Goal: Task Accomplishment & Management: Manage account settings

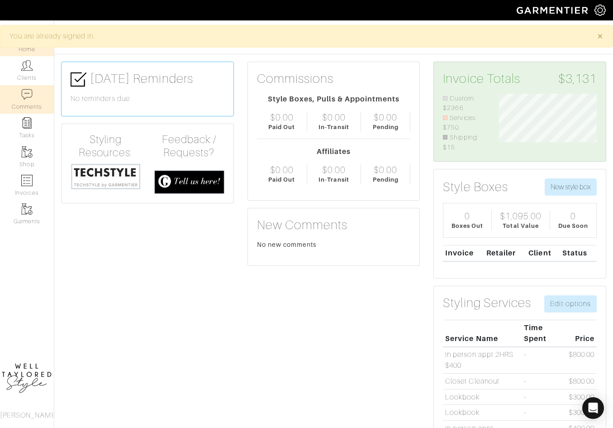
scroll to position [59, 111]
click at [30, 77] on link "Clients" at bounding box center [27, 70] width 54 height 29
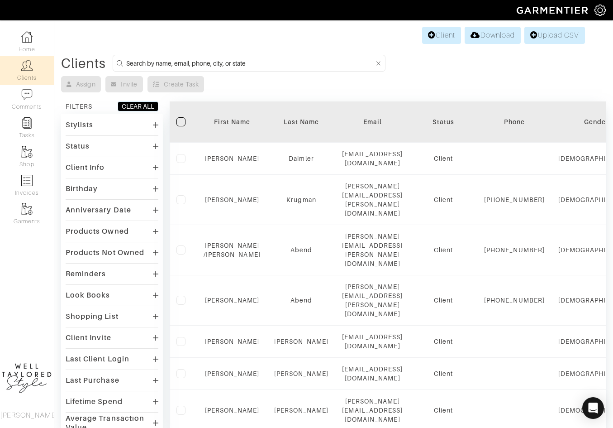
click at [236, 71] on form at bounding box center [249, 63] width 273 height 17
click at [238, 67] on input at bounding box center [250, 62] width 248 height 11
type input "keli"
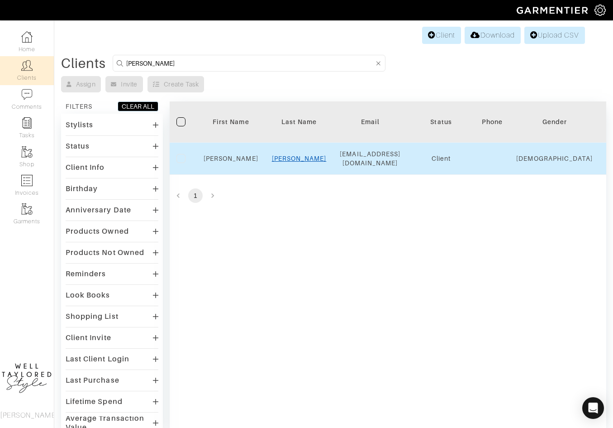
click at [302, 155] on link "connors" at bounding box center [299, 158] width 55 height 7
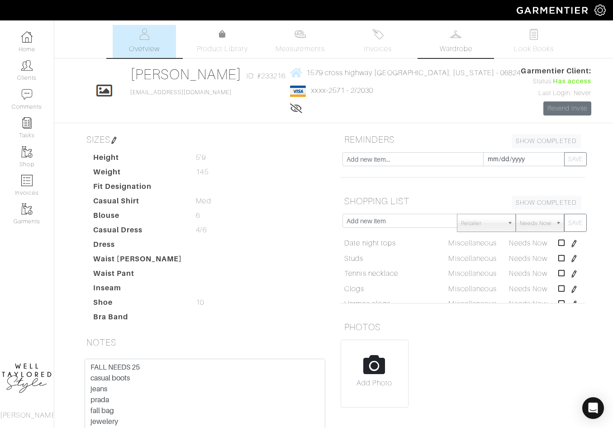
click at [458, 43] on span "Wardrobe" at bounding box center [456, 48] width 33 height 11
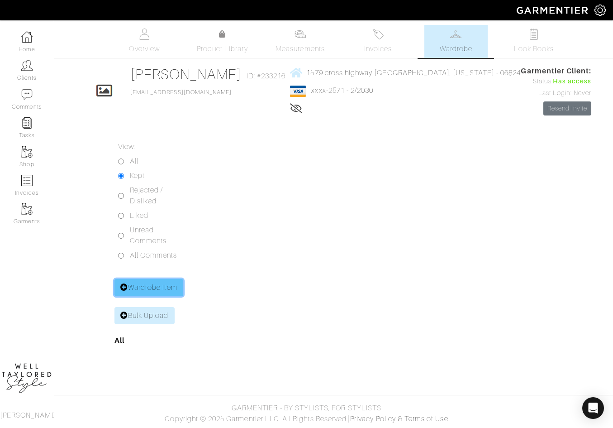
click at [169, 291] on link "Wardrobe Item" at bounding box center [148, 287] width 69 height 17
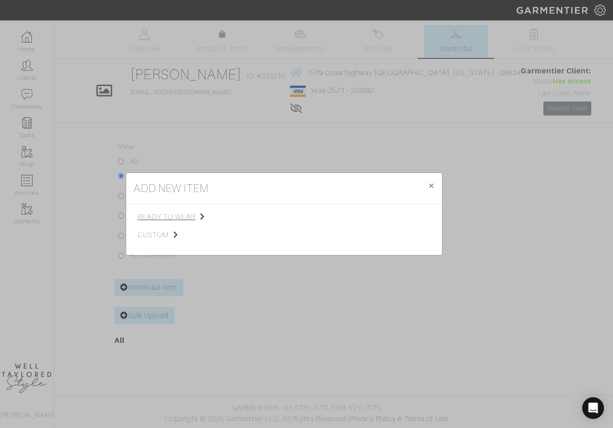
click at [175, 219] on span "ready to wear" at bounding box center [183, 216] width 91 height 11
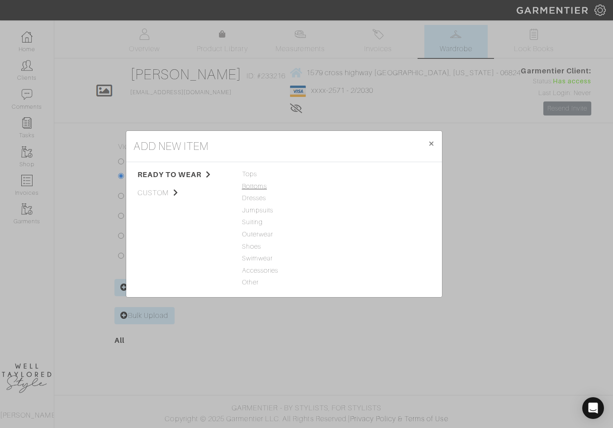
click at [252, 182] on span "Bottoms" at bounding box center [284, 186] width 84 height 10
click at [352, 175] on link "Jeans" at bounding box center [349, 173] width 18 height 7
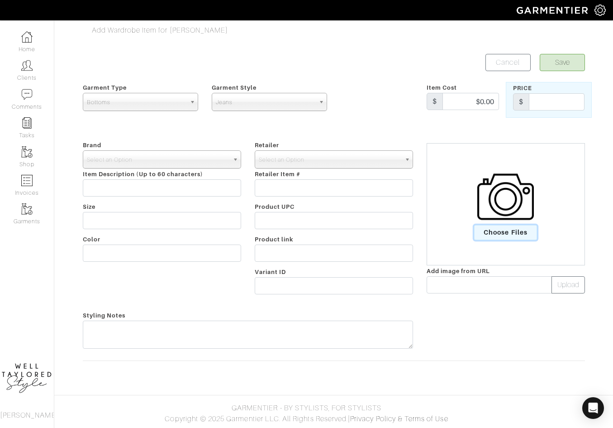
click at [519, 234] on span "Choose Files" at bounding box center [505, 232] width 63 height 15
click at [0, 0] on input "Choose Files" at bounding box center [0, 0] width 0 height 0
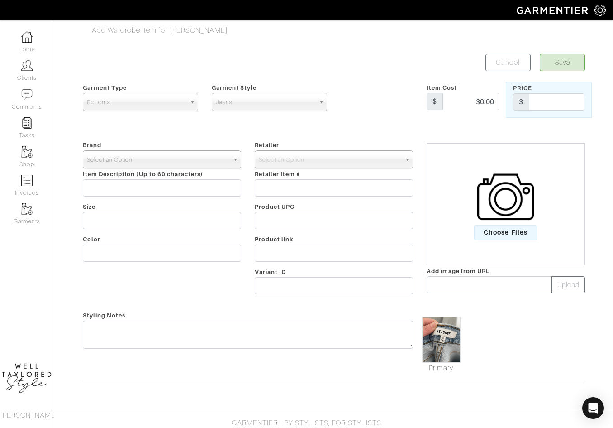
click at [161, 151] on span "Select an Option" at bounding box center [158, 160] width 142 height 18
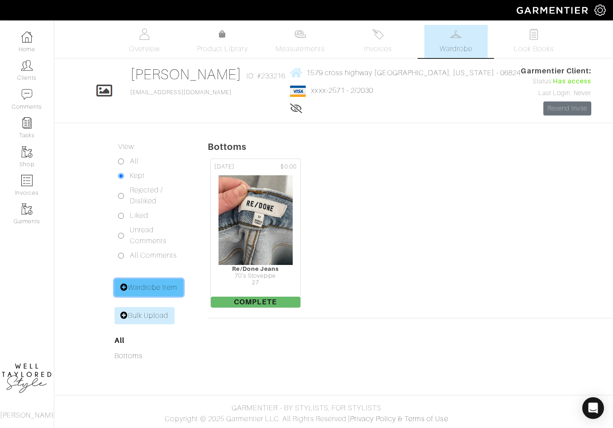
click at [169, 285] on link "Wardrobe Item" at bounding box center [148, 287] width 69 height 17
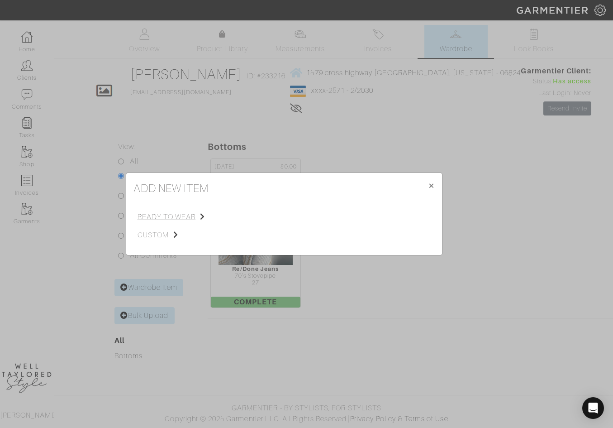
click at [181, 218] on span "ready to wear" at bounding box center [183, 216] width 91 height 11
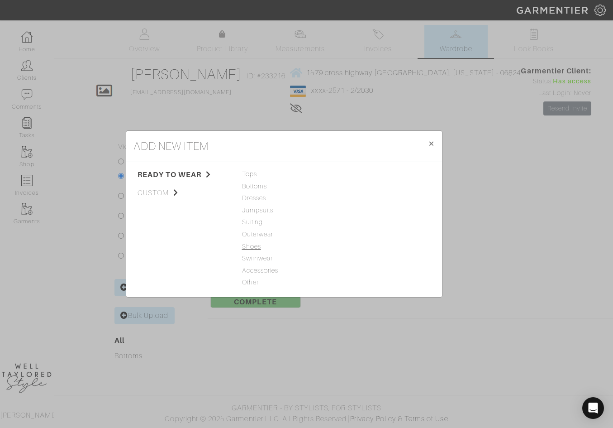
click at [250, 244] on span "Shoes" at bounding box center [284, 247] width 84 height 10
click at [342, 176] on link "Shoes" at bounding box center [349, 173] width 19 height 7
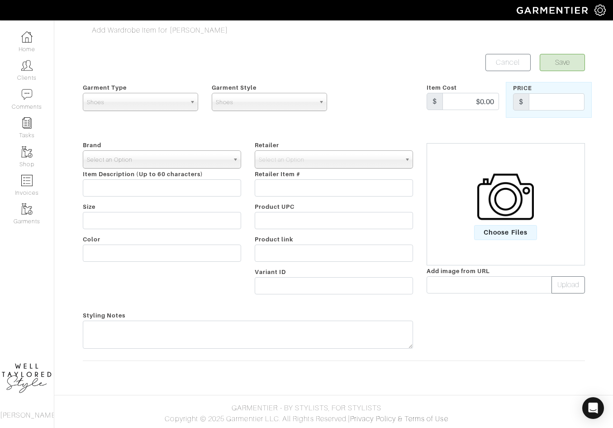
click at [201, 162] on span "Select an Option" at bounding box center [158, 160] width 142 height 18
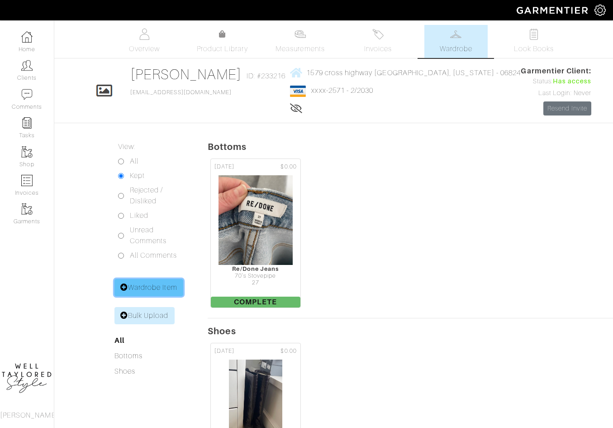
click at [152, 283] on link "Wardrobe Item" at bounding box center [148, 287] width 69 height 17
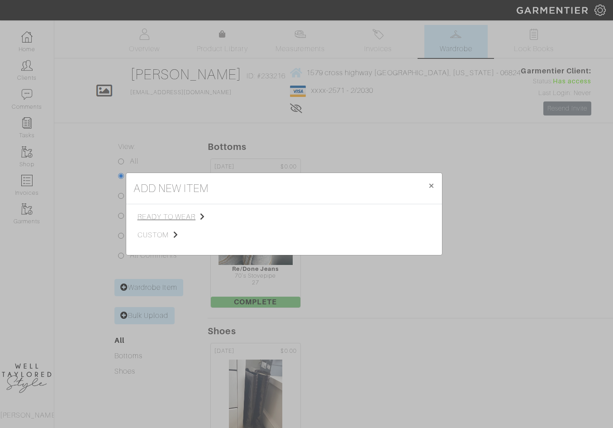
click at [172, 216] on span "ready to wear" at bounding box center [183, 216] width 91 height 11
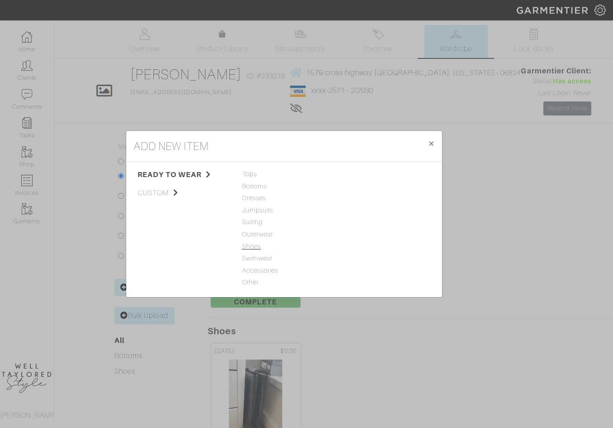
click at [249, 248] on span "Shoes" at bounding box center [284, 247] width 84 height 10
click at [348, 174] on link "Shoes" at bounding box center [349, 173] width 19 height 7
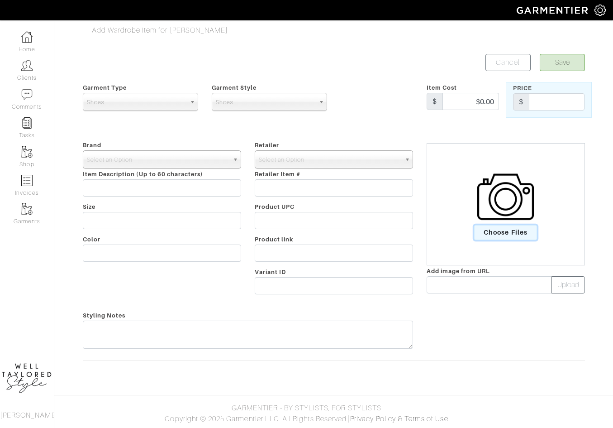
click at [524, 234] on span "Choose Files" at bounding box center [505, 232] width 63 height 15
click at [0, 0] on input "Choose Files" at bounding box center [0, 0] width 0 height 0
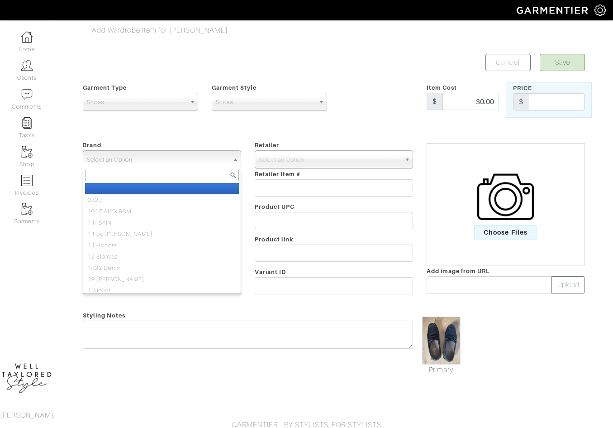
click at [150, 161] on span "Select an Option" at bounding box center [158, 160] width 142 height 18
type input "ferragam"
select select "[PERSON_NAME]"
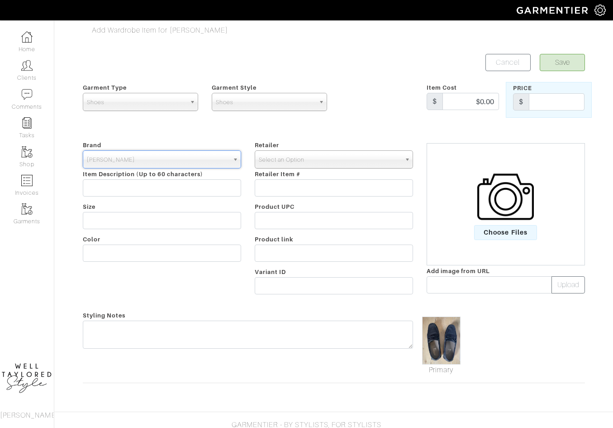
click at [333, 158] on span "Select an Option" at bounding box center [330, 160] width 142 height 18
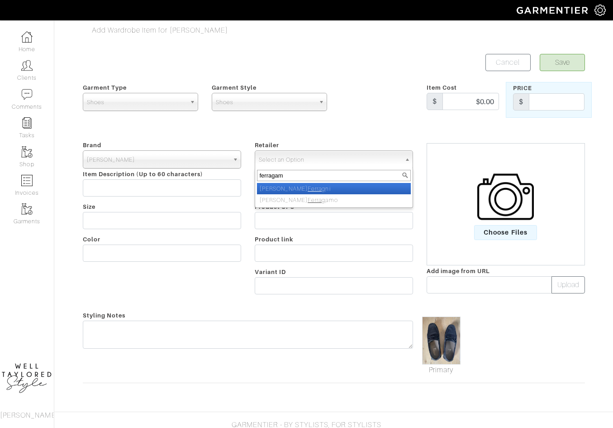
type input "ferragamo"
select select "3891"
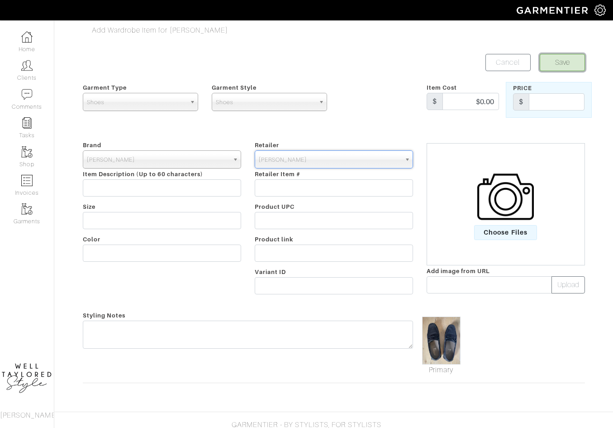
click at [562, 66] on button "Save" at bounding box center [562, 62] width 45 height 17
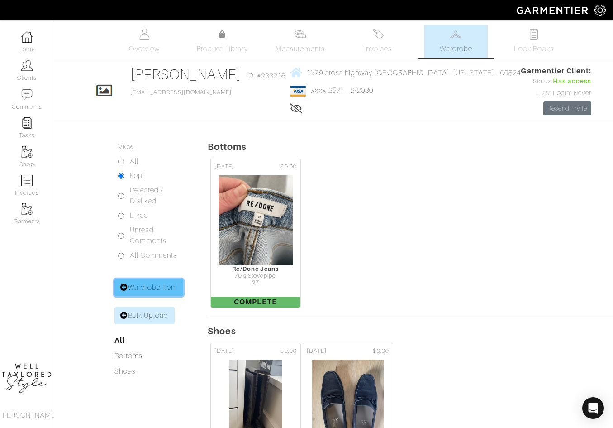
click at [172, 280] on link "Wardrobe Item" at bounding box center [148, 287] width 69 height 17
click at [0, 0] on div "add new item × Close ready to wear custom Tops Bottoms Dresses Jumpsuits Suitin…" at bounding box center [0, 0] width 0 height 0
click at [171, 281] on link "Wardrobe Item" at bounding box center [148, 287] width 69 height 17
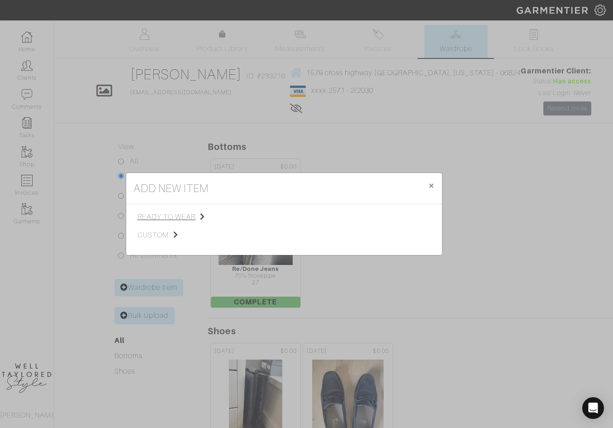
click at [186, 215] on span "ready to wear" at bounding box center [183, 216] width 91 height 11
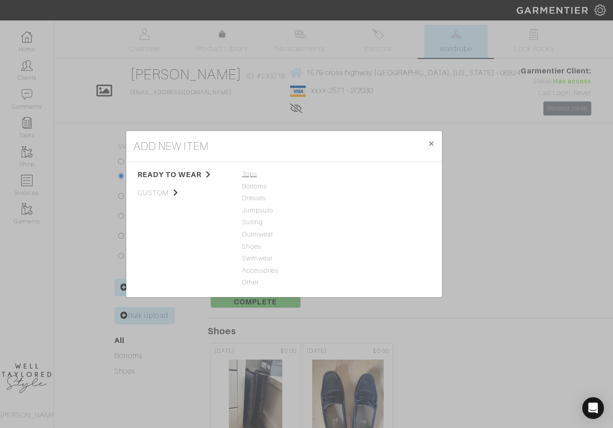
click at [251, 175] on span "Tops" at bounding box center [284, 174] width 84 height 10
click at [355, 186] on link "Sweater" at bounding box center [352, 185] width 24 height 7
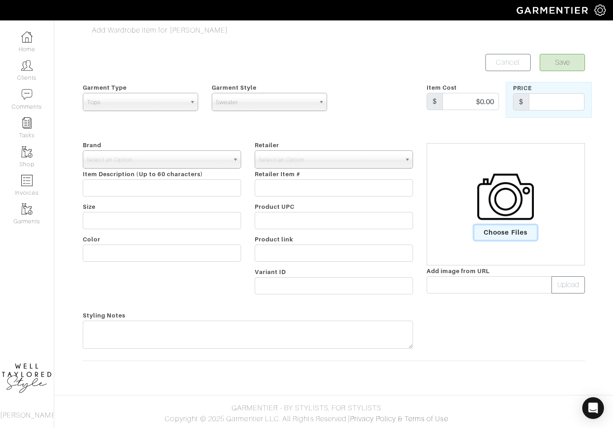
click at [515, 228] on span "Choose Files" at bounding box center [505, 232] width 63 height 15
click at [0, 0] on input "Choose Files" at bounding box center [0, 0] width 0 height 0
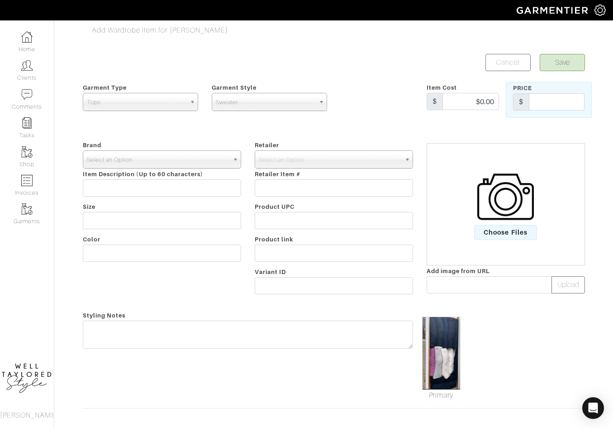
click at [180, 153] on span "Select an Option" at bounding box center [158, 160] width 142 height 18
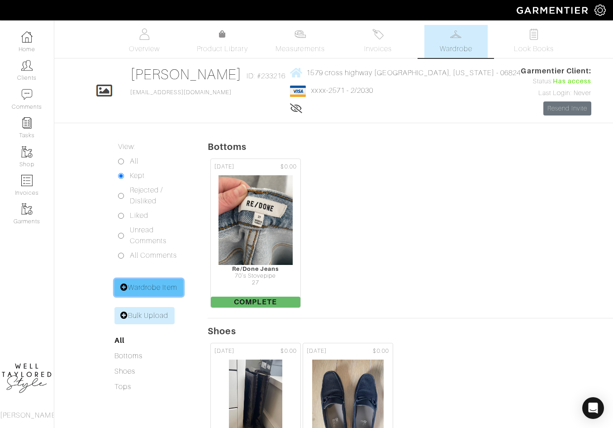
click at [144, 285] on link "Wardrobe Item" at bounding box center [148, 287] width 69 height 17
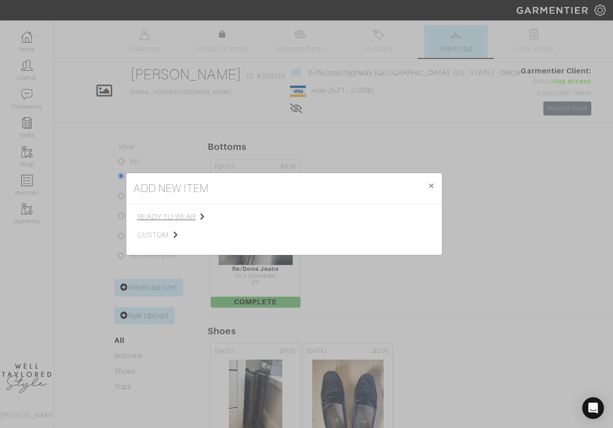
click at [177, 215] on span "ready to wear" at bounding box center [183, 216] width 91 height 11
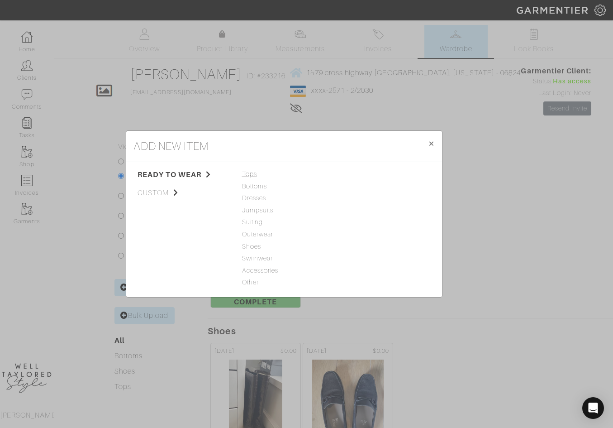
click at [253, 176] on span "Tops" at bounding box center [284, 174] width 84 height 10
click at [354, 188] on link "Sweater" at bounding box center [352, 185] width 24 height 7
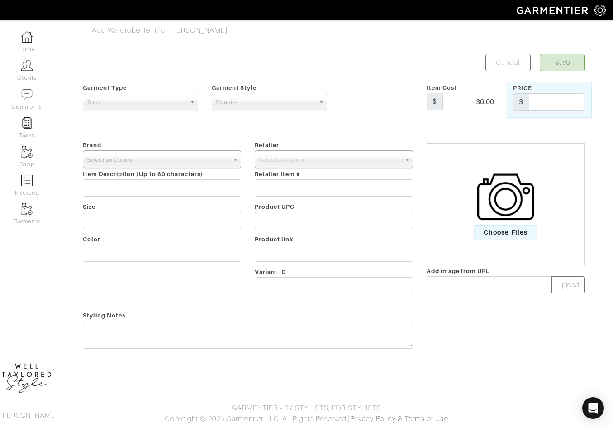
click at [212, 161] on span "Select an Option" at bounding box center [158, 160] width 142 height 18
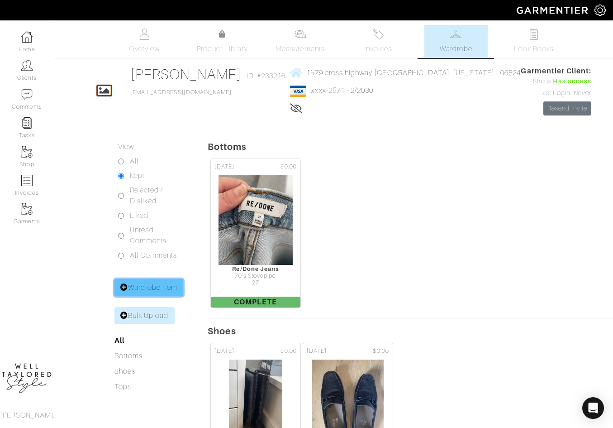
click at [160, 285] on link "Wardrobe Item" at bounding box center [148, 287] width 69 height 17
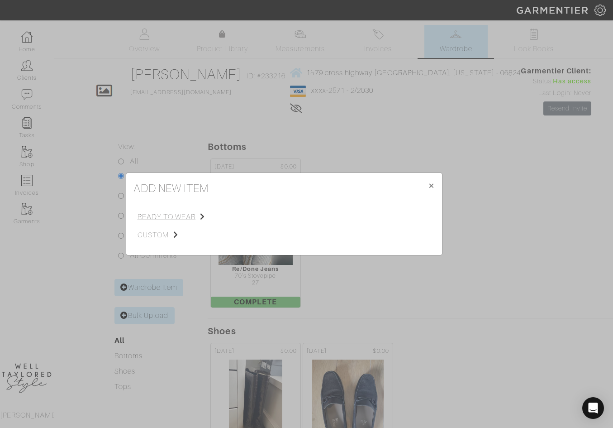
click at [184, 216] on span "ready to wear" at bounding box center [183, 216] width 91 height 11
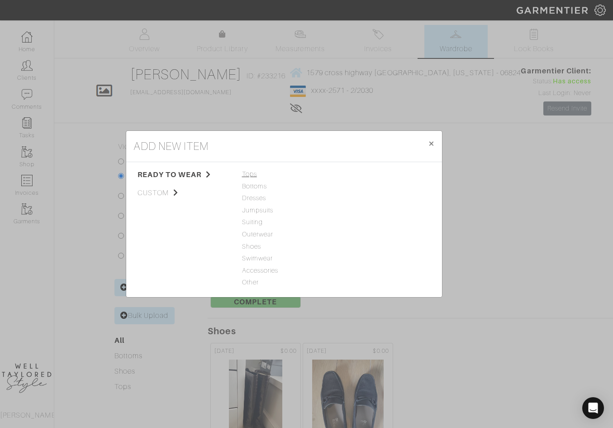
click at [251, 173] on span "Tops" at bounding box center [284, 174] width 84 height 10
click at [343, 187] on link "Sweater" at bounding box center [352, 185] width 24 height 7
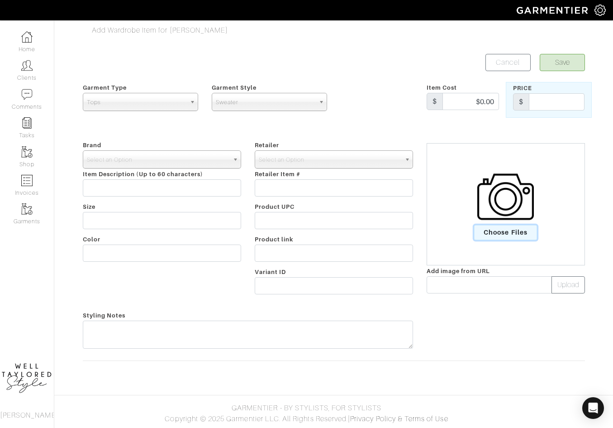
click at [482, 229] on span "Choose Files" at bounding box center [505, 232] width 63 height 15
click at [0, 0] on input "Choose Files" at bounding box center [0, 0] width 0 height 0
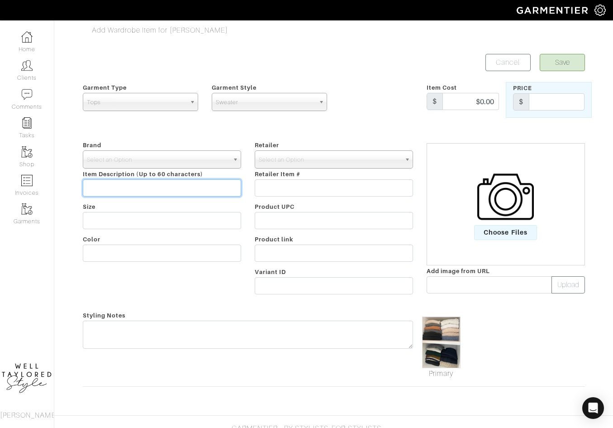
click at [136, 191] on input "text" at bounding box center [162, 187] width 158 height 17
type input "Knits"
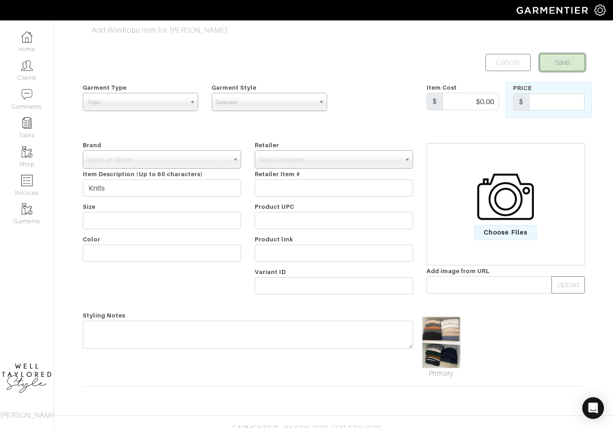
click at [564, 59] on button "Save" at bounding box center [562, 62] width 45 height 17
click at [174, 151] on span "Select an Option" at bounding box center [158, 160] width 142 height 18
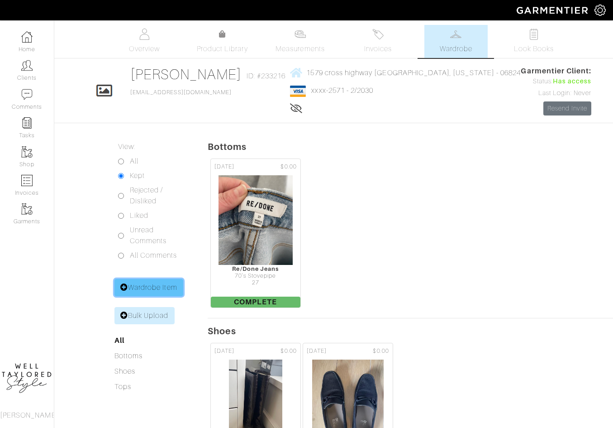
click at [166, 281] on link "Wardrobe Item" at bounding box center [148, 287] width 69 height 17
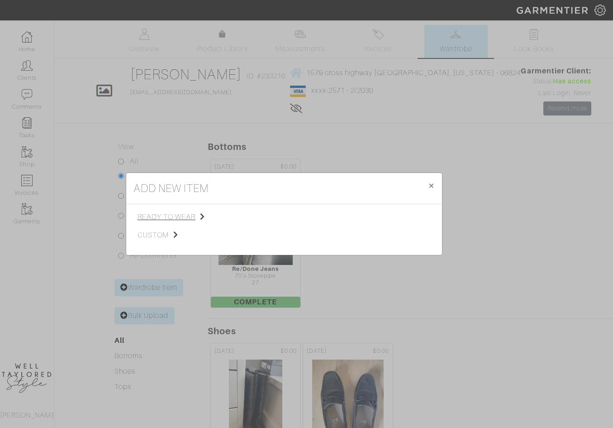
click at [187, 212] on span "ready to wear" at bounding box center [183, 216] width 91 height 11
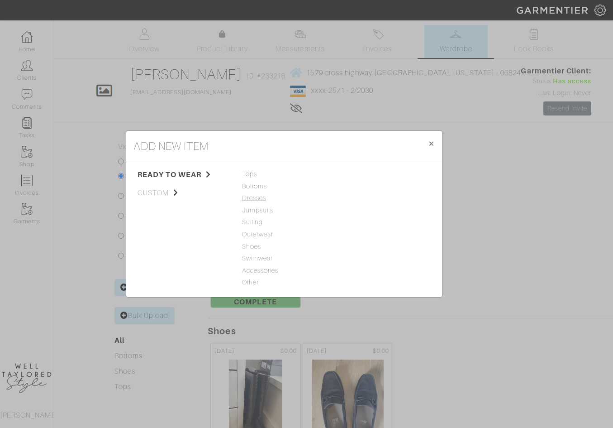
click at [253, 196] on span "Dresses" at bounding box center [284, 198] width 84 height 10
click at [348, 175] on link "Dress" at bounding box center [348, 173] width 17 height 7
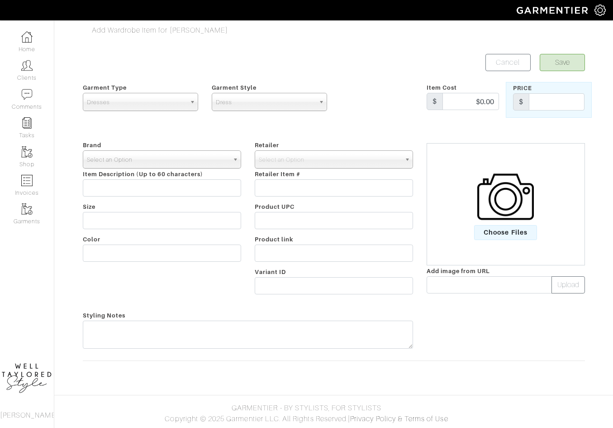
click at [166, 160] on span "Select an Option" at bounding box center [158, 160] width 142 height 18
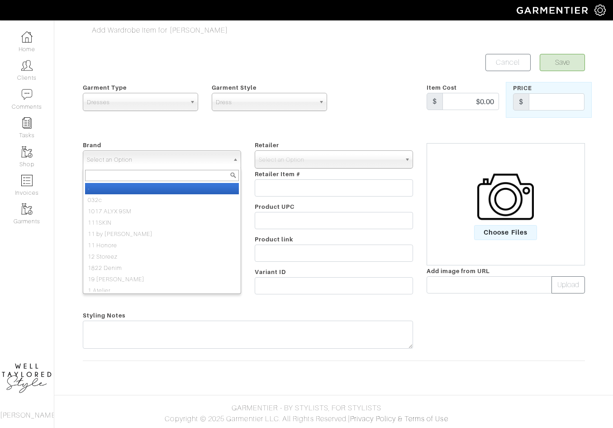
type input "m"
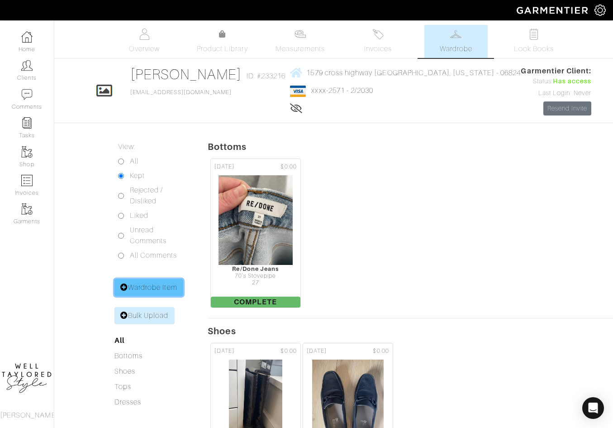
click at [134, 284] on link "Wardrobe Item" at bounding box center [148, 287] width 69 height 17
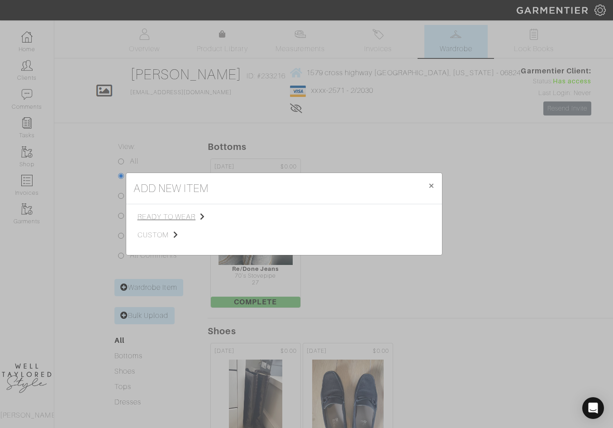
click at [186, 218] on span "ready to wear" at bounding box center [183, 216] width 91 height 11
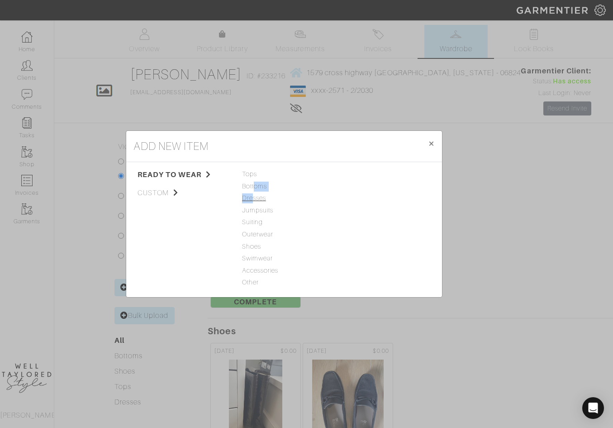
drag, startPoint x: 253, startPoint y: 186, endPoint x: 254, endPoint y: 199, distance: 13.6
click at [254, 199] on div "Tops Bottoms Dresses Jumpsuits Suiting Outerwear Shoes Swimwear Accessories Oth…" at bounding box center [284, 229] width 84 height 120
click at [257, 199] on span "Dresses" at bounding box center [284, 198] width 84 height 10
click at [348, 174] on link "Dress" at bounding box center [348, 173] width 17 height 7
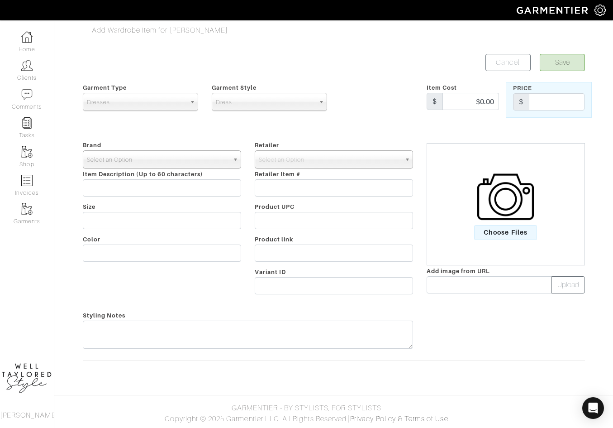
click at [194, 158] on span "Select an Option" at bounding box center [158, 160] width 142 height 18
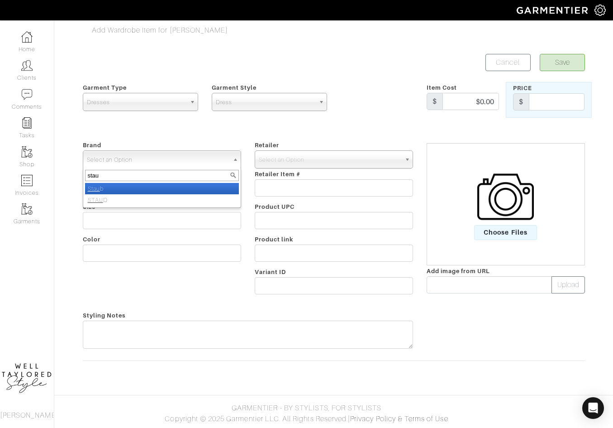
type input "staud"
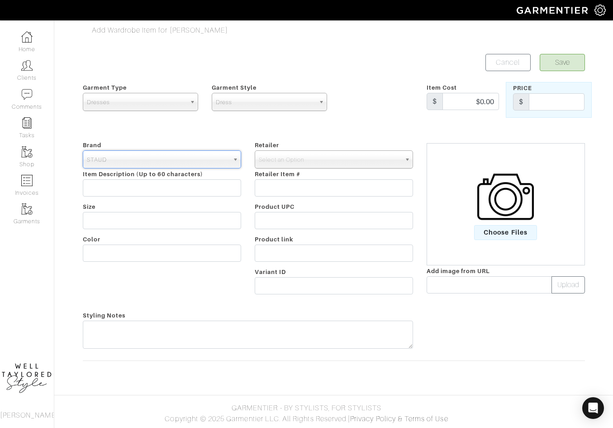
select select "STAUD"
click at [377, 154] on span "Select an Option" at bounding box center [330, 160] width 142 height 18
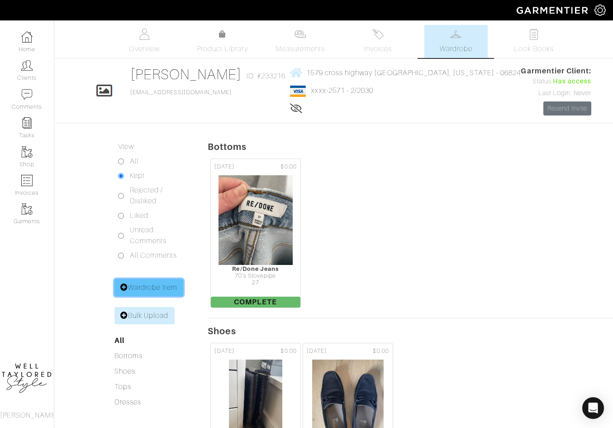
click at [166, 287] on link "Wardrobe Item" at bounding box center [148, 287] width 69 height 17
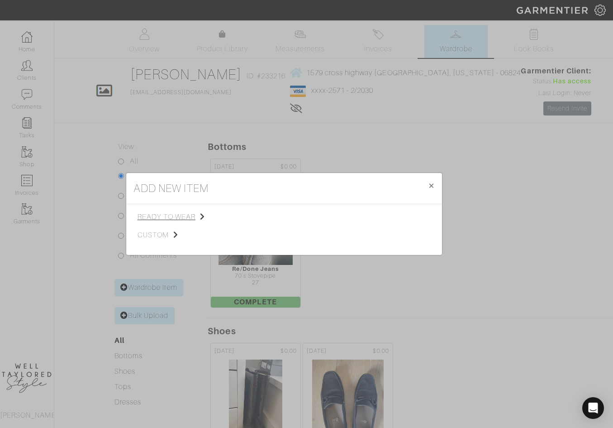
click at [185, 213] on span "ready to wear" at bounding box center [183, 216] width 91 height 11
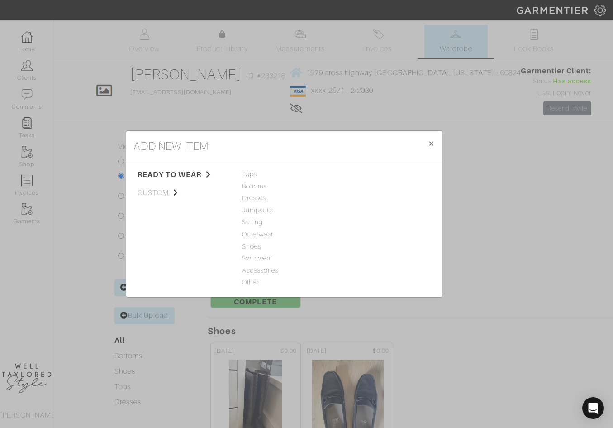
click at [260, 197] on span "Dresses" at bounding box center [284, 198] width 84 height 10
click at [352, 171] on link "Dress" at bounding box center [348, 173] width 17 height 7
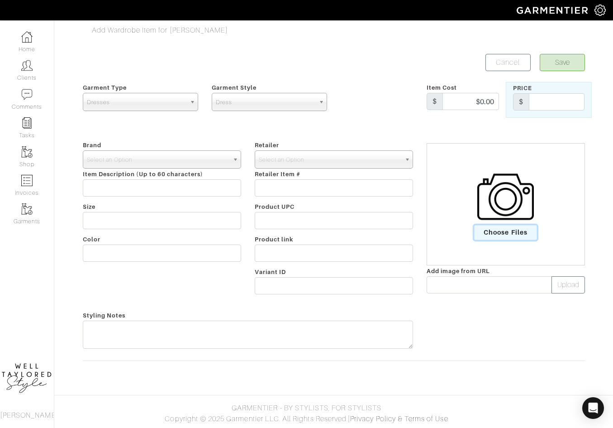
click at [502, 235] on span "Choose Files" at bounding box center [505, 232] width 63 height 15
click at [0, 0] on input "Choose Files" at bounding box center [0, 0] width 0 height 0
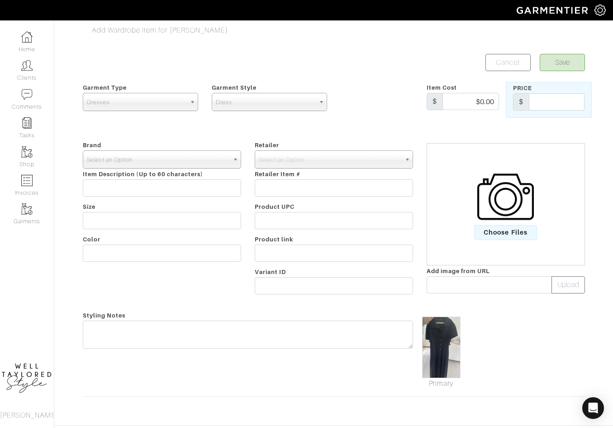
click at [171, 151] on span "Select an Option" at bounding box center [158, 160] width 142 height 18
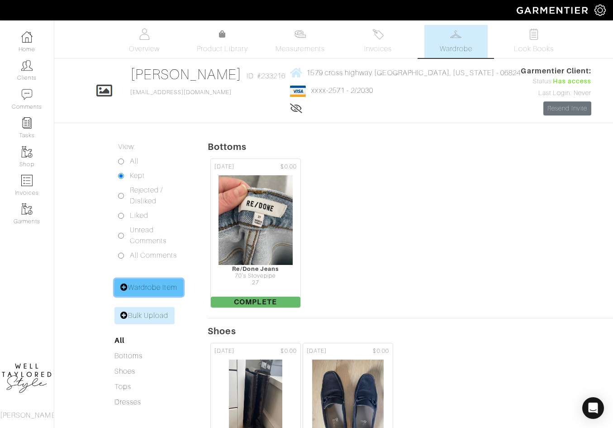
click at [163, 285] on link "Wardrobe Item" at bounding box center [148, 287] width 69 height 17
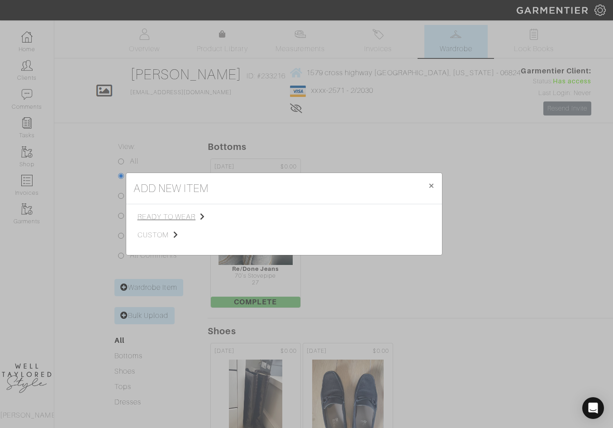
click at [190, 217] on span "ready to wear" at bounding box center [183, 216] width 91 height 11
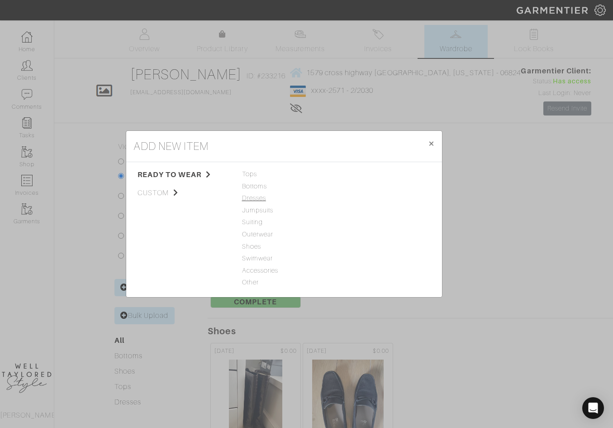
click at [255, 196] on span "Dresses" at bounding box center [284, 198] width 84 height 10
click at [346, 175] on link "Dress" at bounding box center [348, 173] width 17 height 7
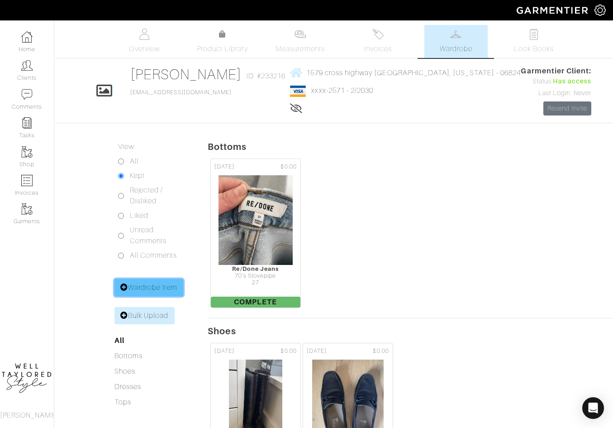
click at [148, 291] on link "Wardrobe Item" at bounding box center [148, 287] width 69 height 17
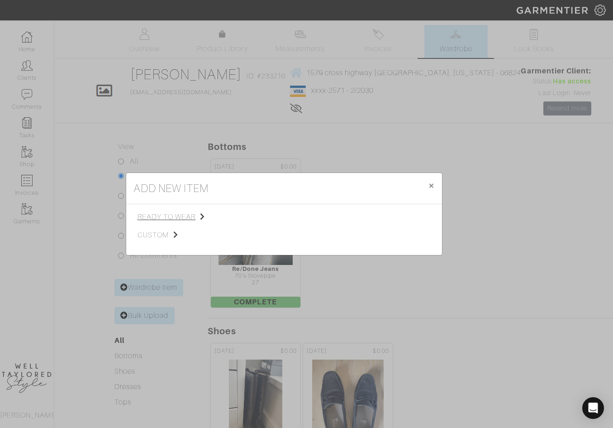
click at [187, 219] on span "ready to wear" at bounding box center [183, 216] width 91 height 11
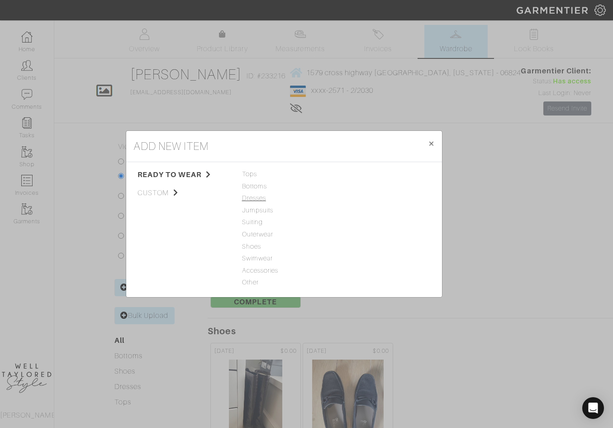
click at [255, 196] on span "Dresses" at bounding box center [284, 198] width 84 height 10
click at [349, 173] on link "Dress" at bounding box center [348, 173] width 17 height 7
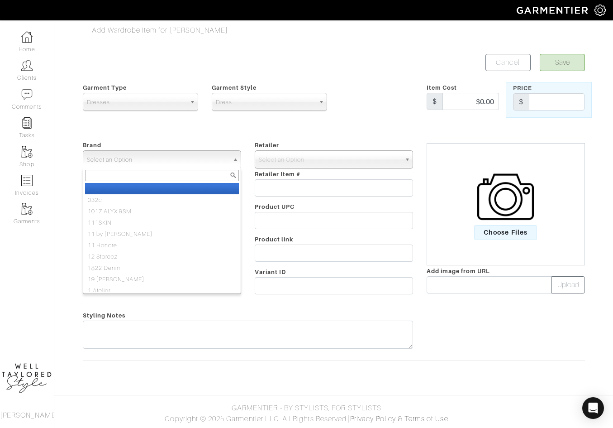
click at [152, 161] on span "Select an Option" at bounding box center [158, 160] width 142 height 18
type input "zimmerm"
select select "[PERSON_NAME]"
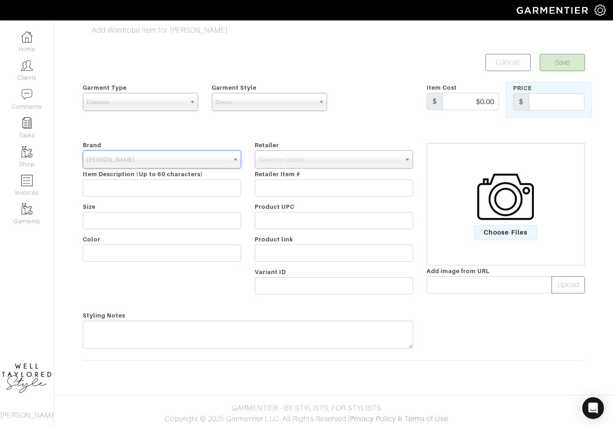
click at [307, 149] on div "Retailer - 032c 1017 ALYX 9SM 111SKIN 11 by Boris Bidjan Saberi 11 Honore 12 St…" at bounding box center [334, 218] width 172 height 159
click at [307, 155] on span "Select an Option" at bounding box center [330, 160] width 142 height 18
type input "z"
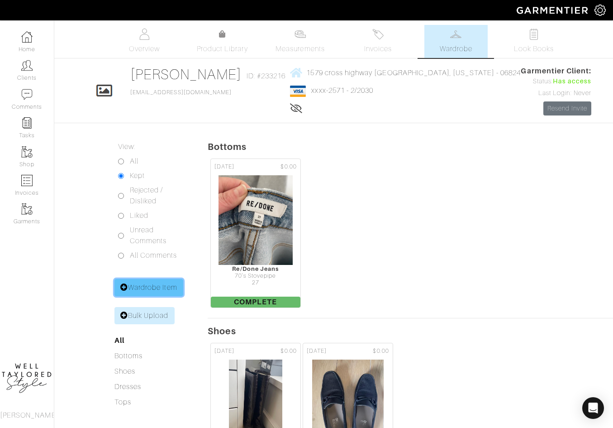
click at [162, 283] on link "Wardrobe Item" at bounding box center [148, 287] width 69 height 17
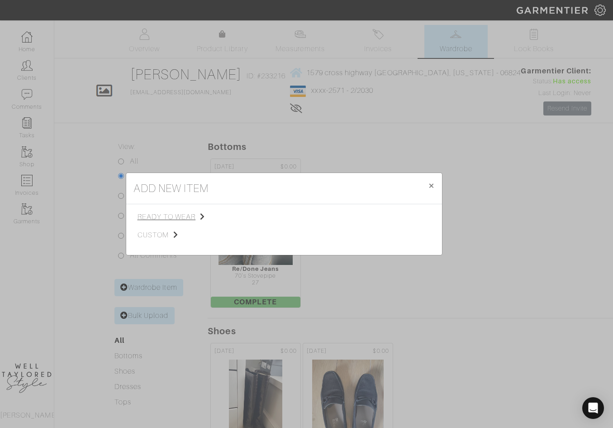
click at [191, 211] on span "ready to wear" at bounding box center [183, 216] width 91 height 11
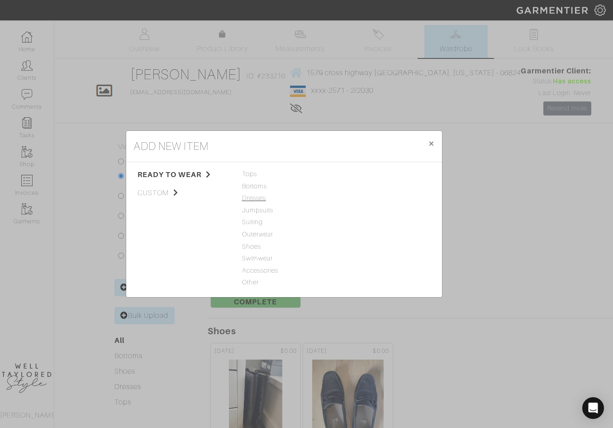
click at [256, 198] on span "Dresses" at bounding box center [284, 198] width 84 height 10
click at [351, 175] on link "Dress" at bounding box center [348, 173] width 17 height 7
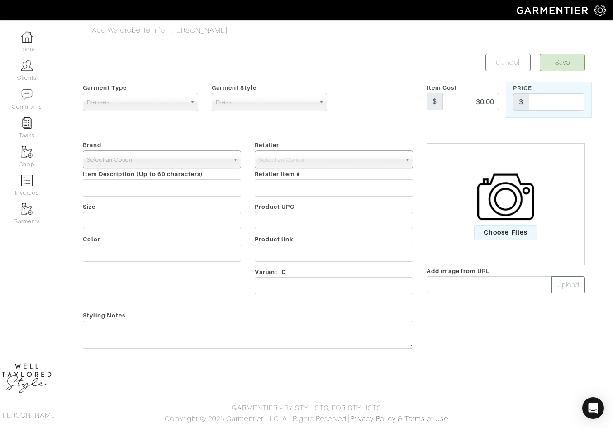
click at [151, 161] on span "Select an Option" at bounding box center [158, 160] width 142 height 18
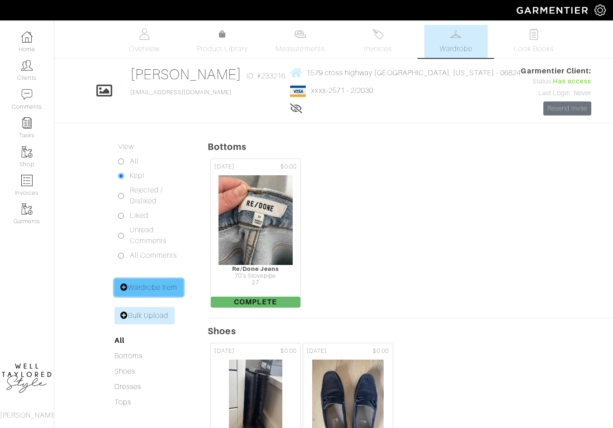
click at [135, 281] on link "Wardrobe Item" at bounding box center [148, 287] width 69 height 17
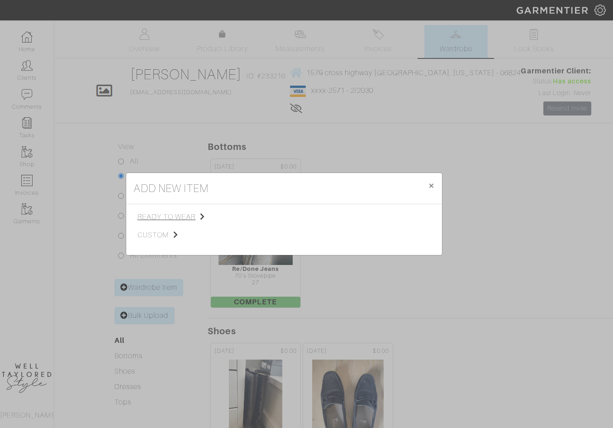
click at [195, 212] on span "ready to wear" at bounding box center [183, 216] width 91 height 11
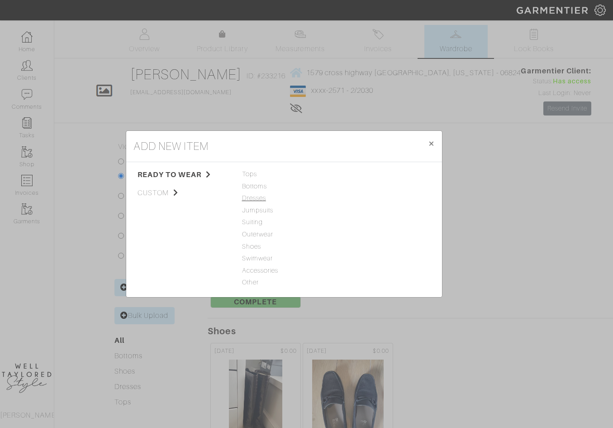
click at [253, 195] on span "Dresses" at bounding box center [284, 198] width 84 height 10
click at [349, 174] on link "Dress" at bounding box center [348, 173] width 17 height 7
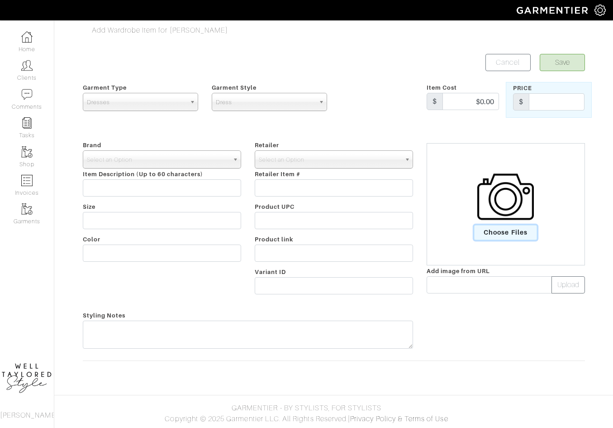
click at [533, 231] on span "Choose Files" at bounding box center [505, 232] width 63 height 15
click at [0, 0] on input "Choose Files" at bounding box center [0, 0] width 0 height 0
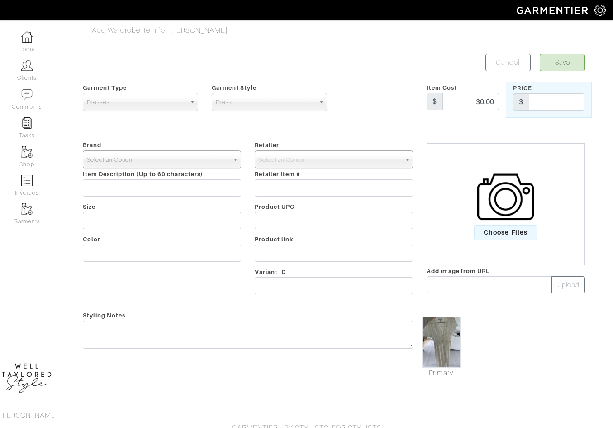
click at [182, 167] on div "Select an Option" at bounding box center [162, 159] width 158 height 18
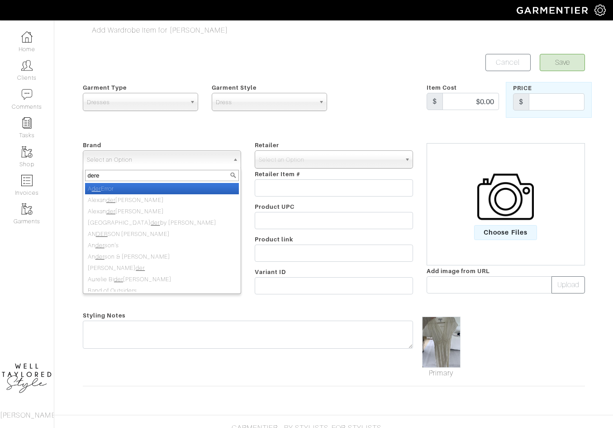
type input "derek"
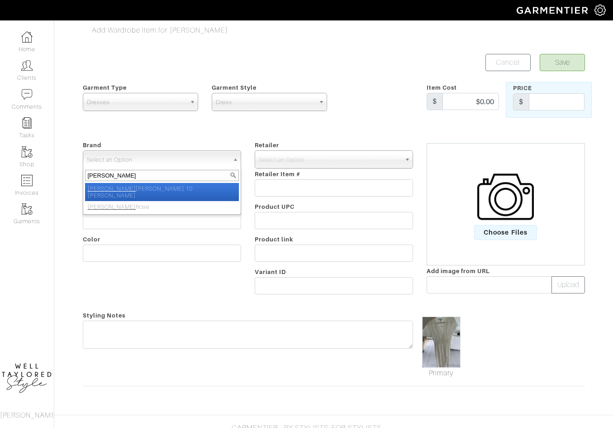
select select "[PERSON_NAME] 10 [PERSON_NAME]"
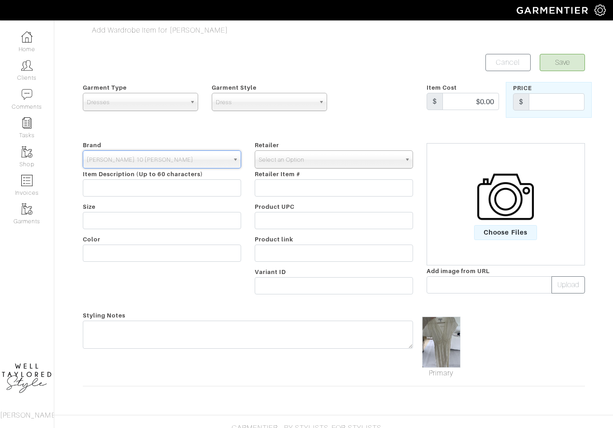
click at [329, 160] on span "Select an Option" at bounding box center [330, 160] width 142 height 18
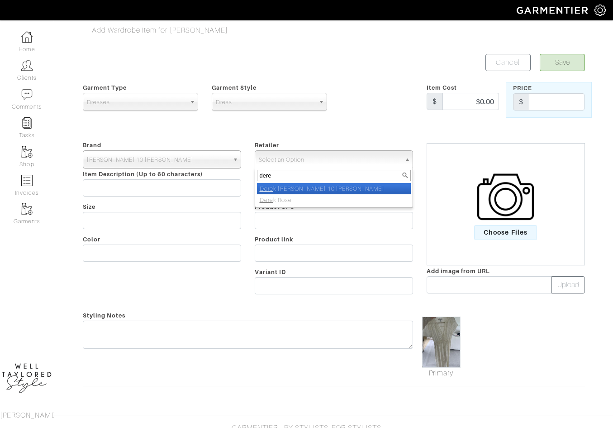
type input "derek"
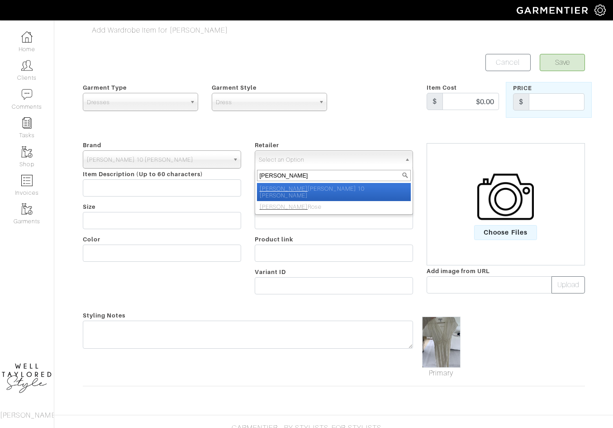
select select "1177"
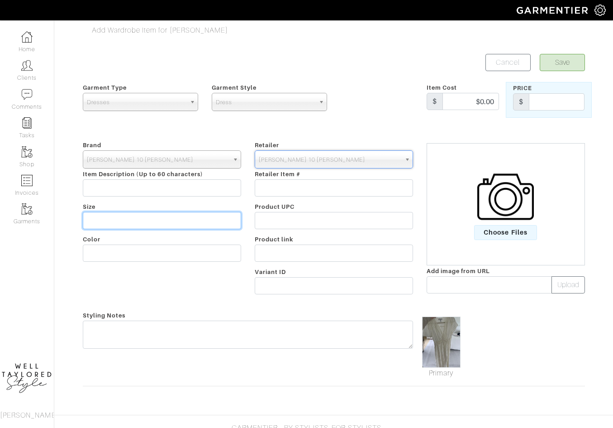
click at [186, 222] on input "text" at bounding box center [162, 220] width 158 height 17
type input "6"
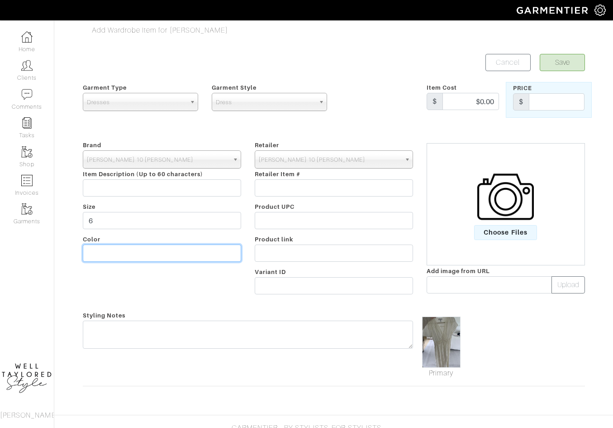
click at [93, 249] on input "text" at bounding box center [162, 252] width 158 height 17
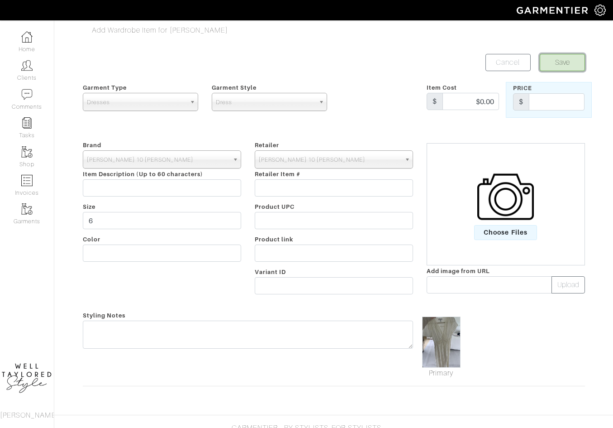
click at [565, 68] on button "Save" at bounding box center [562, 62] width 45 height 17
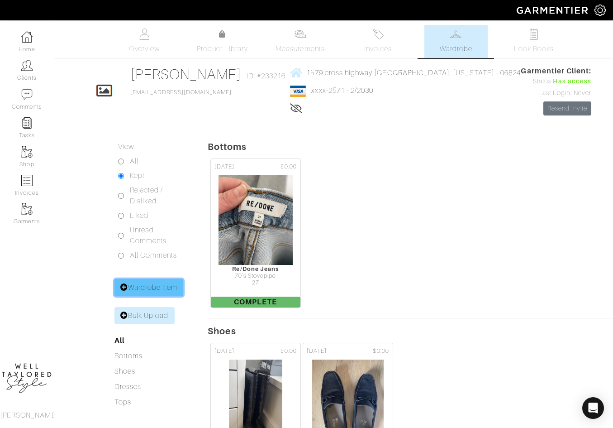
click at [142, 289] on link "Wardrobe Item" at bounding box center [148, 287] width 69 height 17
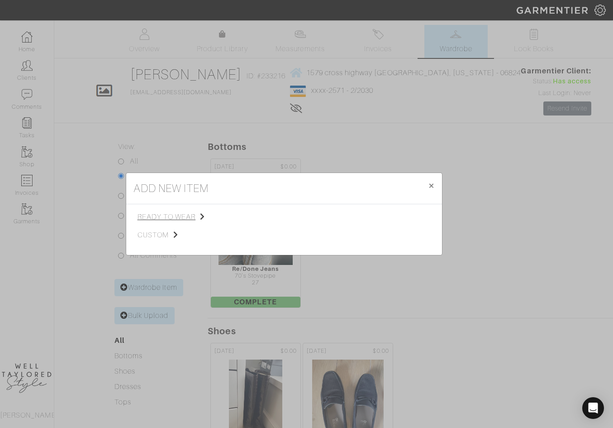
click at [189, 215] on span "ready to wear" at bounding box center [183, 216] width 91 height 11
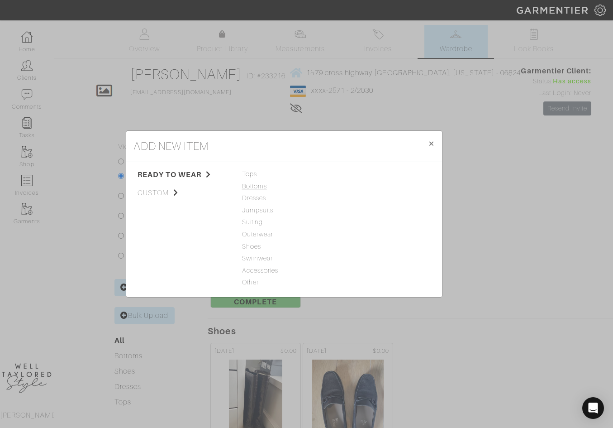
click at [251, 181] on span "Bottoms" at bounding box center [284, 186] width 84 height 10
click at [344, 175] on link "Jeans" at bounding box center [349, 173] width 18 height 7
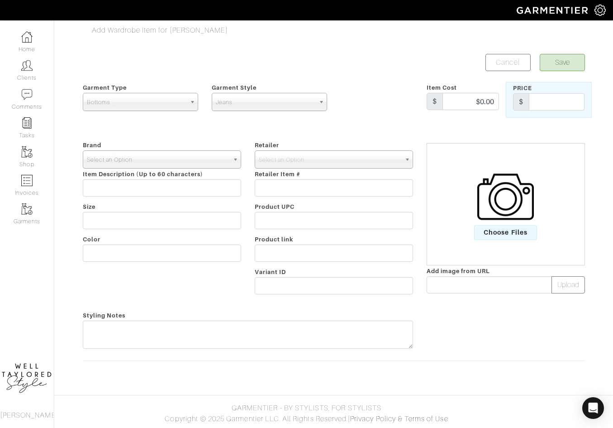
click at [171, 160] on span "Select an Option" at bounding box center [158, 160] width 142 height 18
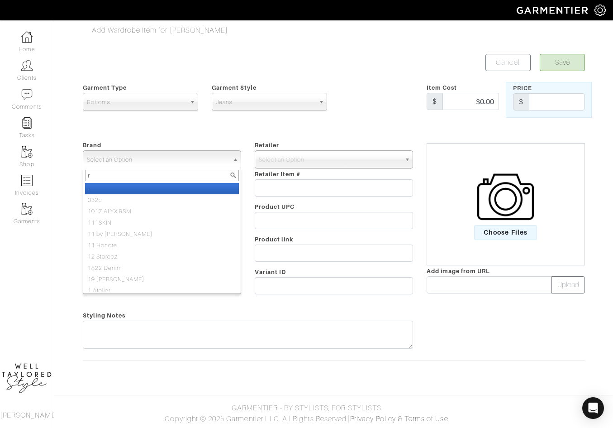
type input "ra"
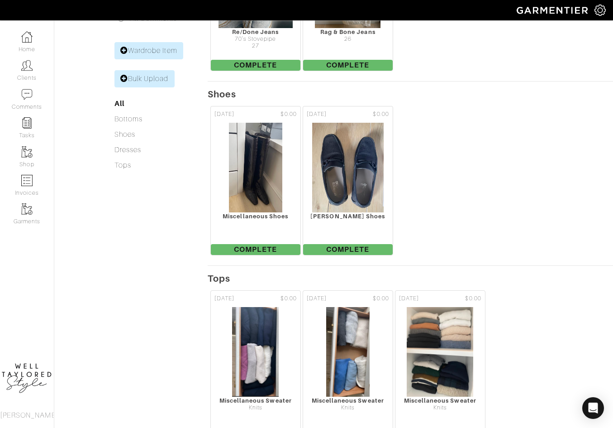
scroll to position [195, 0]
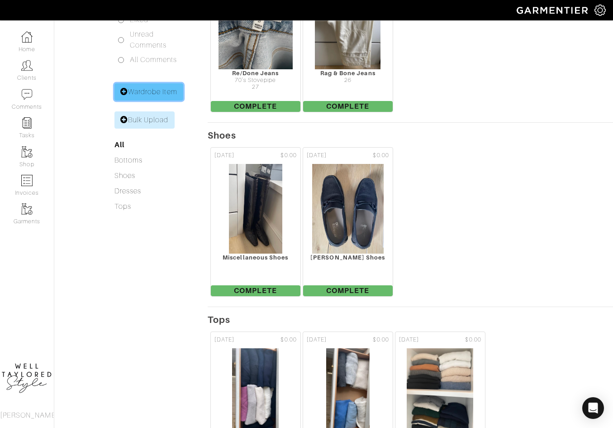
click at [159, 89] on link "Wardrobe Item" at bounding box center [148, 91] width 69 height 17
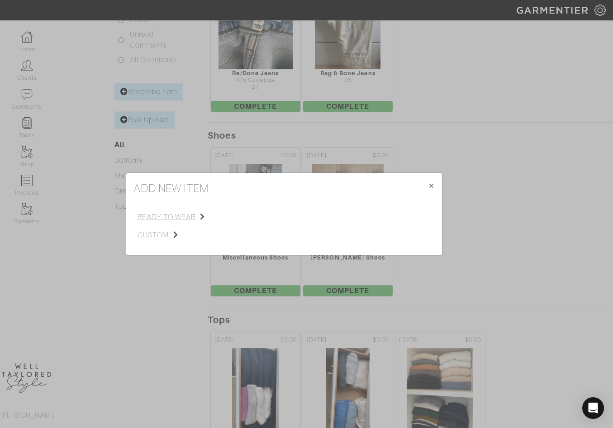
click at [189, 211] on span "ready to wear" at bounding box center [183, 216] width 91 height 11
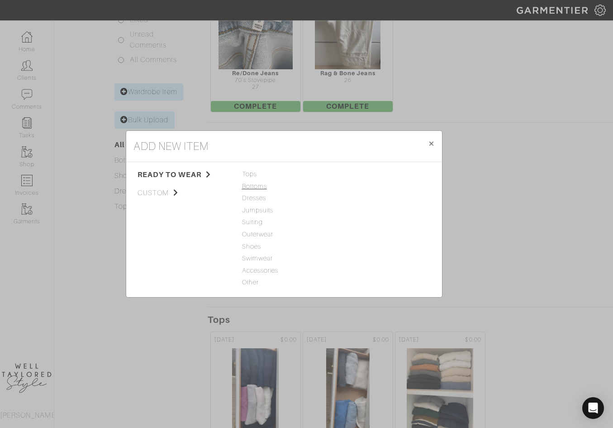
click at [248, 184] on span "Bottoms" at bounding box center [284, 186] width 84 height 10
click at [352, 189] on link "Casual Pant" at bounding box center [358, 185] width 36 height 7
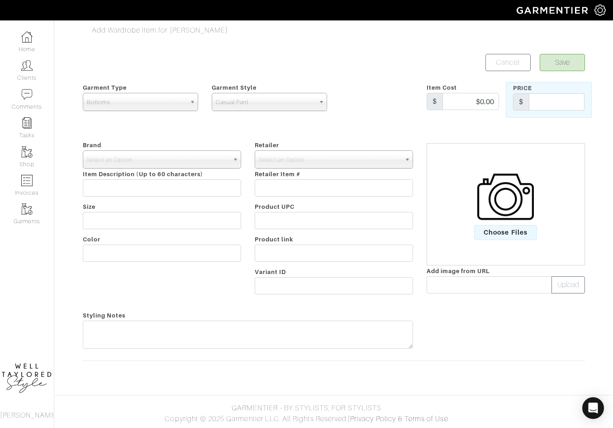
click at [526, 239] on div "Choose Files" at bounding box center [505, 203] width 157 height 73
click at [518, 233] on span "Choose Files" at bounding box center [505, 232] width 63 height 15
click at [0, 0] on input "Choose Files" at bounding box center [0, 0] width 0 height 0
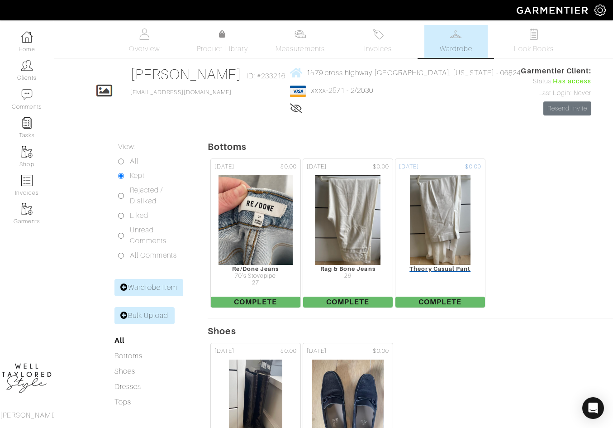
click at [425, 261] on img at bounding box center [441, 220] width 62 height 90
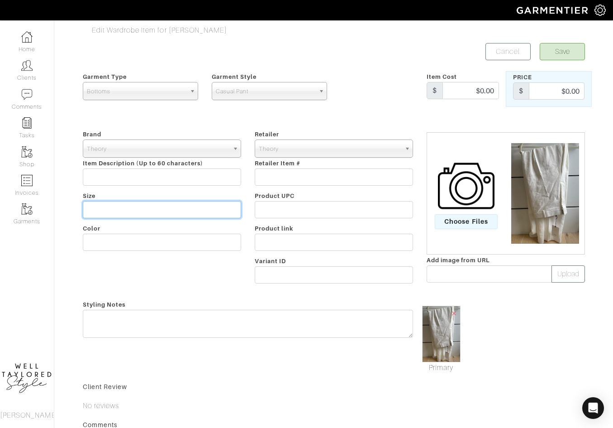
click at [145, 209] on input "text" at bounding box center [162, 209] width 158 height 17
type input "6"
click at [277, 87] on span "Casual Pant" at bounding box center [265, 91] width 99 height 18
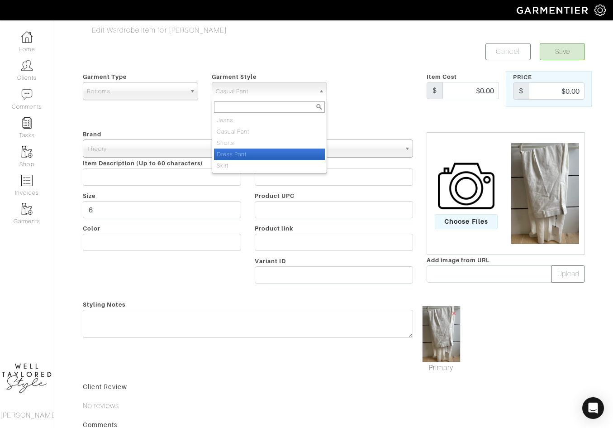
click at [273, 151] on li "Dress Pant" at bounding box center [269, 153] width 111 height 11
select select "8"
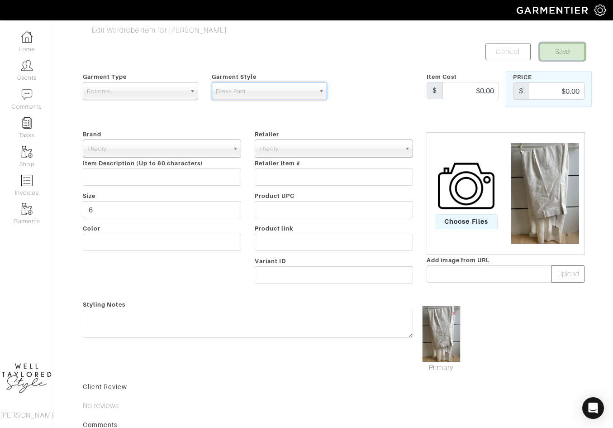
click at [556, 51] on button "Save" at bounding box center [562, 51] width 45 height 17
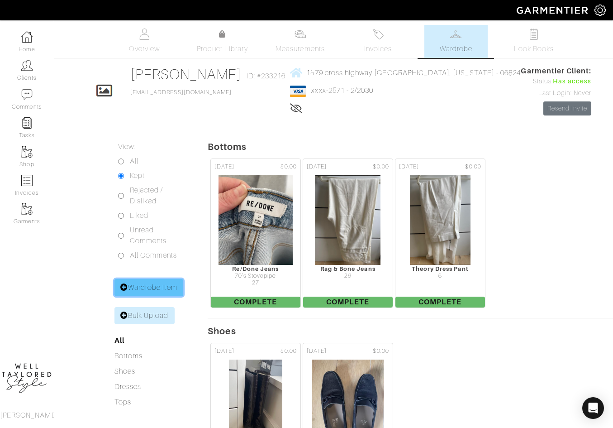
click at [138, 279] on link "Wardrobe Item" at bounding box center [148, 287] width 69 height 17
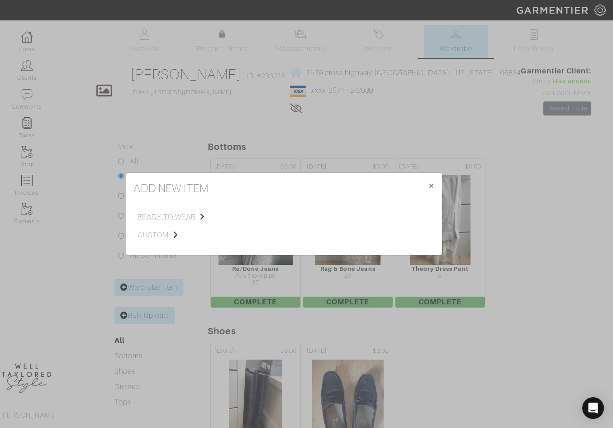
click at [170, 214] on span "ready to wear" at bounding box center [183, 216] width 91 height 11
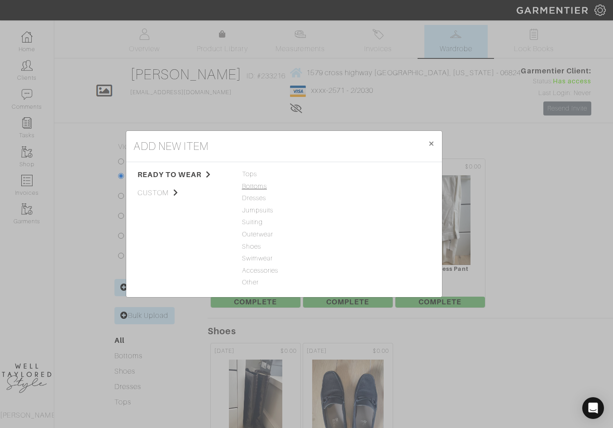
click at [263, 187] on span "Bottoms" at bounding box center [284, 186] width 84 height 10
click at [352, 206] on link "Dress Pant" at bounding box center [356, 209] width 33 height 7
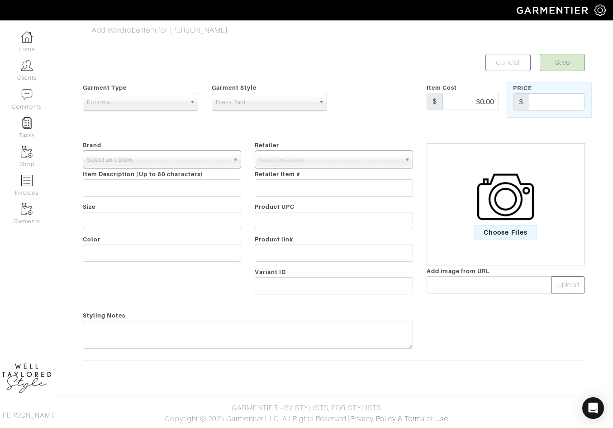
click at [167, 157] on span "Select an Option" at bounding box center [158, 160] width 142 height 18
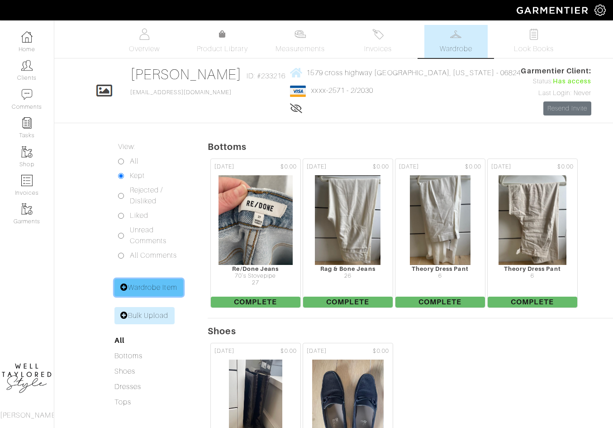
click at [165, 283] on link "Wardrobe Item" at bounding box center [148, 287] width 69 height 17
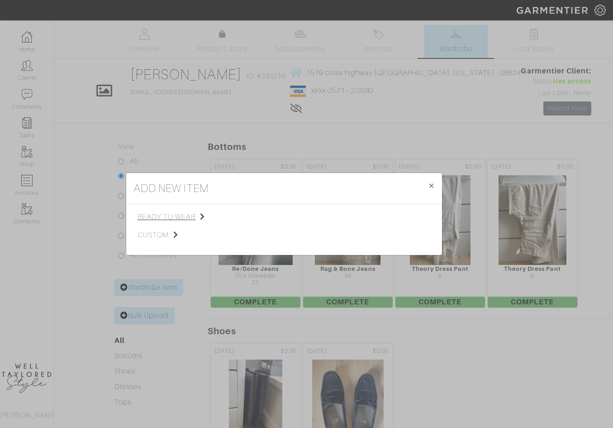
click at [185, 214] on span "ready to wear" at bounding box center [183, 216] width 91 height 11
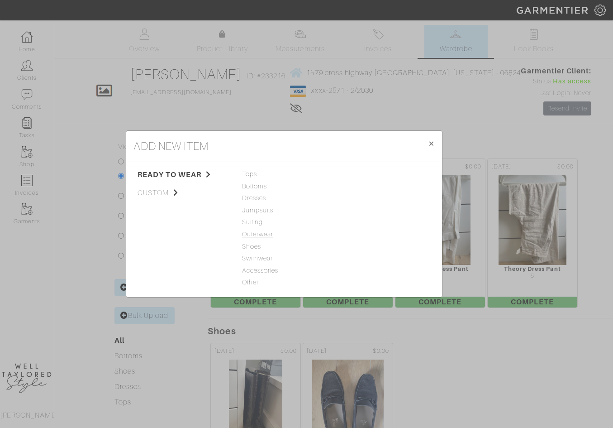
click at [263, 232] on span "Outerwear" at bounding box center [284, 234] width 84 height 10
click at [352, 173] on link "Jacket" at bounding box center [350, 173] width 20 height 7
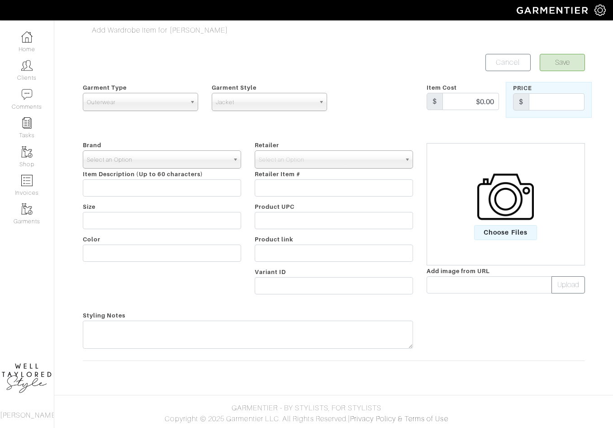
click at [192, 161] on span "Select an Option" at bounding box center [158, 160] width 142 height 18
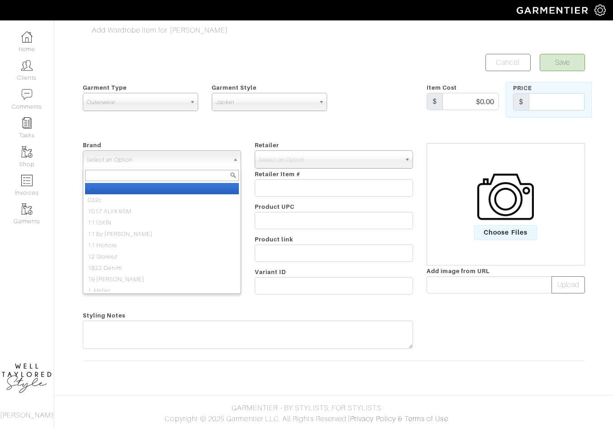
type input "p"
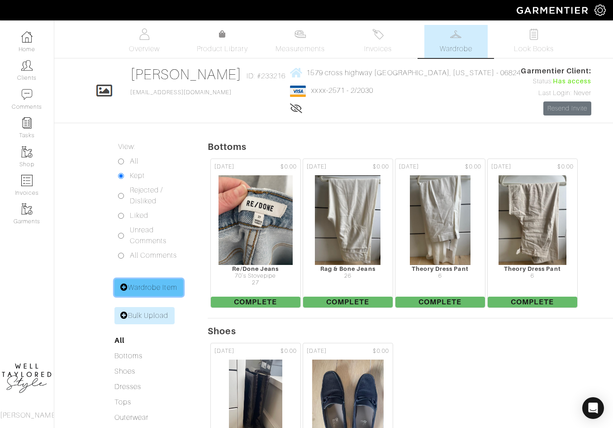
click at [158, 281] on link "Wardrobe Item" at bounding box center [148, 287] width 69 height 17
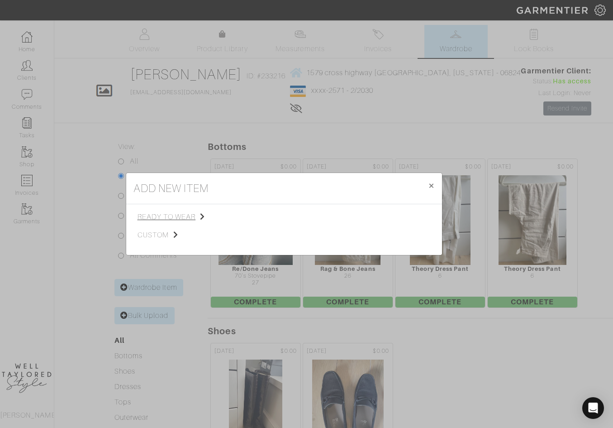
click at [175, 211] on span "ready to wear" at bounding box center [183, 216] width 91 height 11
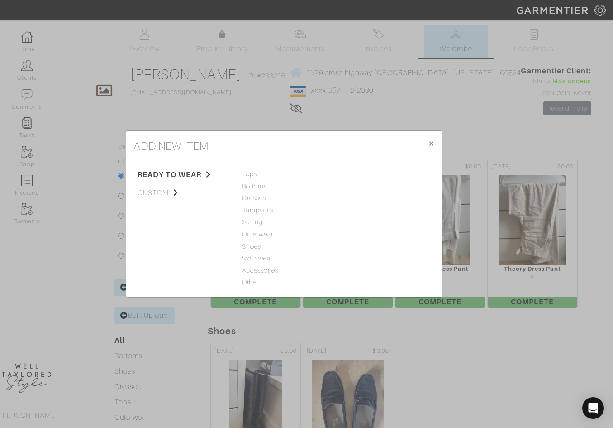
click at [257, 174] on span "Tops" at bounding box center [284, 174] width 84 height 10
click at [352, 208] on link "Blouse" at bounding box center [350, 209] width 20 height 7
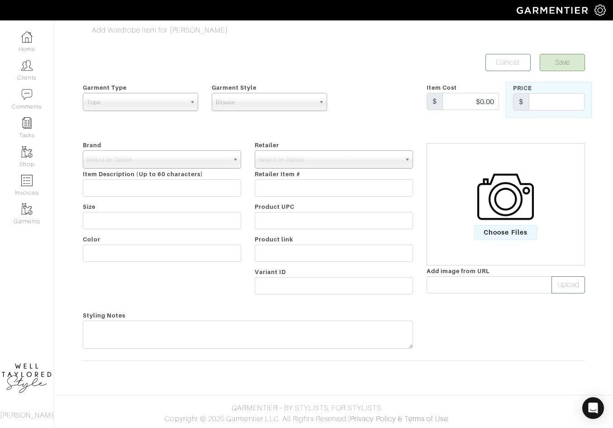
click at [167, 148] on div "Brand - 032c 1017 ALYX 9SM 111SKIN 11 by Boris Bidjan Saberi 11 Honore 12 Store…" at bounding box center [162, 218] width 172 height 159
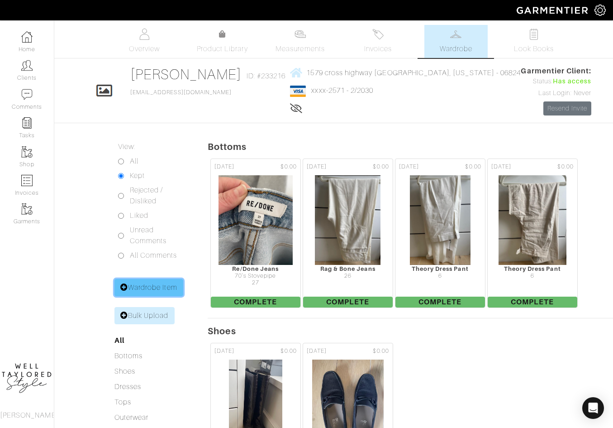
click at [168, 284] on link "Wardrobe Item" at bounding box center [148, 287] width 69 height 17
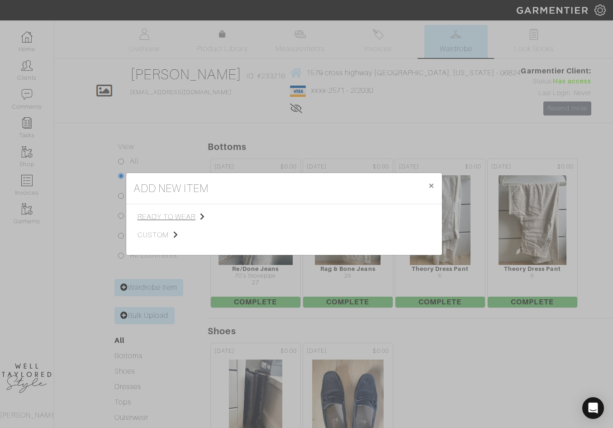
click at [187, 214] on span "ready to wear" at bounding box center [183, 216] width 91 height 11
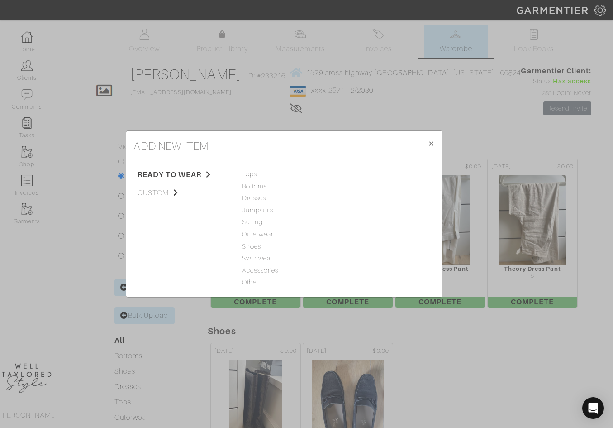
click at [262, 236] on span "Outerwear" at bounding box center [284, 234] width 84 height 10
click at [357, 181] on div "Outer Vest" at bounding box center [382, 186] width 84 height 10
click at [357, 186] on link "Outer Vest" at bounding box center [356, 185] width 32 height 7
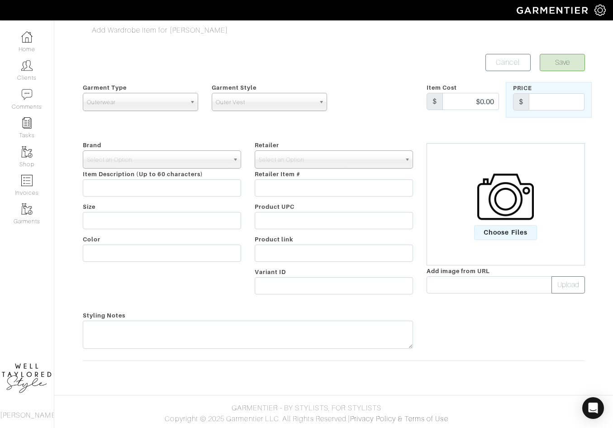
click at [167, 167] on div "Select an Option" at bounding box center [162, 159] width 158 height 18
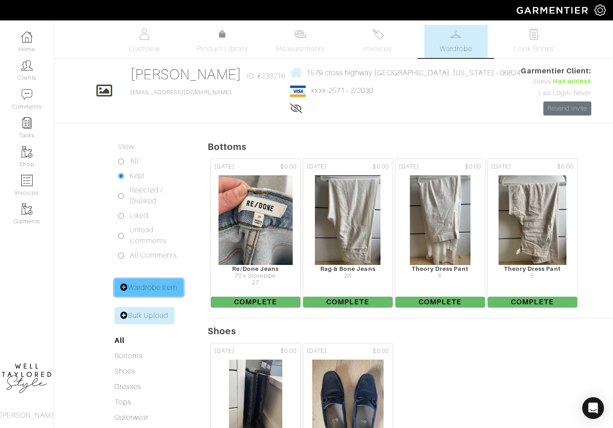
click at [158, 291] on link "Wardrobe Item" at bounding box center [148, 287] width 69 height 17
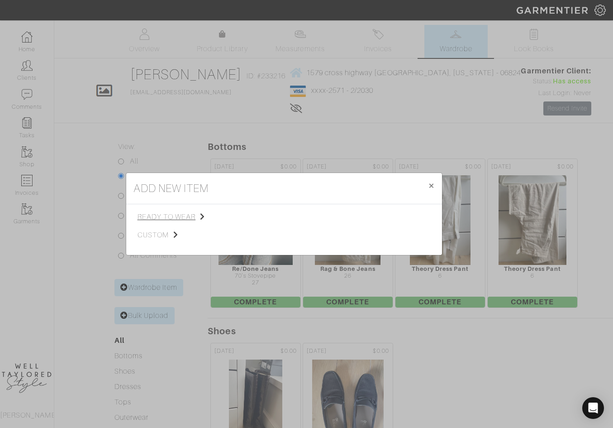
click at [175, 218] on span "ready to wear" at bounding box center [183, 216] width 91 height 11
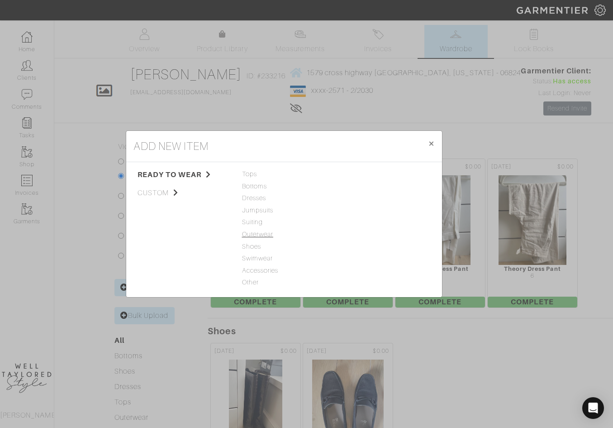
click at [254, 236] on span "Outerwear" at bounding box center [284, 234] width 84 height 10
click at [350, 175] on link "Jacket" at bounding box center [350, 173] width 20 height 7
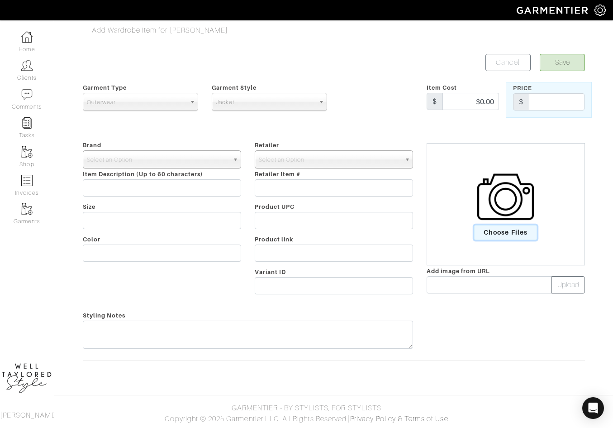
click at [505, 235] on span "Choose Files" at bounding box center [505, 232] width 63 height 15
click at [0, 0] on input "Choose Files" at bounding box center [0, 0] width 0 height 0
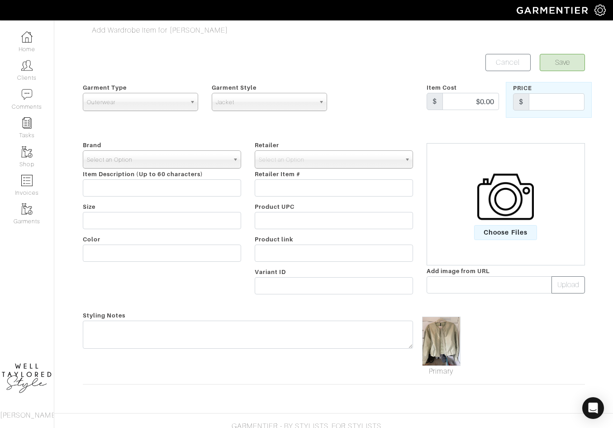
click at [185, 154] on span "Select an Option" at bounding box center [158, 160] width 142 height 18
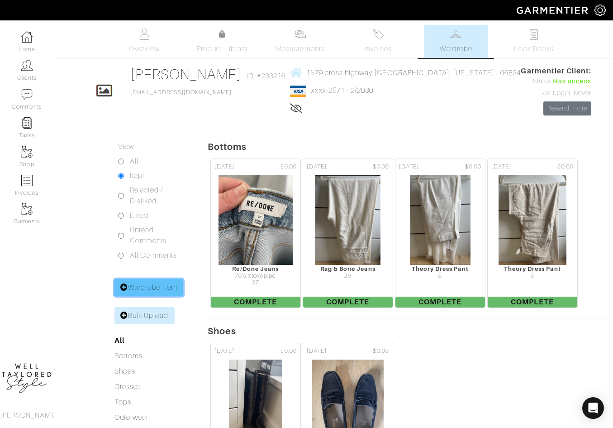
click at [150, 290] on link "Wardrobe Item" at bounding box center [148, 287] width 69 height 17
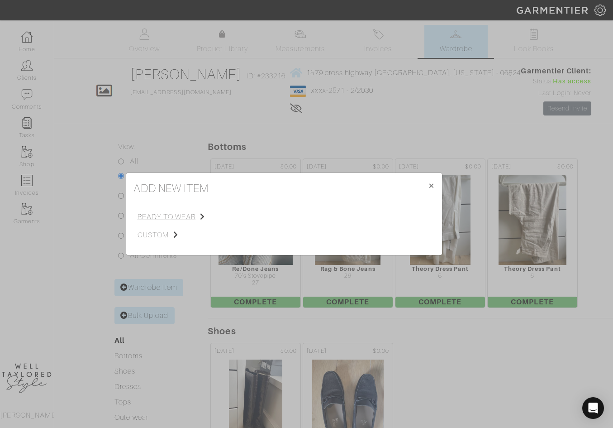
click at [176, 212] on span "ready to wear" at bounding box center [183, 216] width 91 height 11
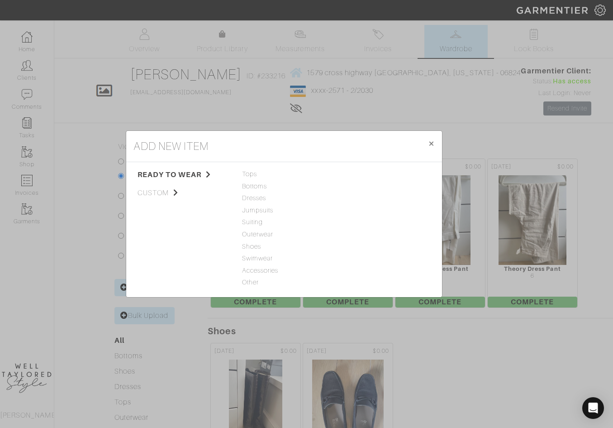
click at [259, 229] on div "Tops Bottoms Dresses Jumpsuits Suiting Outerwear Shoes Swimwear Accessories Oth…" at bounding box center [284, 229] width 84 height 120
click at [259, 231] on span "Outerwear" at bounding box center [284, 234] width 84 height 10
click at [350, 174] on link "Jacket" at bounding box center [350, 173] width 20 height 7
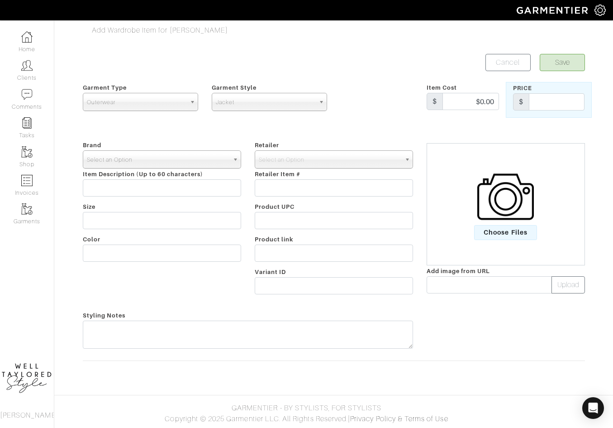
click at [212, 164] on span "Select an Option" at bounding box center [158, 160] width 142 height 18
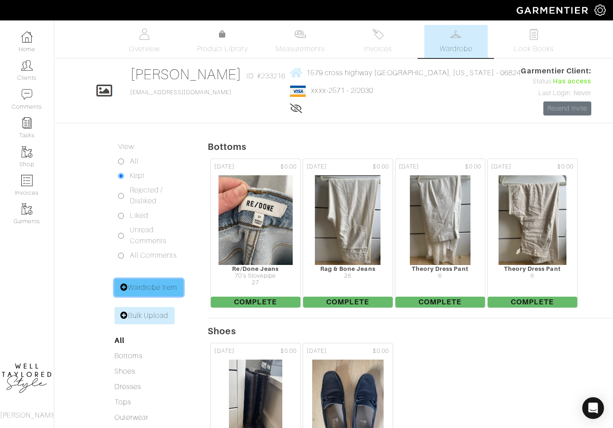
click at [169, 285] on link "Wardrobe Item" at bounding box center [148, 287] width 69 height 17
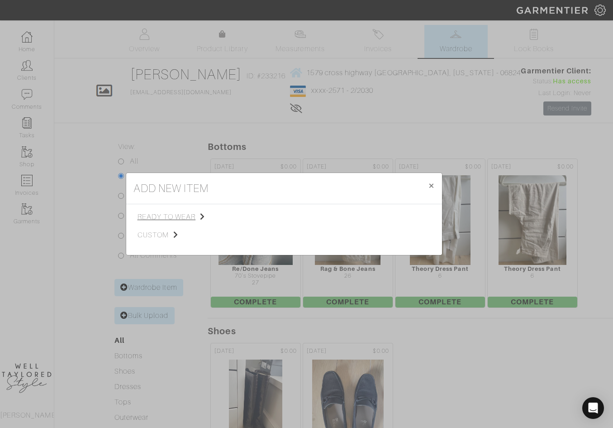
click at [175, 212] on span "ready to wear" at bounding box center [183, 216] width 91 height 11
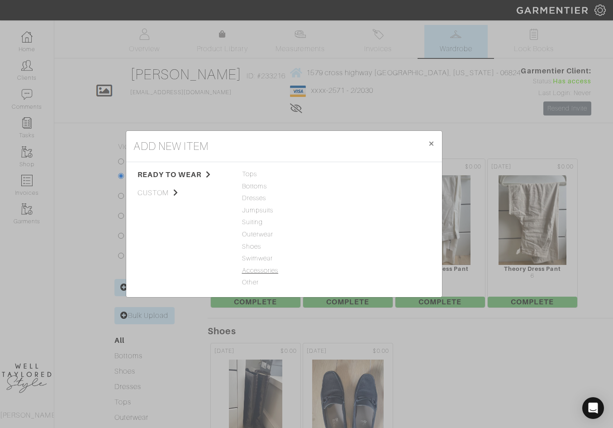
click at [261, 270] on span "Accessories" at bounding box center [284, 271] width 84 height 10
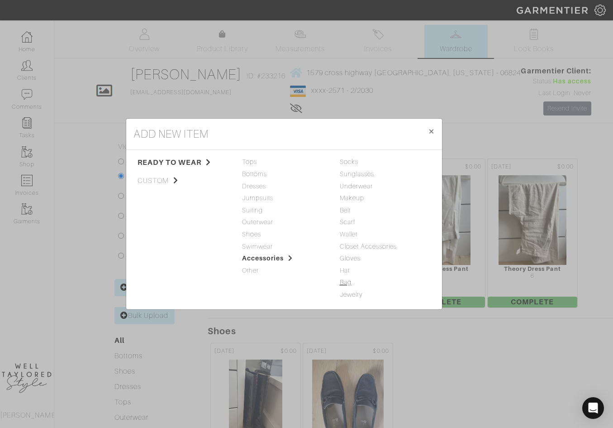
click at [346, 279] on link "Bag" at bounding box center [346, 281] width 12 height 7
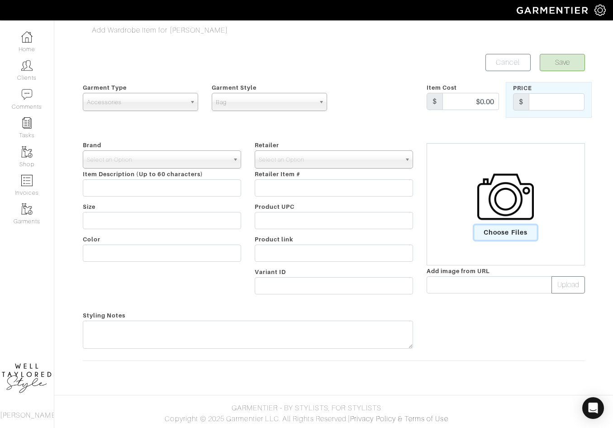
click at [512, 233] on span "Choose Files" at bounding box center [505, 232] width 63 height 15
click at [0, 0] on input "Choose Files" at bounding box center [0, 0] width 0 height 0
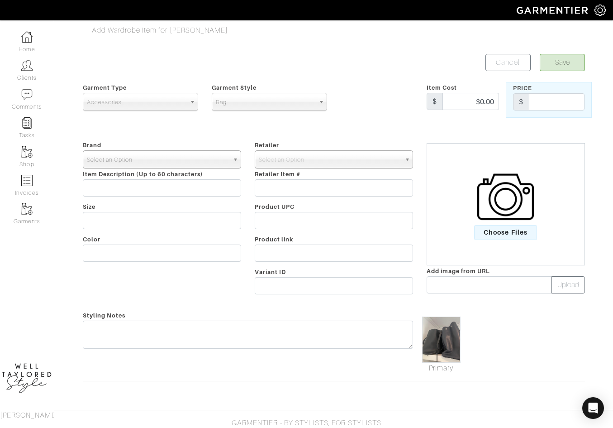
click at [124, 162] on span "Select an Option" at bounding box center [158, 160] width 142 height 18
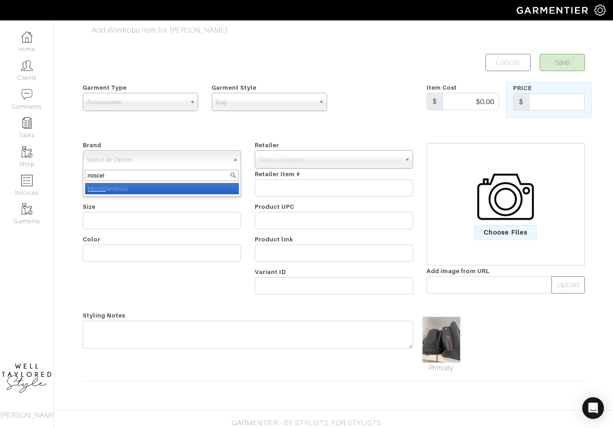
type input "miscell"
select select "Miscellaneous"
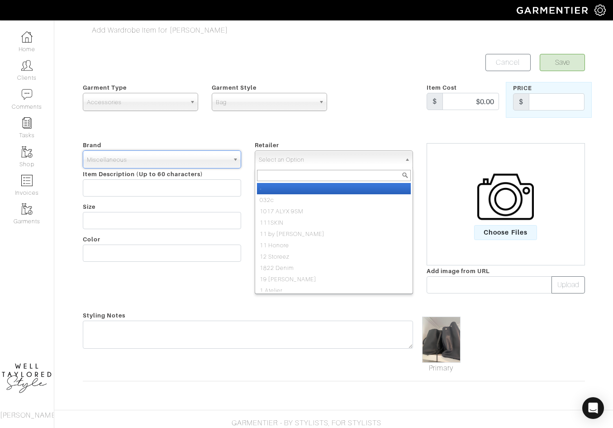
click at [290, 164] on span "Select an Option" at bounding box center [330, 160] width 142 height 18
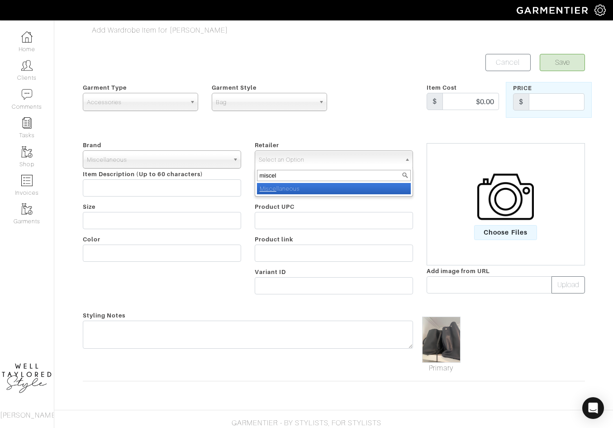
type input "miscell"
select select "83"
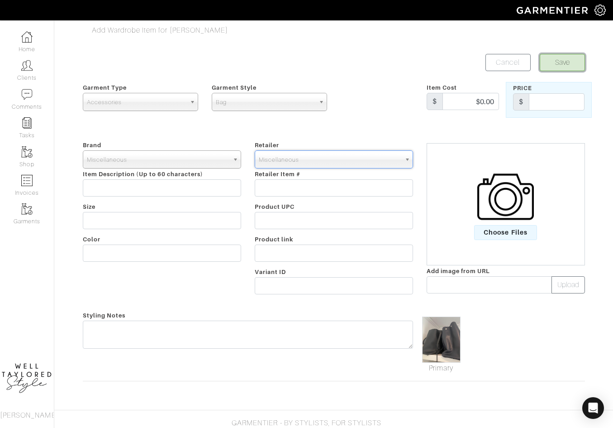
click at [562, 62] on button "Save" at bounding box center [562, 62] width 45 height 17
click at [571, 63] on button "Save" at bounding box center [562, 62] width 45 height 17
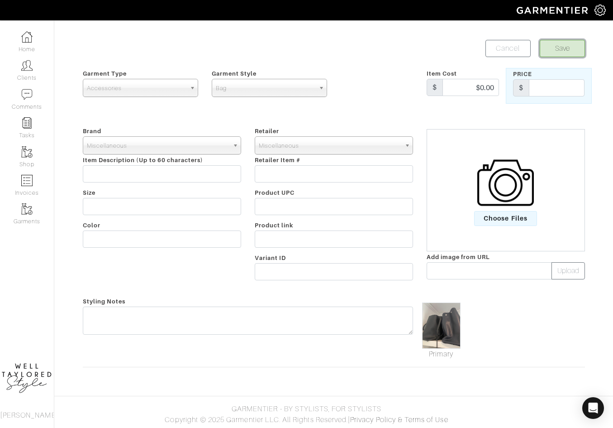
click at [566, 55] on button "Save" at bounding box center [562, 48] width 45 height 17
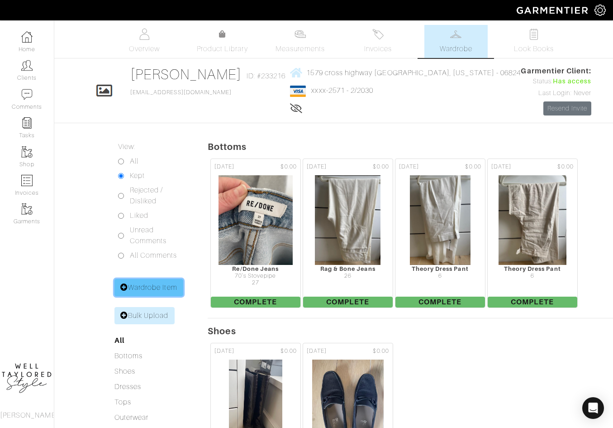
click at [167, 280] on link "Wardrobe Item" at bounding box center [148, 287] width 69 height 17
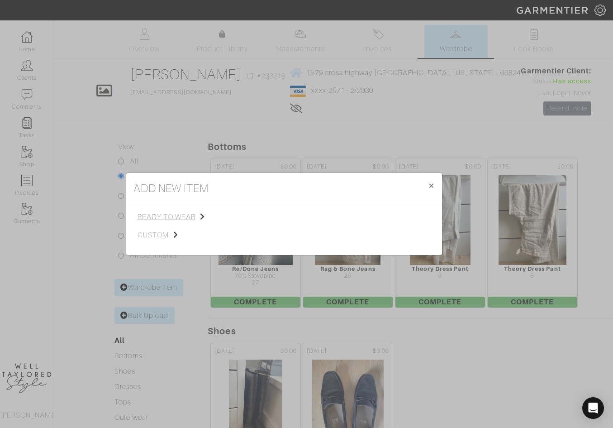
click at [171, 214] on span "ready to wear" at bounding box center [183, 216] width 91 height 11
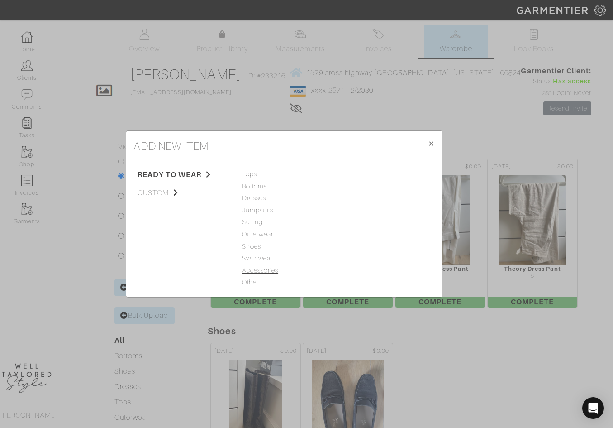
click at [256, 270] on span "Accessories" at bounding box center [284, 271] width 84 height 10
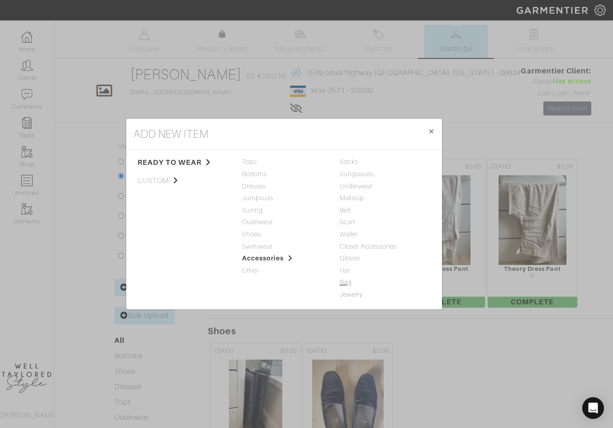
click at [347, 285] on link "Bag" at bounding box center [346, 281] width 12 height 7
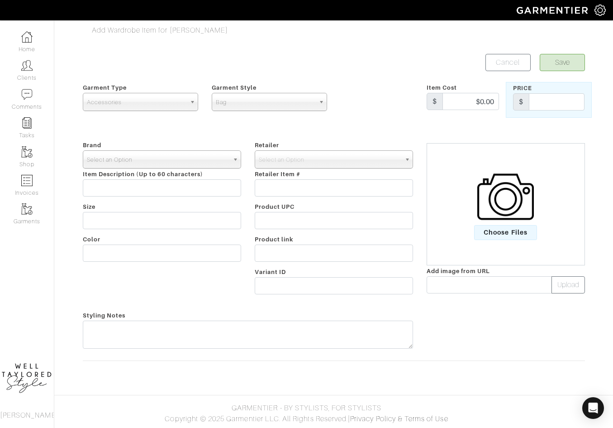
click at [159, 160] on span "Select an Option" at bounding box center [158, 160] width 142 height 18
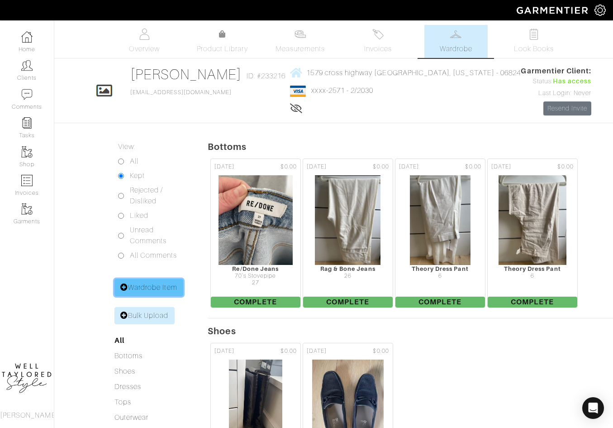
click at [154, 280] on link "Wardrobe Item" at bounding box center [148, 287] width 69 height 17
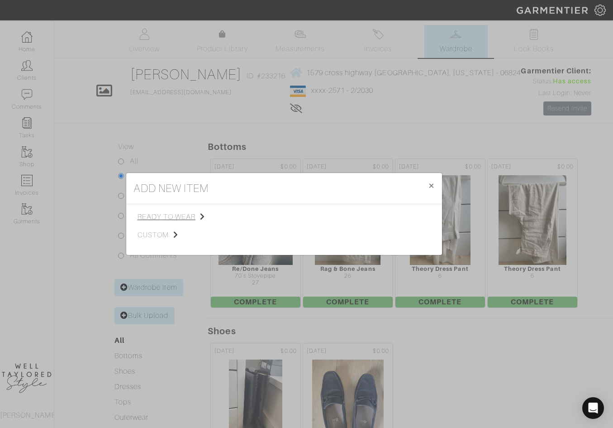
click at [181, 217] on span "ready to wear" at bounding box center [183, 216] width 91 height 11
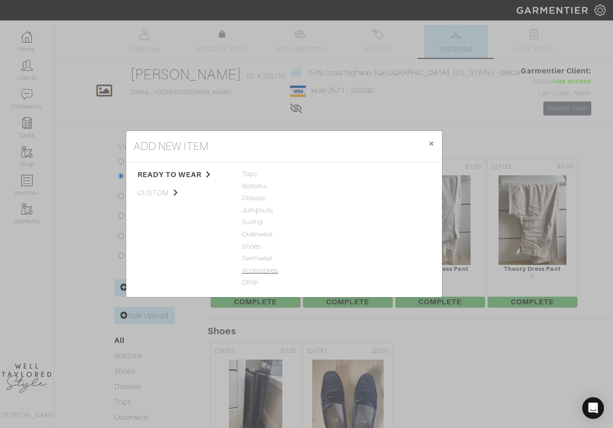
click at [259, 271] on span "Accessories" at bounding box center [284, 271] width 84 height 10
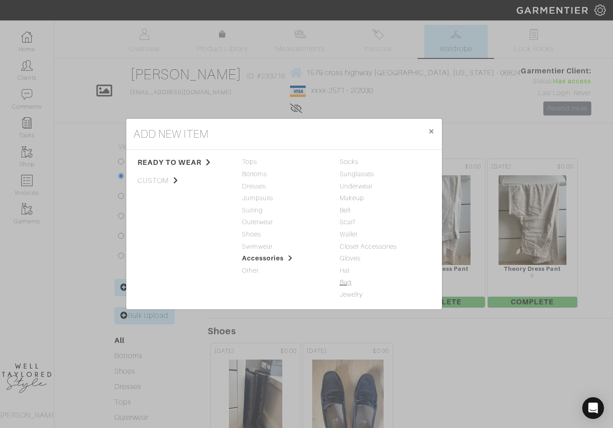
click at [347, 281] on link "Bag" at bounding box center [346, 281] width 12 height 7
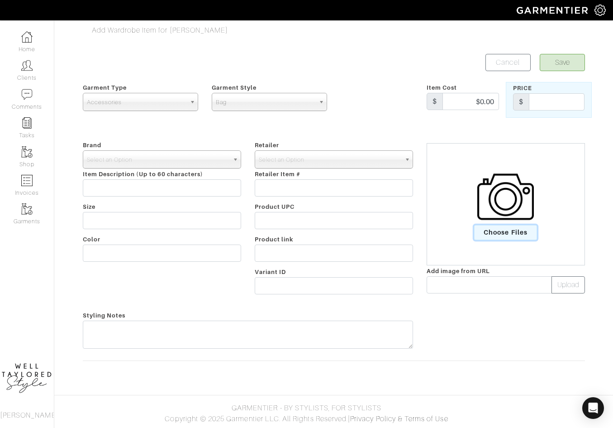
click at [513, 226] on span "Choose Files" at bounding box center [505, 232] width 63 height 15
click at [0, 0] on input "Choose Files" at bounding box center [0, 0] width 0 height 0
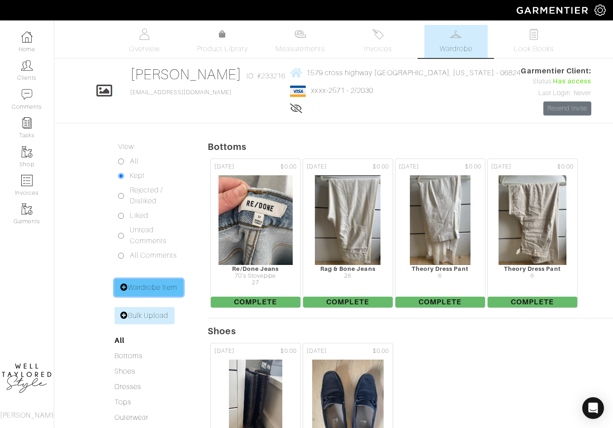
click at [160, 283] on link "Wardrobe Item" at bounding box center [148, 287] width 69 height 17
click at [0, 0] on div "add new item × Close ready to wear custom Tops Bottoms Dresses Jumpsuits Suitin…" at bounding box center [0, 0] width 0 height 0
click at [160, 283] on link "Wardrobe Item" at bounding box center [148, 287] width 69 height 17
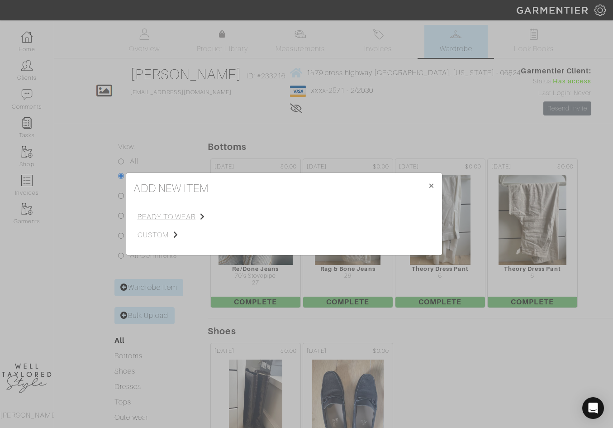
click at [182, 215] on span "ready to wear" at bounding box center [183, 216] width 91 height 11
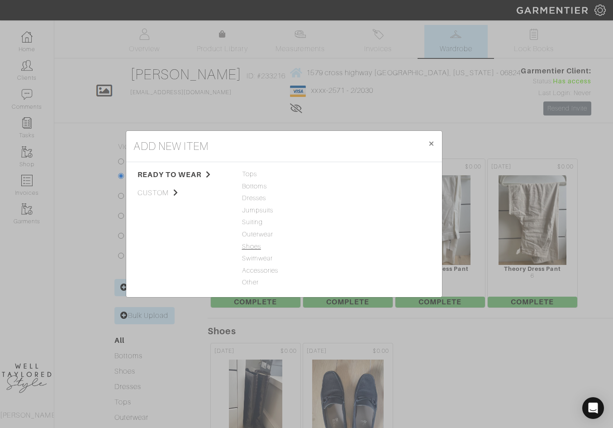
click at [251, 244] on span "Shoes" at bounding box center [284, 247] width 84 height 10
click at [354, 177] on link "Shoes" at bounding box center [349, 173] width 19 height 7
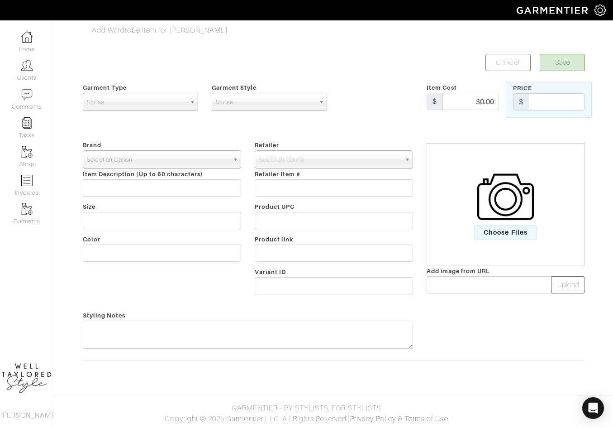
click at [179, 159] on span "Select an Option" at bounding box center [158, 160] width 142 height 18
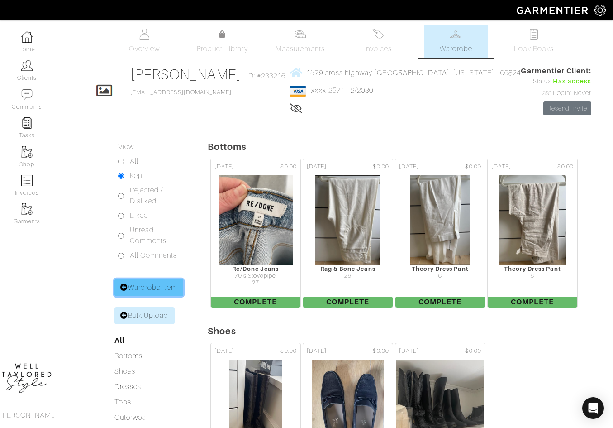
click at [147, 289] on link "Wardrobe Item" at bounding box center [148, 287] width 69 height 17
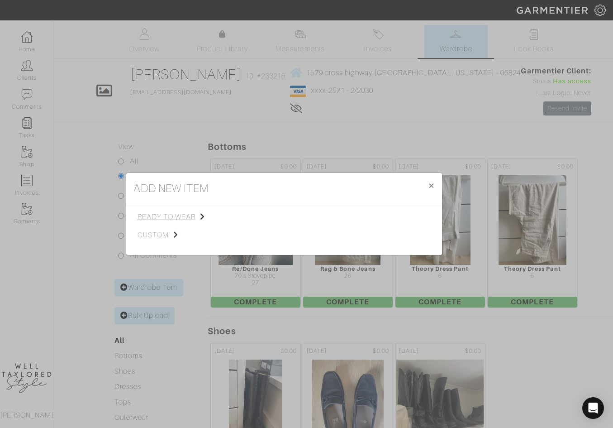
click at [180, 213] on span "ready to wear" at bounding box center [183, 216] width 91 height 11
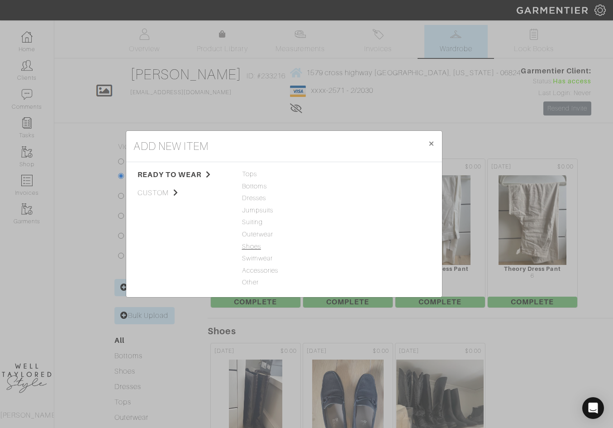
click at [252, 246] on span "Shoes" at bounding box center [284, 247] width 84 height 10
click at [345, 178] on div "Shoes" at bounding box center [382, 174] width 84 height 10
click at [346, 173] on link "Shoes" at bounding box center [349, 173] width 19 height 7
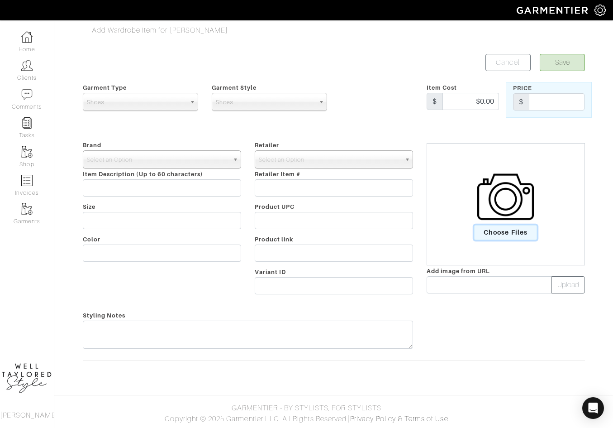
click at [513, 231] on span "Choose Files" at bounding box center [505, 232] width 63 height 15
click at [0, 0] on input "Choose Files" at bounding box center [0, 0] width 0 height 0
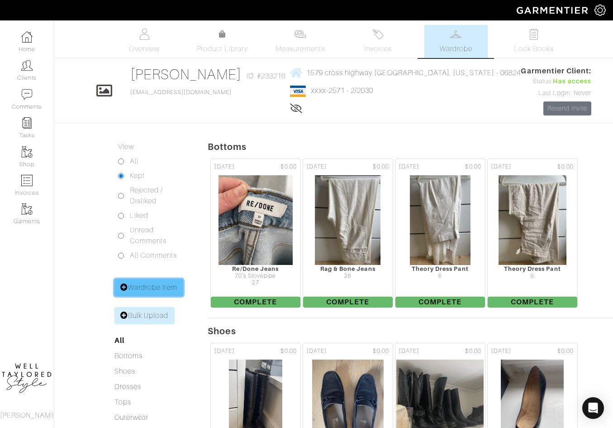
click at [163, 287] on link "Wardrobe Item" at bounding box center [148, 287] width 69 height 17
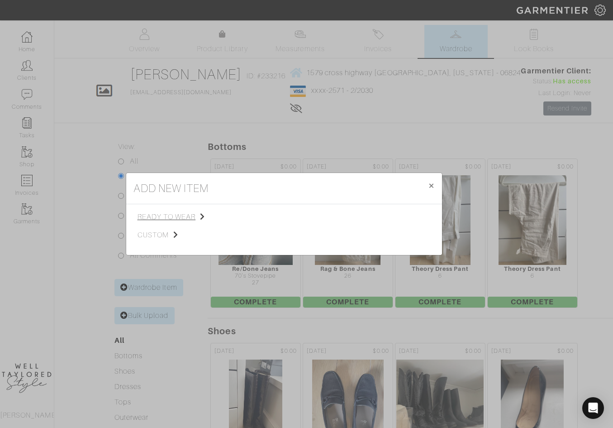
click at [187, 213] on span "ready to wear" at bounding box center [183, 216] width 91 height 11
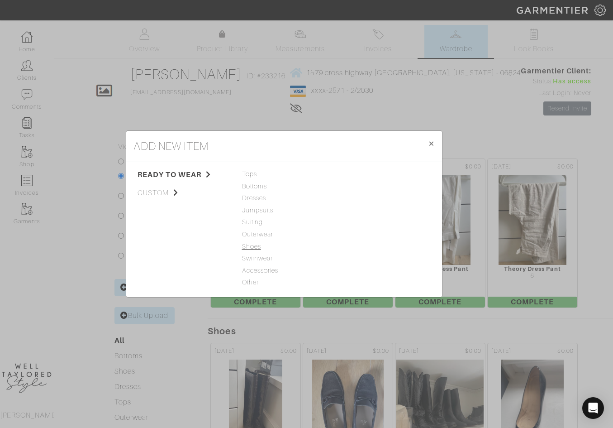
click at [251, 246] on span "Shoes" at bounding box center [284, 247] width 84 height 10
click at [351, 170] on link "Shoes" at bounding box center [349, 173] width 19 height 7
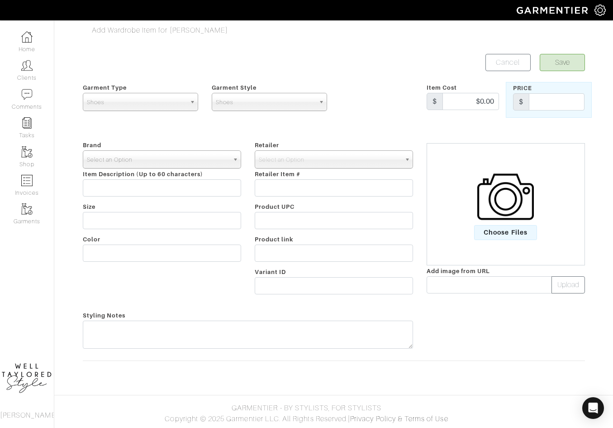
click at [173, 159] on span "Select an Option" at bounding box center [158, 160] width 142 height 18
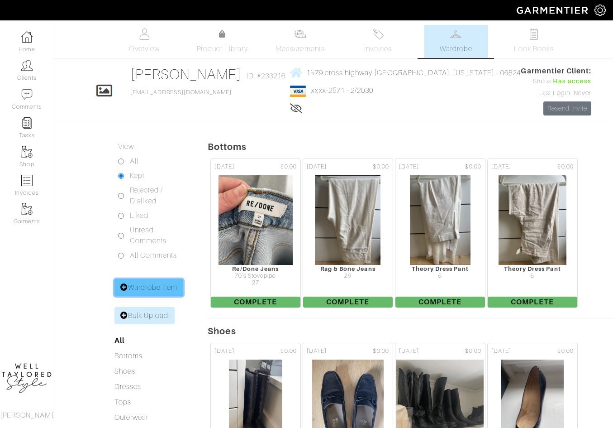
click at [149, 285] on link "Wardrobe Item" at bounding box center [148, 287] width 69 height 17
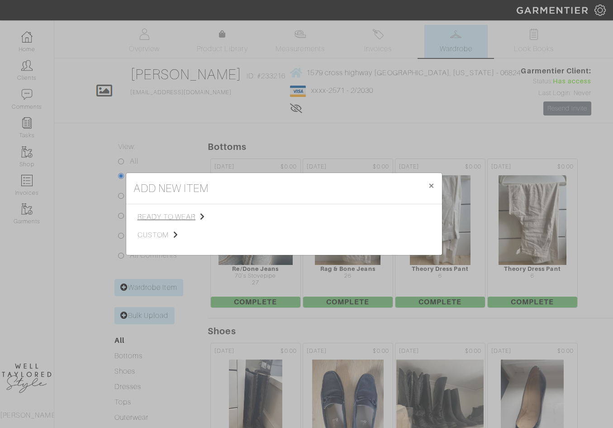
click at [181, 214] on span "ready to wear" at bounding box center [183, 216] width 91 height 11
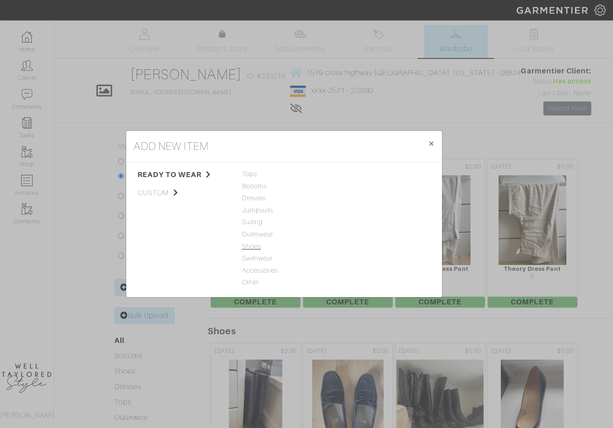
click at [252, 247] on span "Shoes" at bounding box center [284, 247] width 84 height 10
click at [342, 174] on link "Shoes" at bounding box center [349, 173] width 19 height 7
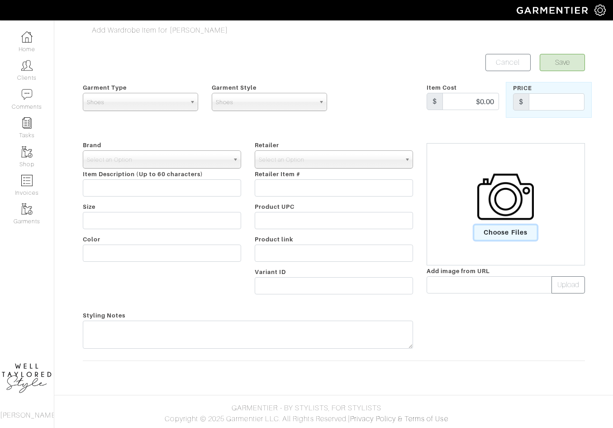
click at [508, 234] on span "Choose Files" at bounding box center [505, 232] width 63 height 15
click at [0, 0] on input "Choose Files" at bounding box center [0, 0] width 0 height 0
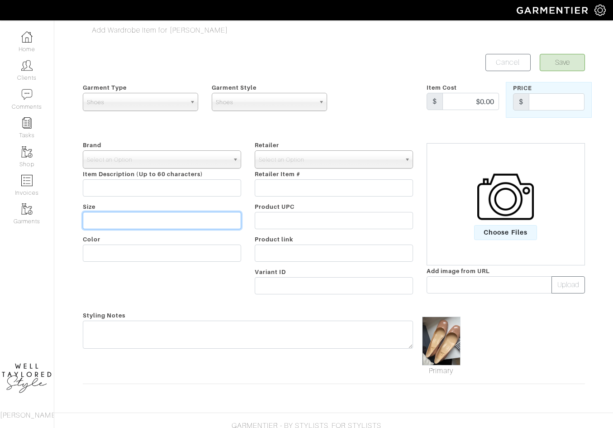
click at [176, 212] on input "text" at bounding box center [162, 220] width 158 height 17
type input "40"
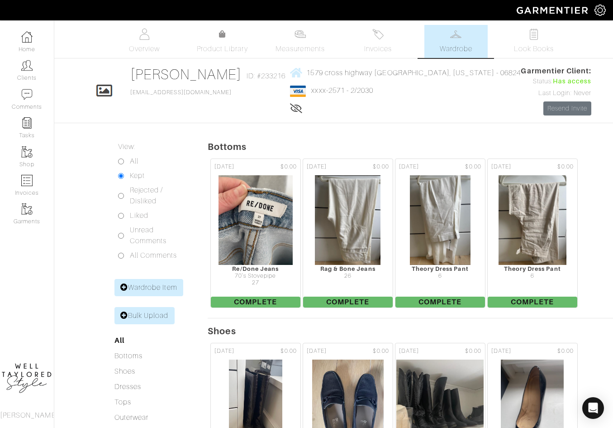
click at [143, 284] on link "Wardrobe Item" at bounding box center [148, 287] width 69 height 17
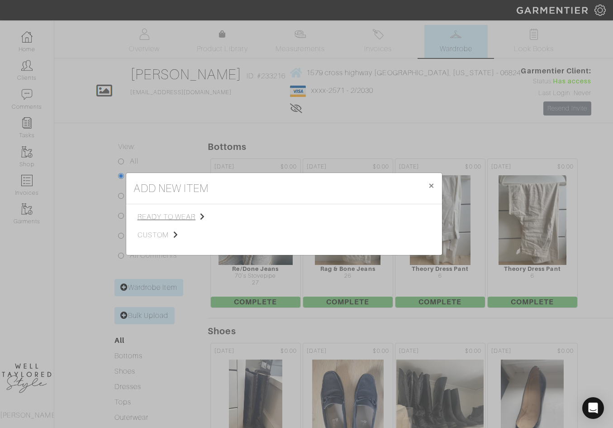
click at [186, 212] on span "ready to wear" at bounding box center [183, 216] width 91 height 11
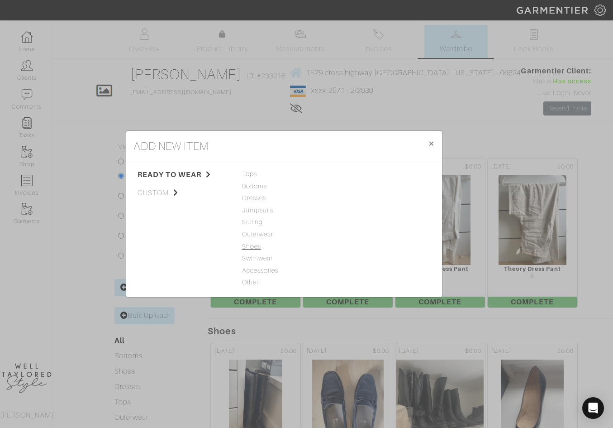
click at [253, 249] on span "Shoes" at bounding box center [284, 247] width 84 height 10
click at [351, 171] on link "Shoes" at bounding box center [349, 173] width 19 height 7
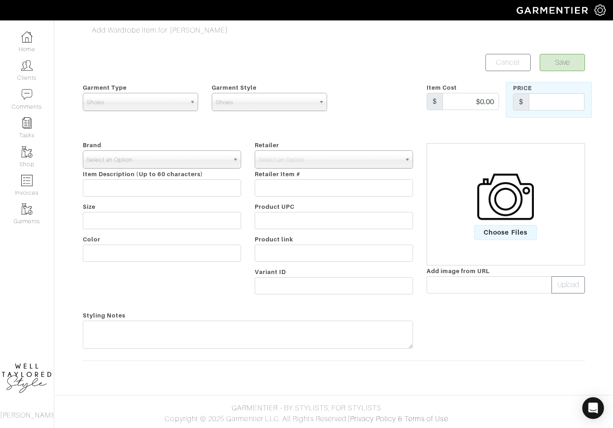
click at [143, 163] on span "Select an Option" at bounding box center [158, 160] width 142 height 18
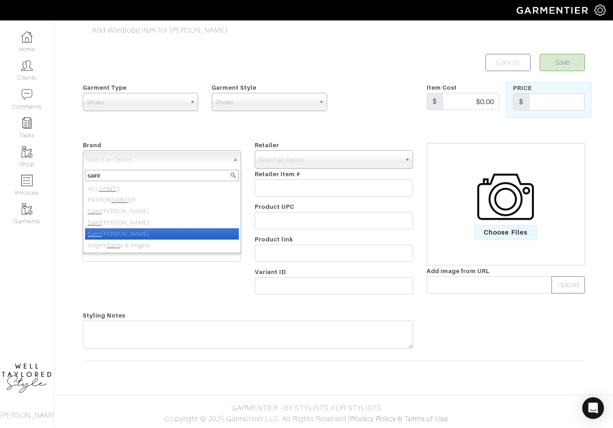
type input "saint"
click at [159, 229] on li "Saint Laurent" at bounding box center [162, 233] width 154 height 11
select select "Saint Laurent"
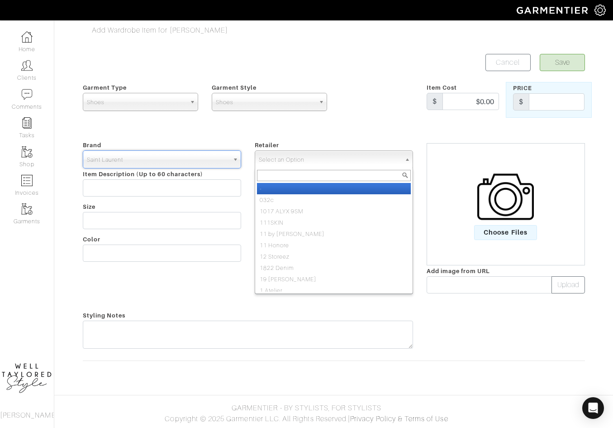
click at [300, 158] on span "Select an Option" at bounding box center [330, 160] width 142 height 18
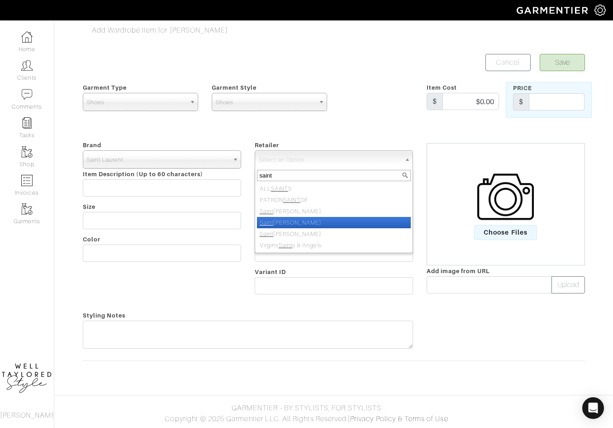
type input "saint"
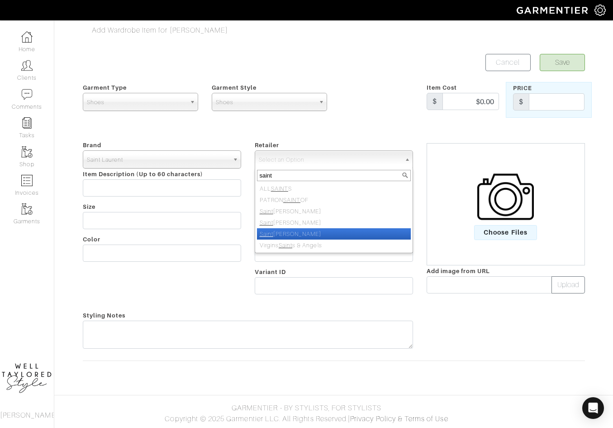
click at [337, 230] on ul "ALL SAINT S PATRON SAINT OF Saint Bernard Saint James Saint Laurent Virgins Sai…" at bounding box center [333, 217] width 156 height 68
select select "3877"
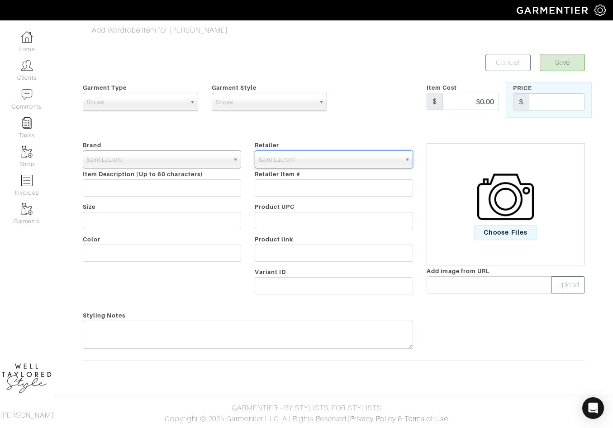
click at [337, 230] on div "Retailer - 032c 1017 ALYX 9SM 111SKIN 11 by Boris Bidjan Saberi 11 Honore 12 St…" at bounding box center [334, 218] width 172 height 159
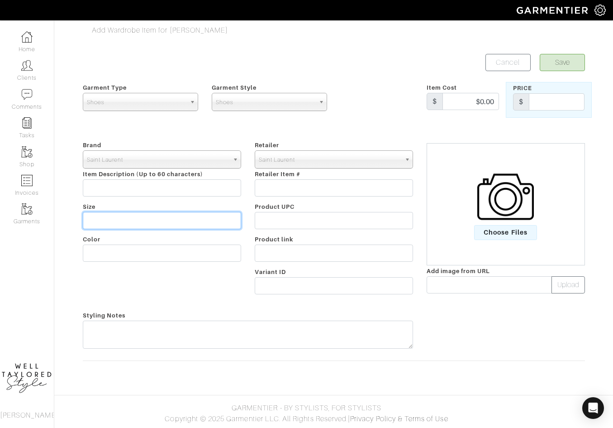
click at [135, 226] on input "text" at bounding box center [162, 220] width 158 height 17
click at [137, 218] on input "40" at bounding box center [162, 220] width 158 height 17
type input "39"
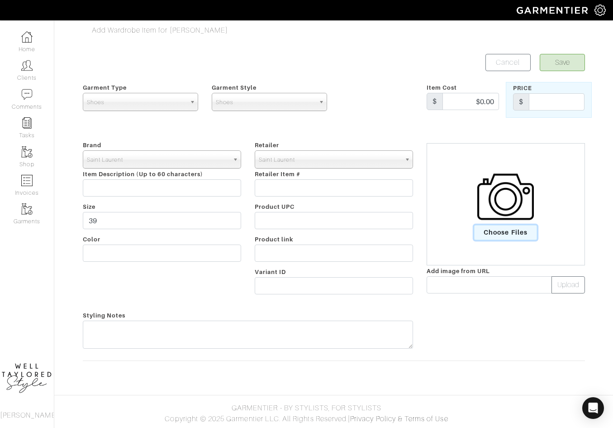
click at [525, 226] on span "Choose Files" at bounding box center [505, 232] width 63 height 15
click at [0, 0] on input "Choose Files" at bounding box center [0, 0] width 0 height 0
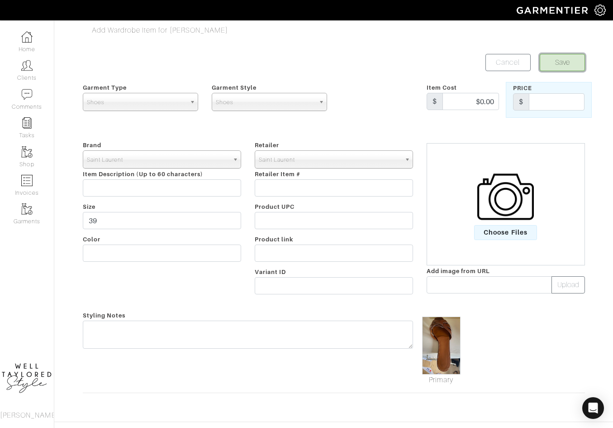
click at [569, 69] on button "Save" at bounding box center [562, 62] width 45 height 17
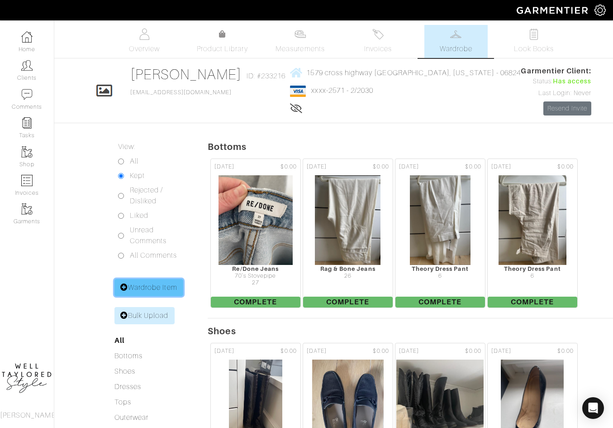
click at [171, 289] on link "Wardrobe Item" at bounding box center [148, 287] width 69 height 17
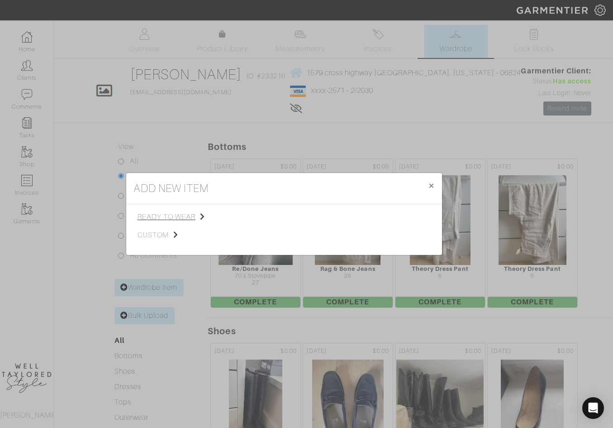
click at [176, 212] on span "ready to wear" at bounding box center [183, 216] width 91 height 11
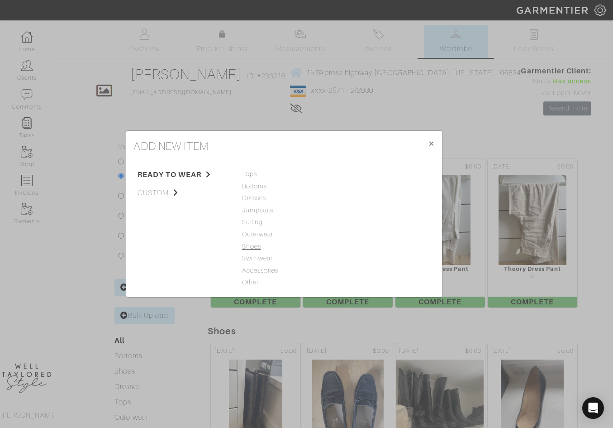
click at [253, 248] on span "Shoes" at bounding box center [284, 247] width 84 height 10
click at [355, 173] on link "Shoes" at bounding box center [349, 173] width 19 height 7
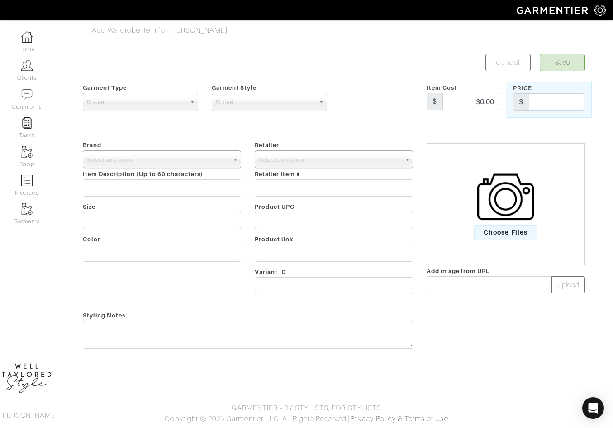
click at [210, 170] on div "Brand - 032c 1017 ALYX 9SM 111SKIN 11 by Boris Bidjan Saberi 11 Honore 12 Store…" at bounding box center [162, 218] width 172 height 159
click at [208, 163] on span "Select an Option" at bounding box center [158, 160] width 142 height 18
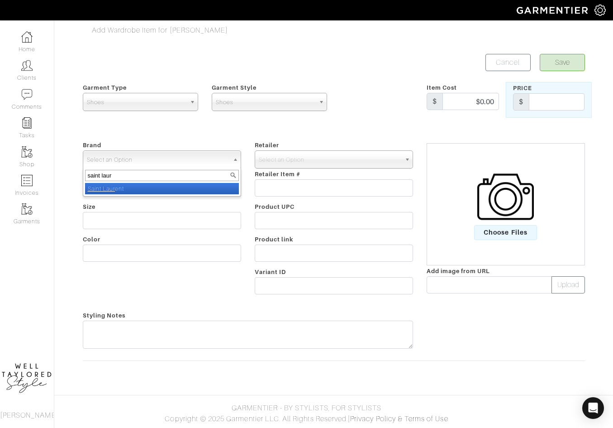
type input "saint laure"
select select "Saint Laurent"
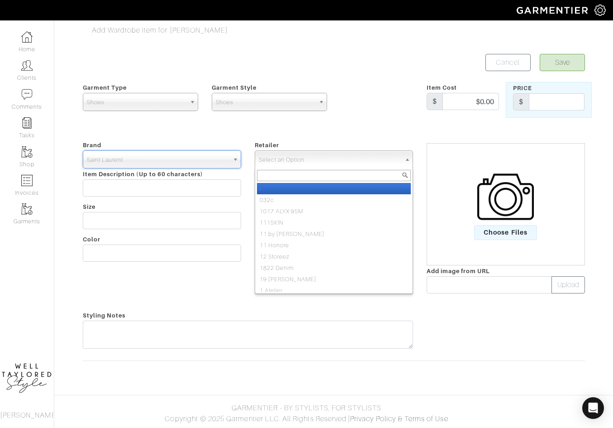
click at [343, 155] on span "Select an Option" at bounding box center [330, 160] width 142 height 18
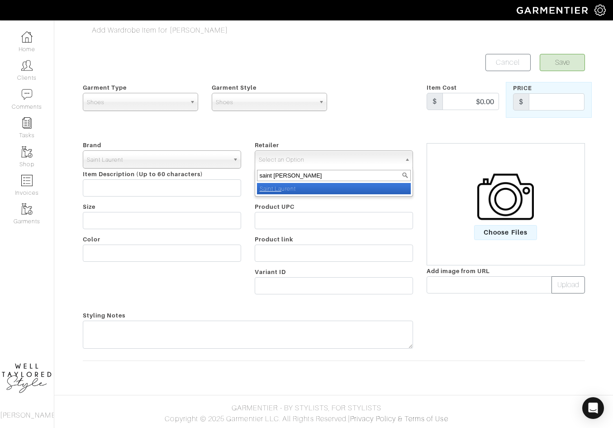
type input "saint laur"
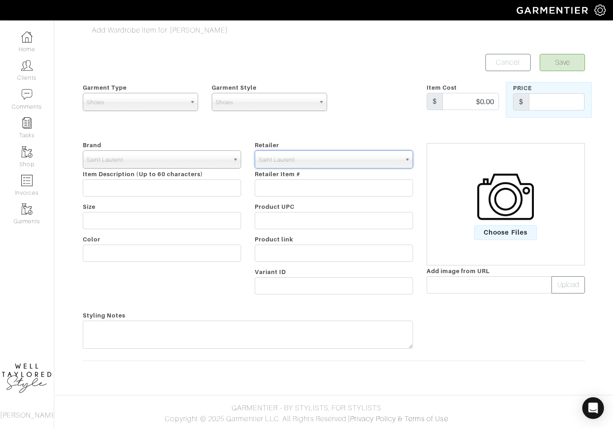
select select "3877"
click at [543, 216] on label "Choose Files" at bounding box center [506, 203] width 156 height 71
click at [0, 0] on input "Choose Files" at bounding box center [0, 0] width 0 height 0
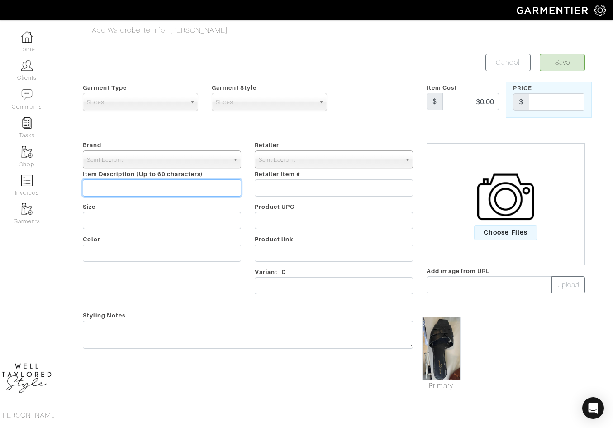
click at [146, 186] on input "text" at bounding box center [162, 187] width 158 height 17
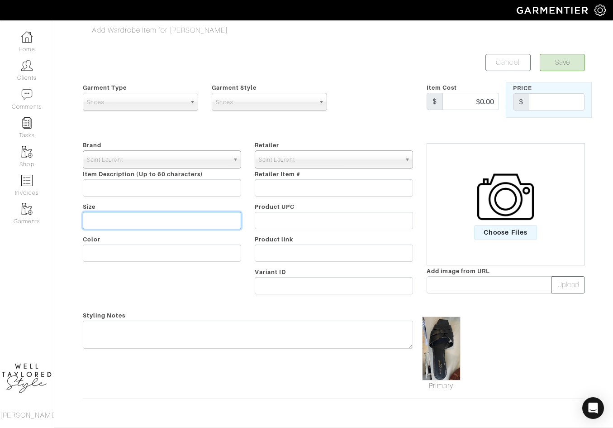
click at [110, 216] on input "text" at bounding box center [162, 220] width 158 height 17
type input "39"
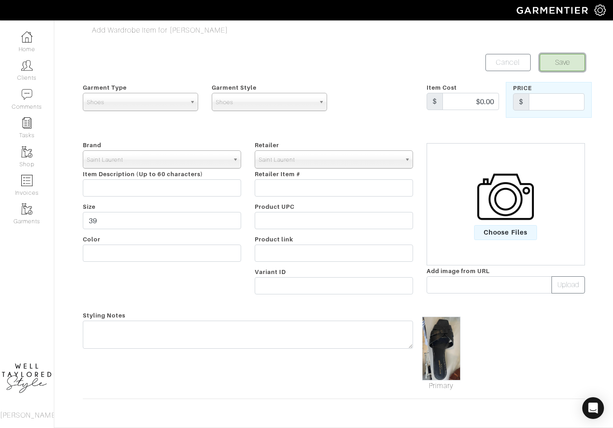
click at [574, 67] on button "Save" at bounding box center [562, 62] width 45 height 17
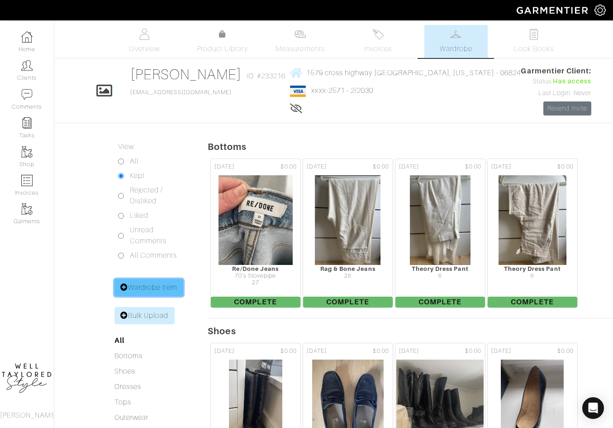
click at [129, 282] on link "Wardrobe Item" at bounding box center [148, 287] width 69 height 17
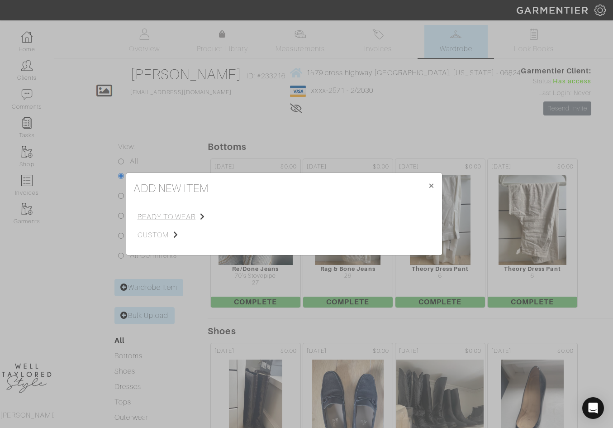
click at [167, 220] on span "ready to wear" at bounding box center [183, 216] width 91 height 11
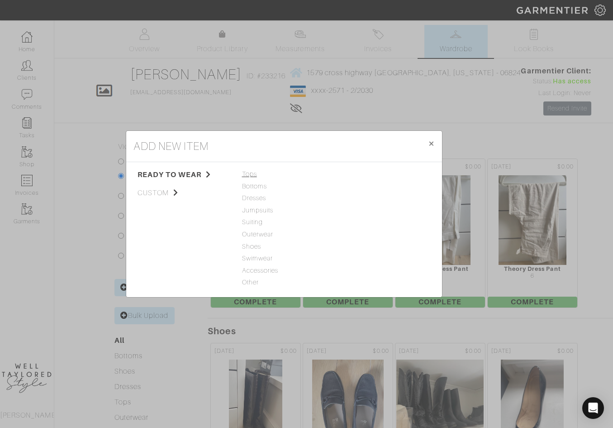
click at [250, 170] on span "Tops" at bounding box center [284, 174] width 84 height 10
click at [353, 183] on link "Sweater" at bounding box center [352, 185] width 24 height 7
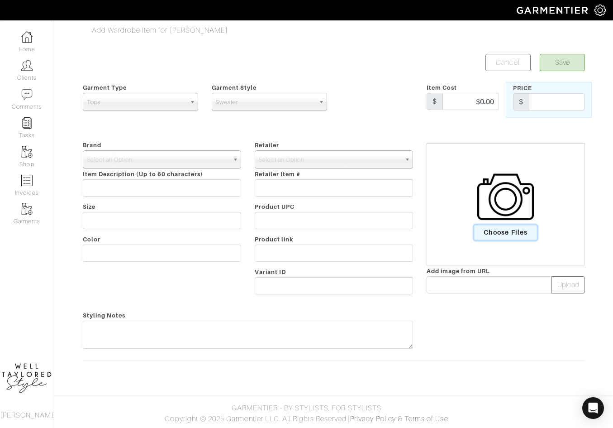
click at [498, 229] on span "Choose Files" at bounding box center [505, 232] width 63 height 15
click at [0, 0] on input "Choose Files" at bounding box center [0, 0] width 0 height 0
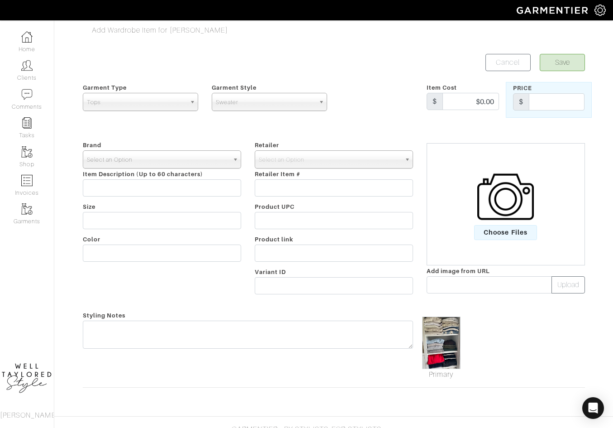
click at [203, 156] on span "Select an Option" at bounding box center [158, 160] width 142 height 18
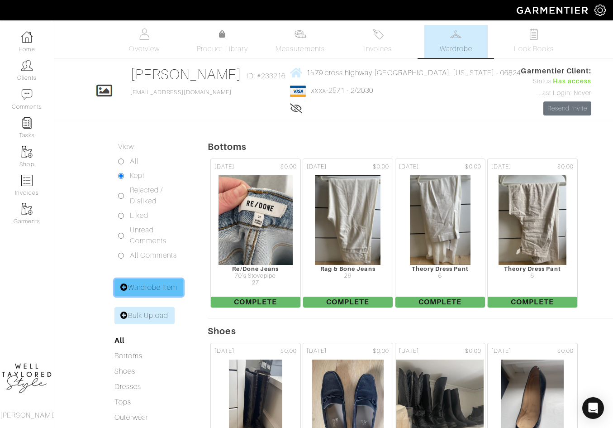
click at [142, 286] on link "Wardrobe Item" at bounding box center [148, 287] width 69 height 17
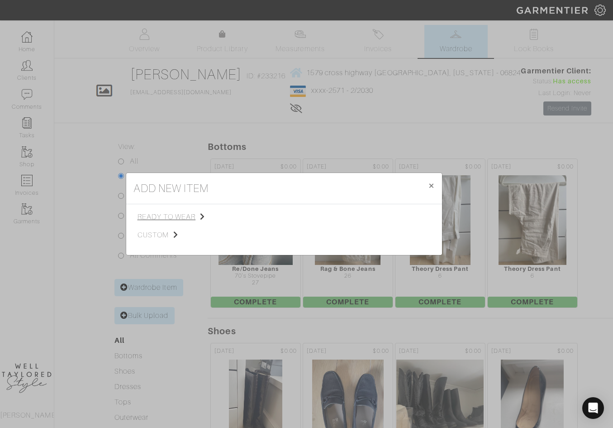
click at [185, 216] on span "ready to wear" at bounding box center [183, 216] width 91 height 11
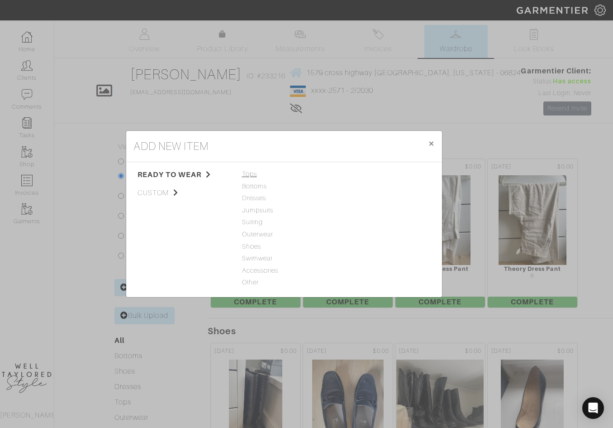
click at [255, 169] on span "Tops" at bounding box center [284, 174] width 84 height 10
click at [347, 215] on div "Tank Top Sweater T-Shirt Blouse Jeans Casual Pant Shorts Dress Pant Skirt Dress…" at bounding box center [382, 229] width 98 height 120
click at [347, 213] on link "Blouse" at bounding box center [350, 209] width 20 height 7
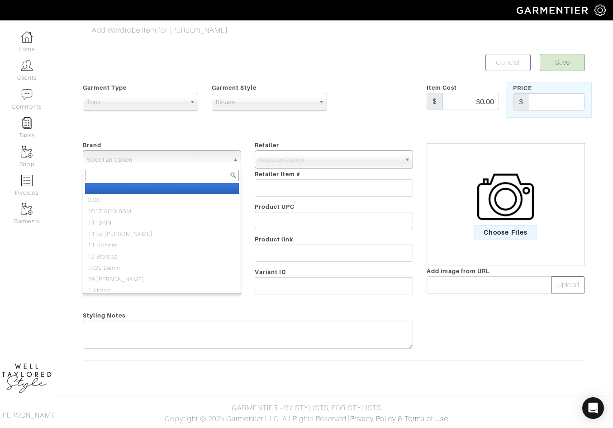
click at [135, 164] on span "Select an Option" at bounding box center [158, 160] width 142 height 18
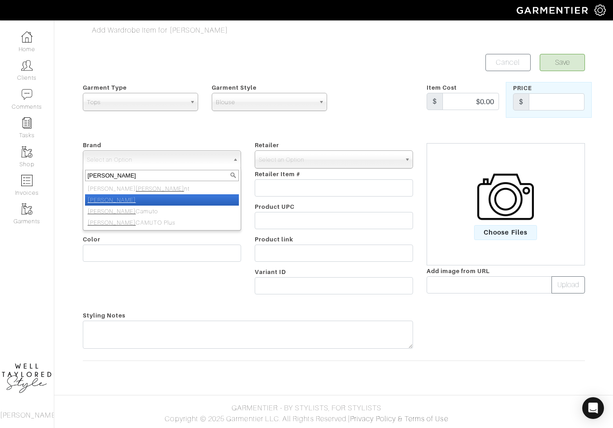
type input "[PERSON_NAME]"
click at [133, 199] on li "[PERSON_NAME]" at bounding box center [162, 199] width 154 height 11
select select "[PERSON_NAME]"
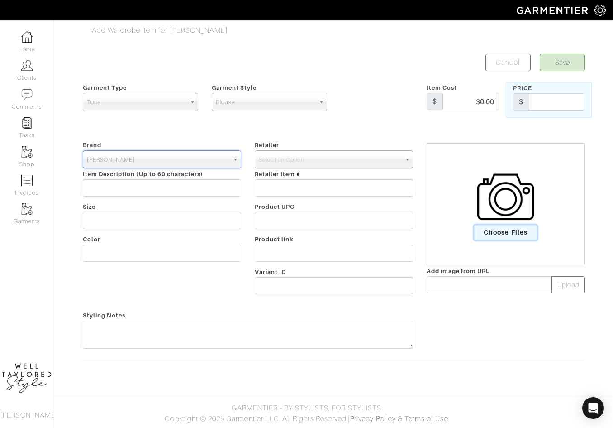
click at [513, 228] on span "Choose Files" at bounding box center [505, 232] width 63 height 15
click at [0, 0] on input "Choose Files" at bounding box center [0, 0] width 0 height 0
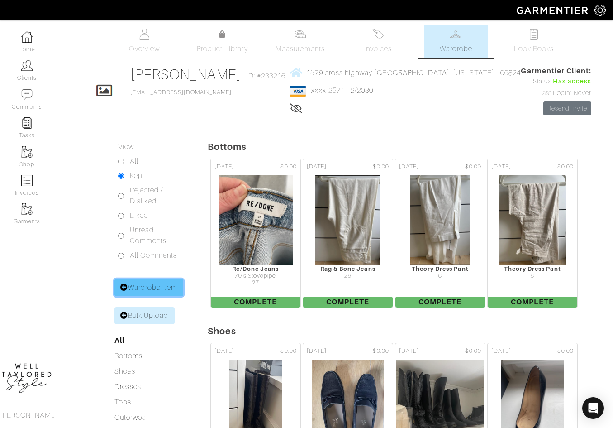
click at [147, 285] on link "Wardrobe Item" at bounding box center [148, 287] width 69 height 17
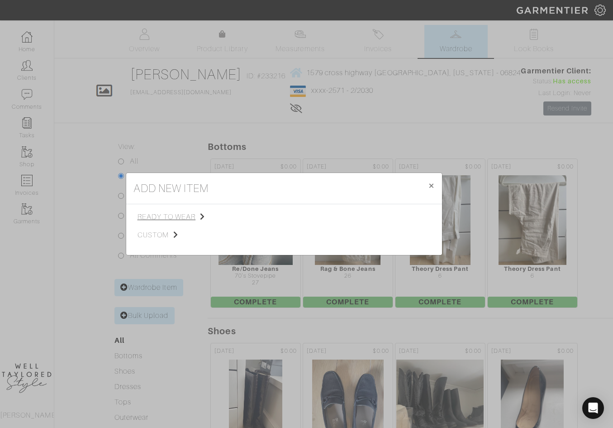
click at [179, 211] on span "ready to wear" at bounding box center [183, 216] width 91 height 11
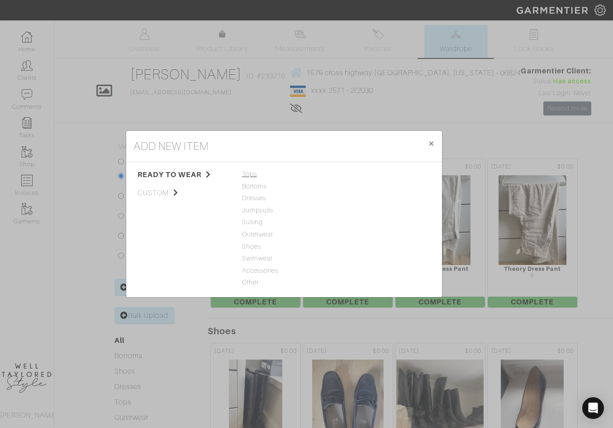
click at [252, 175] on span "Tops" at bounding box center [284, 174] width 84 height 10
click at [351, 209] on link "Blouse" at bounding box center [350, 209] width 20 height 7
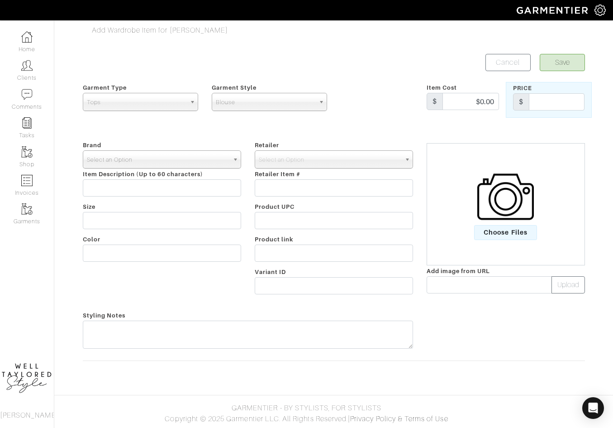
click at [179, 160] on span "Select an Option" at bounding box center [158, 160] width 142 height 18
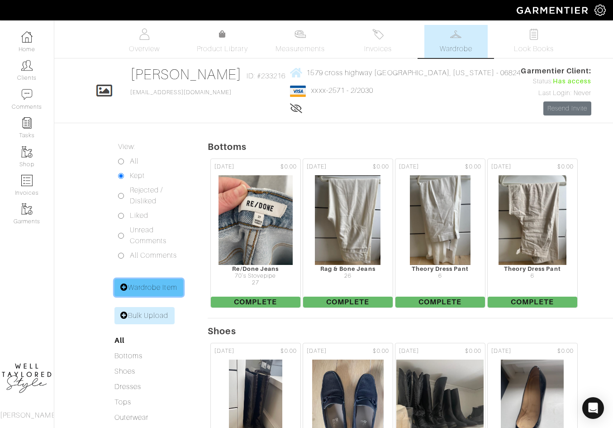
click at [138, 282] on link "Wardrobe Item" at bounding box center [148, 287] width 69 height 17
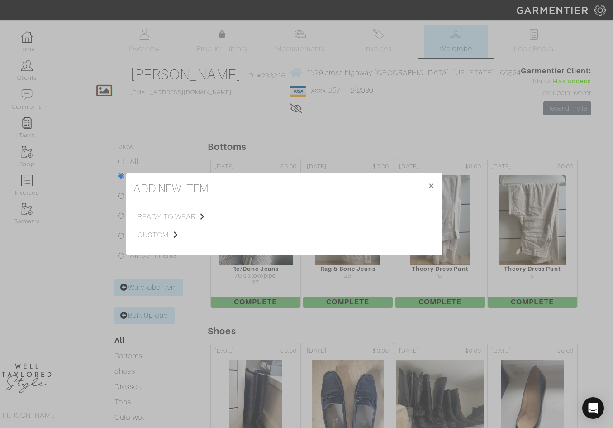
click at [175, 213] on span "ready to wear" at bounding box center [183, 216] width 91 height 11
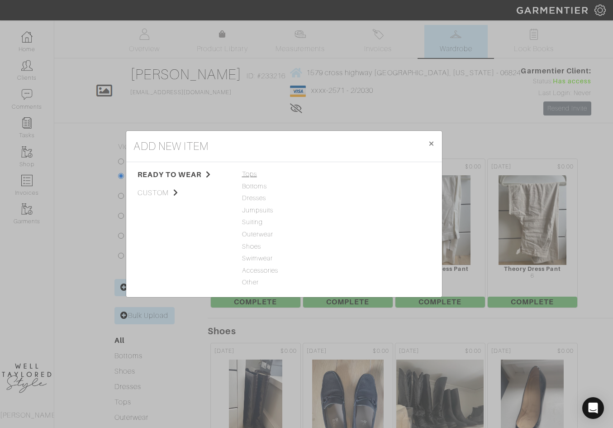
click at [244, 176] on span "Tops" at bounding box center [284, 174] width 84 height 10
click at [344, 211] on link "Blouse" at bounding box center [350, 209] width 20 height 7
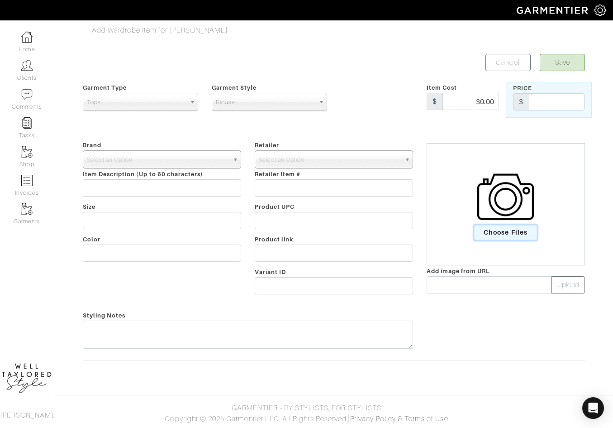
click at [496, 229] on span "Choose Files" at bounding box center [505, 232] width 63 height 15
click at [0, 0] on input "Choose Files" at bounding box center [0, 0] width 0 height 0
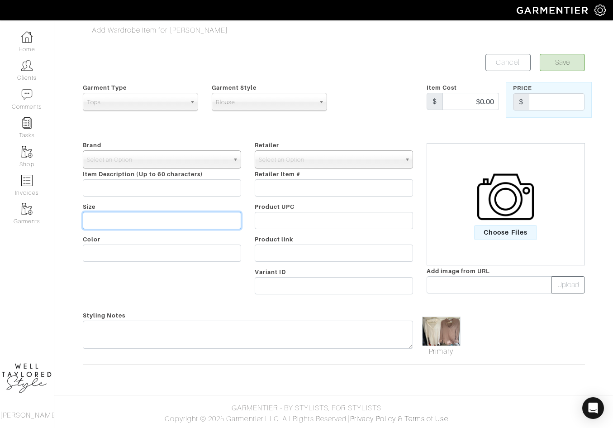
click at [140, 220] on input "text" at bounding box center [162, 220] width 158 height 17
type input "L"
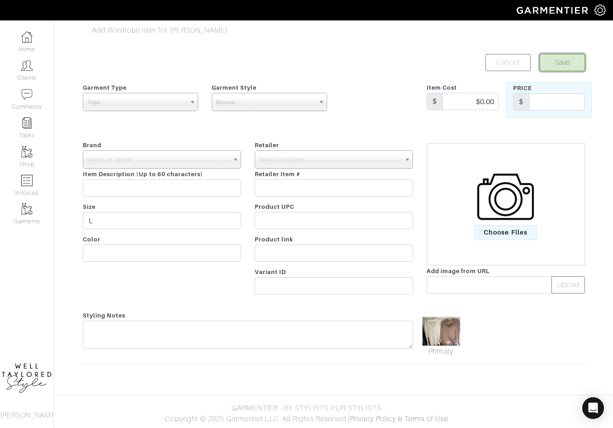
click at [561, 55] on button "Save" at bounding box center [562, 62] width 45 height 17
click at [196, 167] on span "Select an Option" at bounding box center [158, 160] width 142 height 18
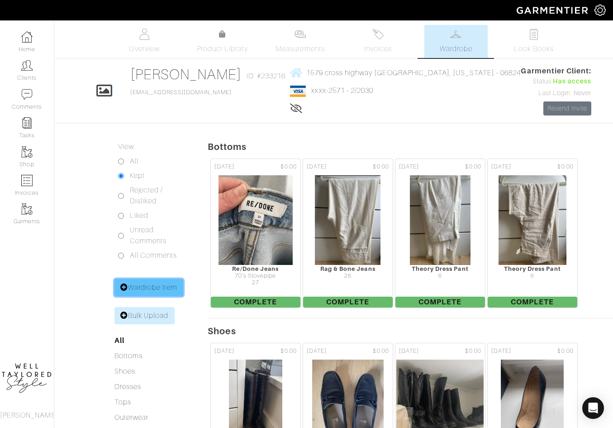
click at [148, 279] on link "Wardrobe Item" at bounding box center [148, 287] width 69 height 17
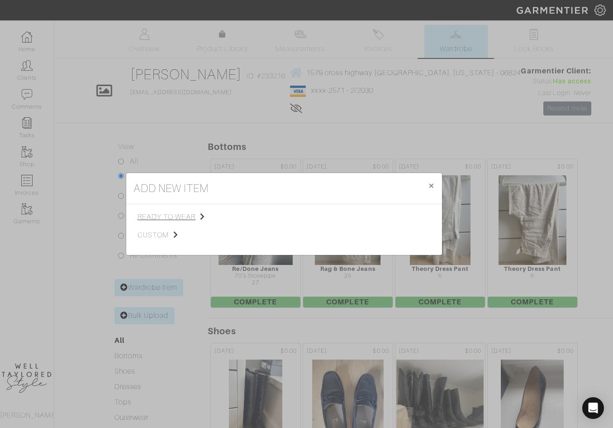
click at [176, 217] on span "ready to wear" at bounding box center [183, 216] width 91 height 11
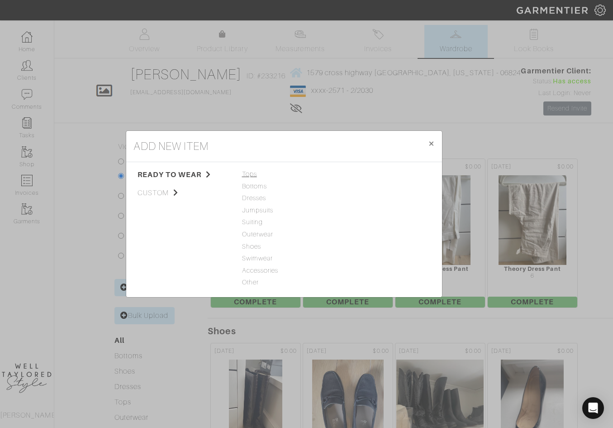
click at [254, 171] on span "Tops" at bounding box center [284, 174] width 84 height 10
click at [356, 209] on link "Blouse" at bounding box center [350, 209] width 20 height 7
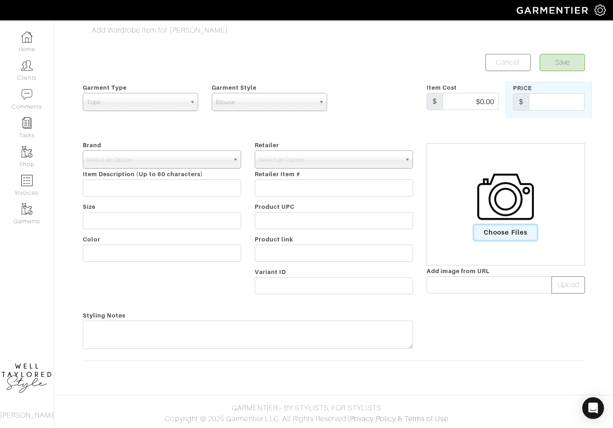
click at [504, 231] on span "Choose Files" at bounding box center [505, 232] width 63 height 15
click at [0, 0] on input "Choose Files" at bounding box center [0, 0] width 0 height 0
click at [161, 205] on div "Brand - 032c 1017 ALYX 9SM 111SKIN 11 by [PERSON_NAME] 11 [PERSON_NAME] 12 Stor…" at bounding box center [162, 218] width 172 height 159
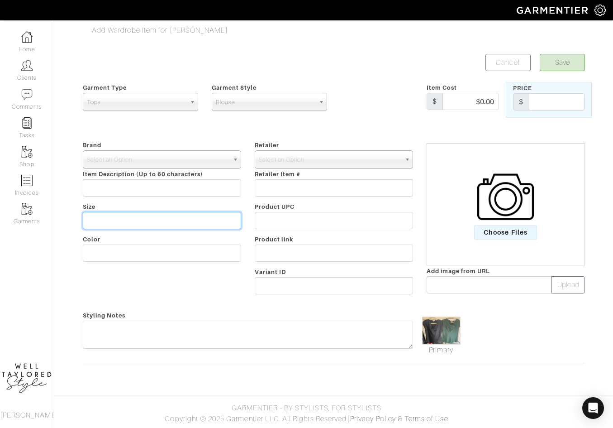
click at [161, 214] on input "text" at bounding box center [162, 220] width 158 height 17
type input "N"
type input "M"
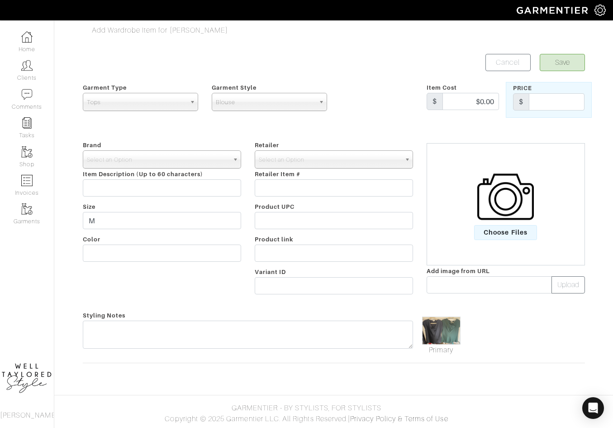
click at [140, 149] on div "Brand - 032c 1017 ALYX 9SM 111SKIN 11 by Boris Bidjan Saberi 11 Honore 12 Store…" at bounding box center [162, 218] width 172 height 159
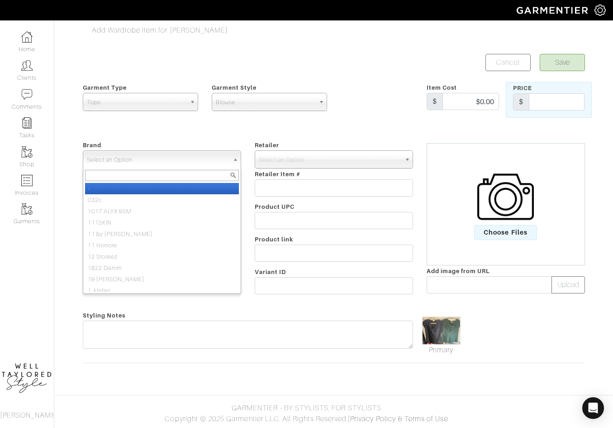
click at [143, 158] on span "Select an Option" at bounding box center [158, 160] width 142 height 18
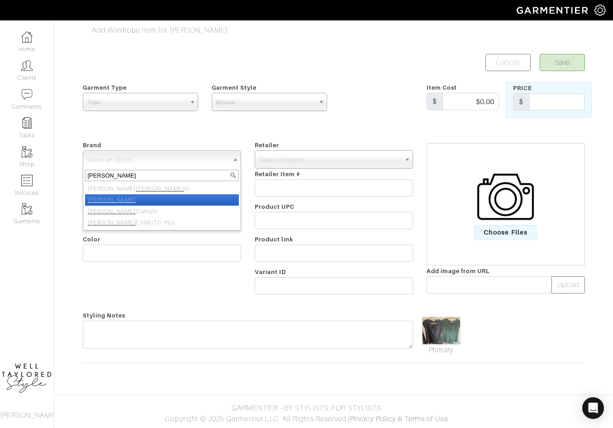
type input "vince"
click at [168, 202] on li "[PERSON_NAME]" at bounding box center [162, 199] width 154 height 11
select select "[PERSON_NAME]"
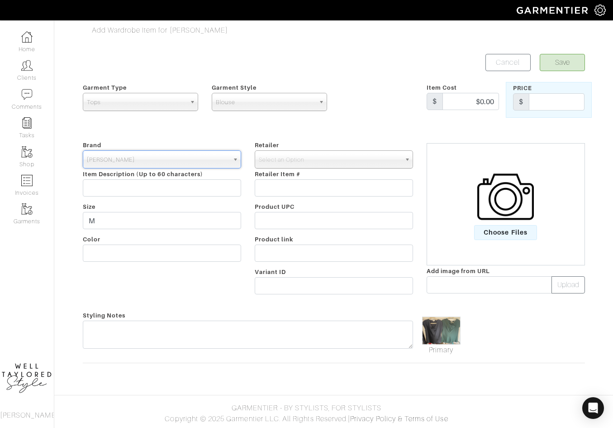
click at [393, 148] on div "Retailer - 032c 1017 ALYX 9SM 111SKIN 11 by Boris Bidjan Saberi 11 Honore 12 St…" at bounding box center [334, 218] width 172 height 159
click at [378, 157] on span "Select an Option" at bounding box center [330, 160] width 142 height 18
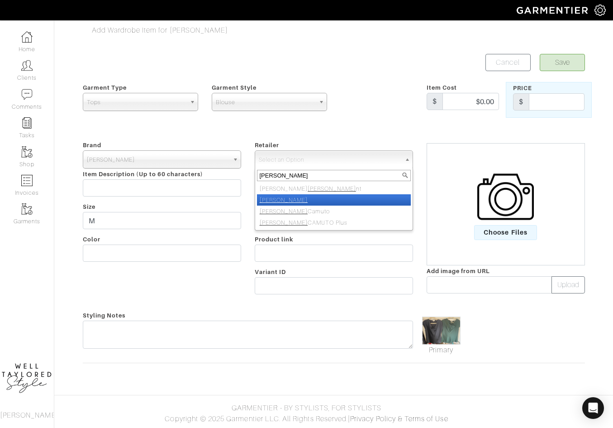
type input "vince"
click at [368, 201] on li "[PERSON_NAME]" at bounding box center [334, 199] width 154 height 11
select select "19"
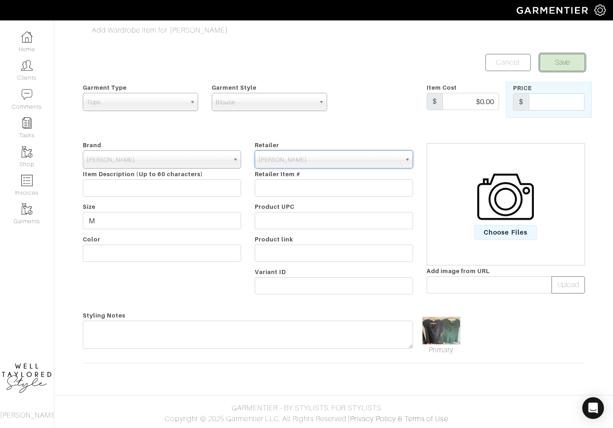
click at [574, 62] on button "Save" at bounding box center [562, 62] width 45 height 17
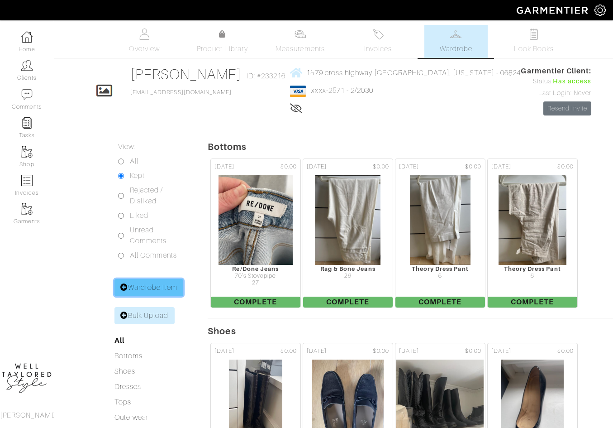
click at [147, 286] on link "Wardrobe Item" at bounding box center [148, 287] width 69 height 17
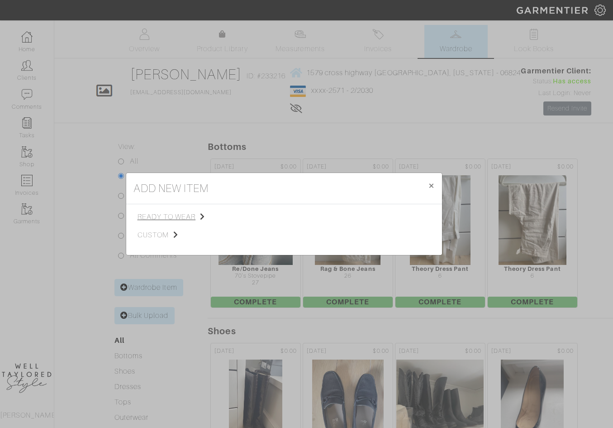
click at [167, 217] on span "ready to wear" at bounding box center [183, 216] width 91 height 11
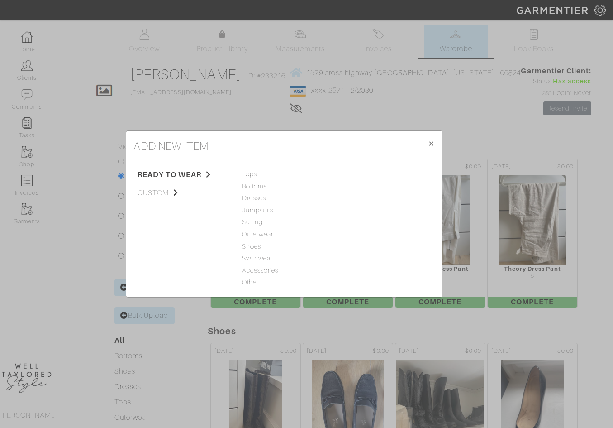
click at [251, 187] on span "Bottoms" at bounding box center [284, 186] width 84 height 10
click at [353, 187] on link "Casual Pant" at bounding box center [358, 185] width 36 height 7
click at [357, 210] on link "Dress Pant" at bounding box center [356, 209] width 33 height 7
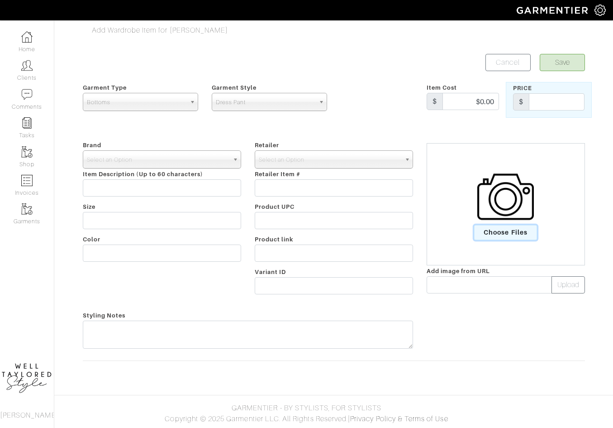
click at [519, 229] on span "Choose Files" at bounding box center [505, 232] width 63 height 15
click at [0, 0] on input "Choose Files" at bounding box center [0, 0] width 0 height 0
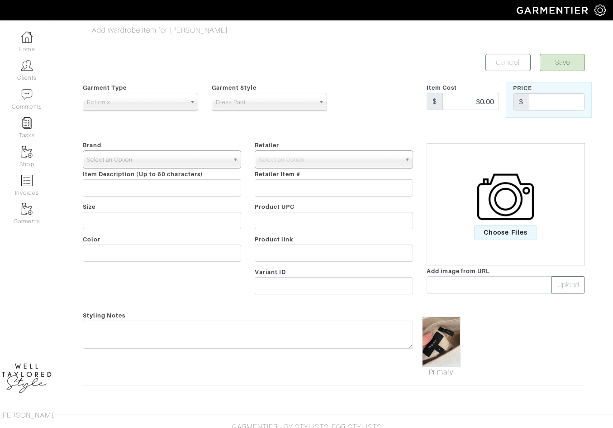
click at [173, 155] on span "Select an Option" at bounding box center [158, 160] width 142 height 18
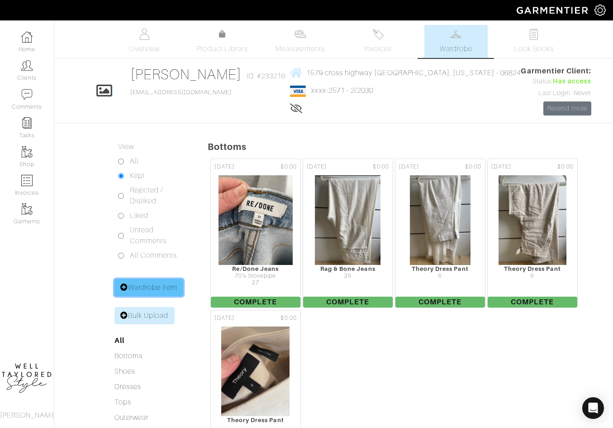
click at [141, 283] on link "Wardrobe Item" at bounding box center [148, 287] width 69 height 17
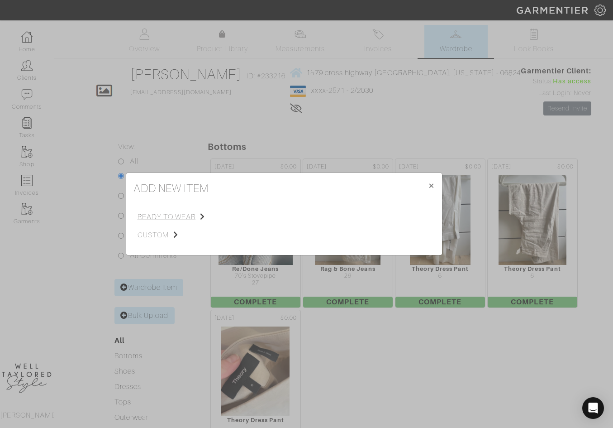
click at [182, 212] on span "ready to wear" at bounding box center [183, 216] width 91 height 11
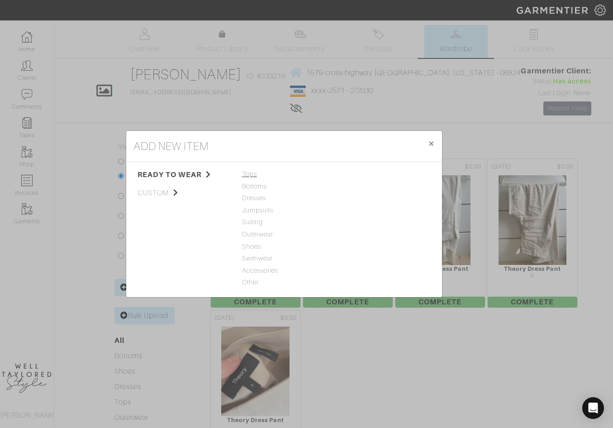
click at [255, 172] on span "Tops" at bounding box center [284, 174] width 84 height 10
click at [352, 208] on link "Blouse" at bounding box center [350, 209] width 20 height 7
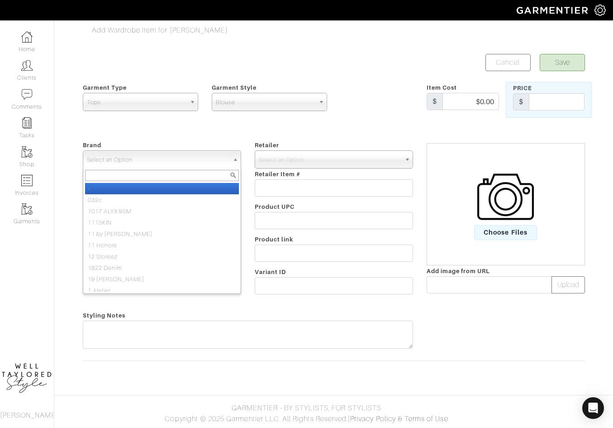
click at [178, 161] on span "Select an Option" at bounding box center [158, 160] width 142 height 18
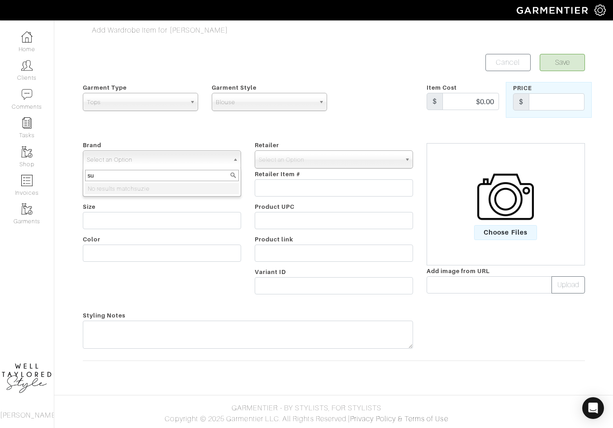
type input "s"
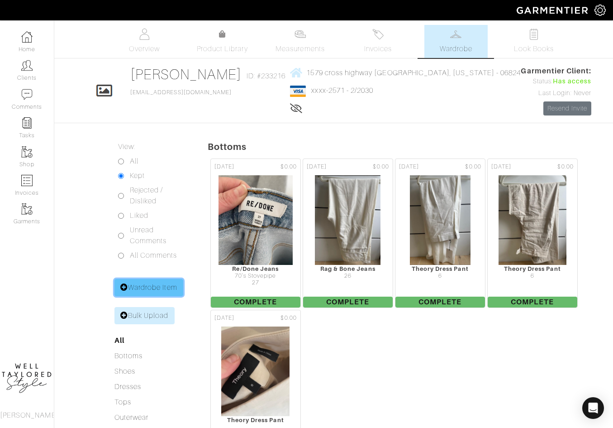
click at [143, 290] on link "Wardrobe Item" at bounding box center [148, 287] width 69 height 17
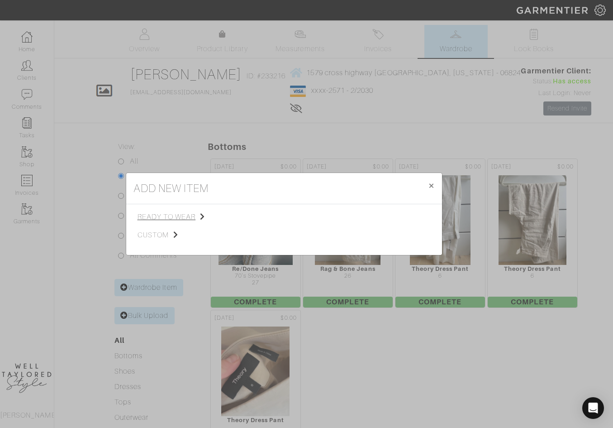
click at [186, 218] on span "ready to wear" at bounding box center [183, 216] width 91 height 11
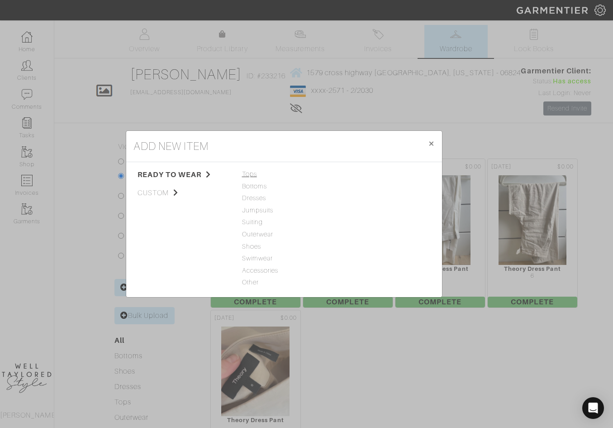
click at [247, 176] on span "Tops" at bounding box center [284, 174] width 84 height 10
click at [354, 210] on link "Blouse" at bounding box center [350, 209] width 20 height 7
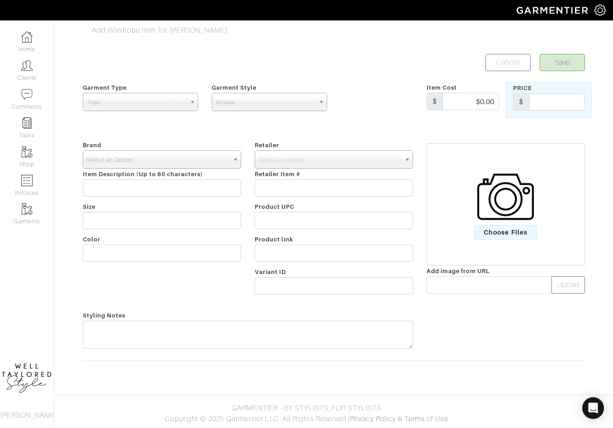
click at [177, 157] on span "Select an Option" at bounding box center [158, 160] width 142 height 18
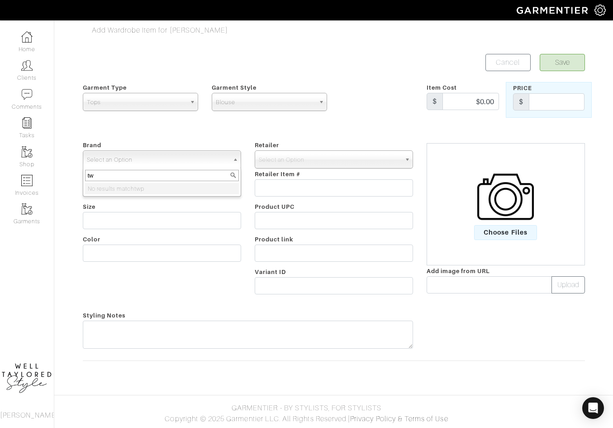
type input "t"
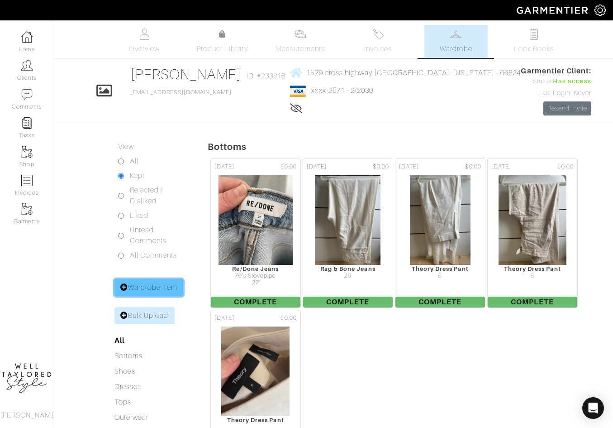
click at [146, 280] on link "Wardrobe Item" at bounding box center [148, 287] width 69 height 17
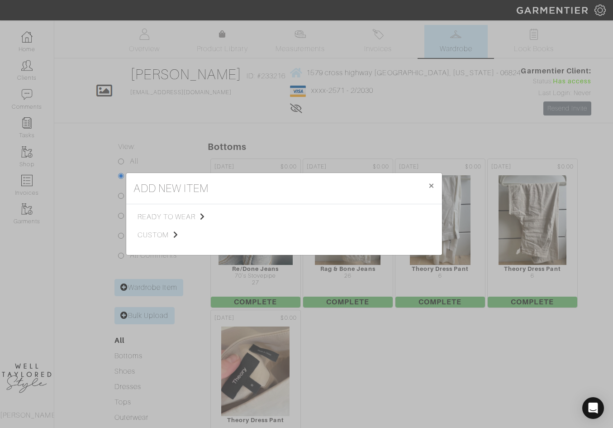
click at [181, 206] on div "ready to wear custom Tops Bottoms Dresses Jumpsuits Suiting Outerwear Shoes Swi…" at bounding box center [284, 229] width 316 height 51
click at [181, 212] on span "ready to wear" at bounding box center [183, 216] width 91 height 11
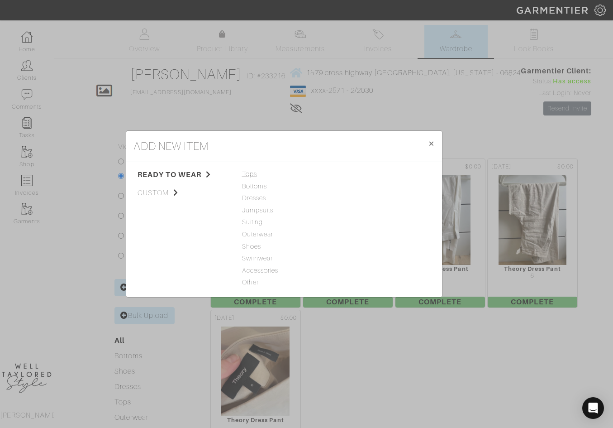
click at [251, 171] on span "Tops" at bounding box center [284, 174] width 84 height 10
click at [350, 209] on link "Blouse" at bounding box center [350, 209] width 20 height 7
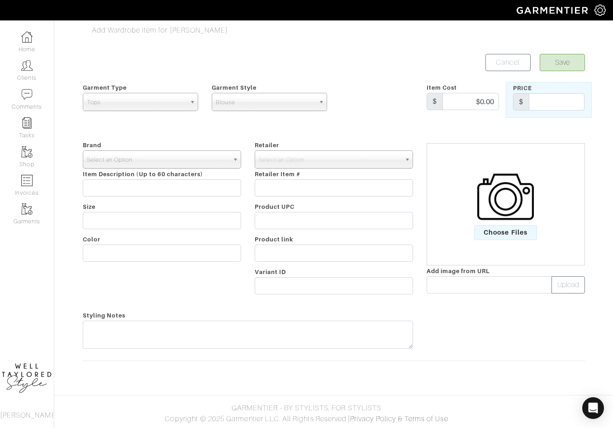
click at [157, 158] on span "Select an Option" at bounding box center [158, 160] width 142 height 18
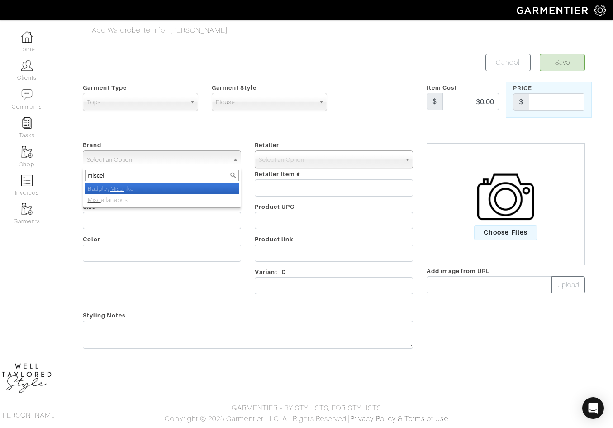
type input "miscell"
select select "Miscellaneous"
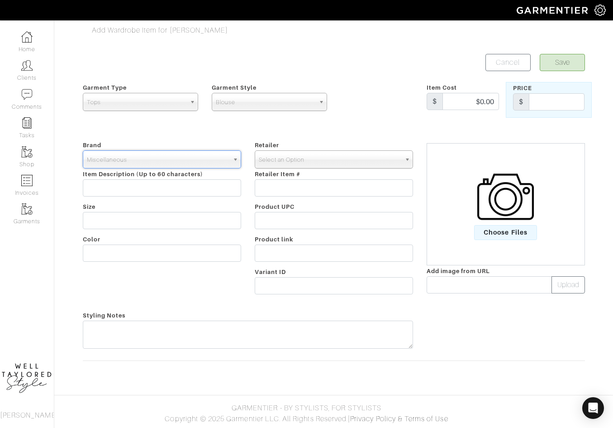
click at [293, 151] on span "Select an Option" at bounding box center [330, 160] width 142 height 18
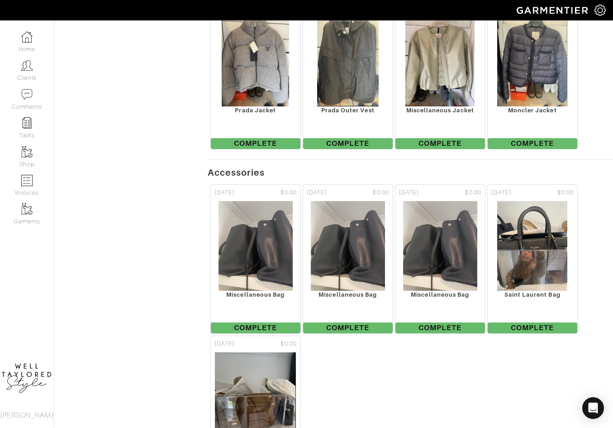
scroll to position [1767, 0]
